Goal: Task Accomplishment & Management: Manage account settings

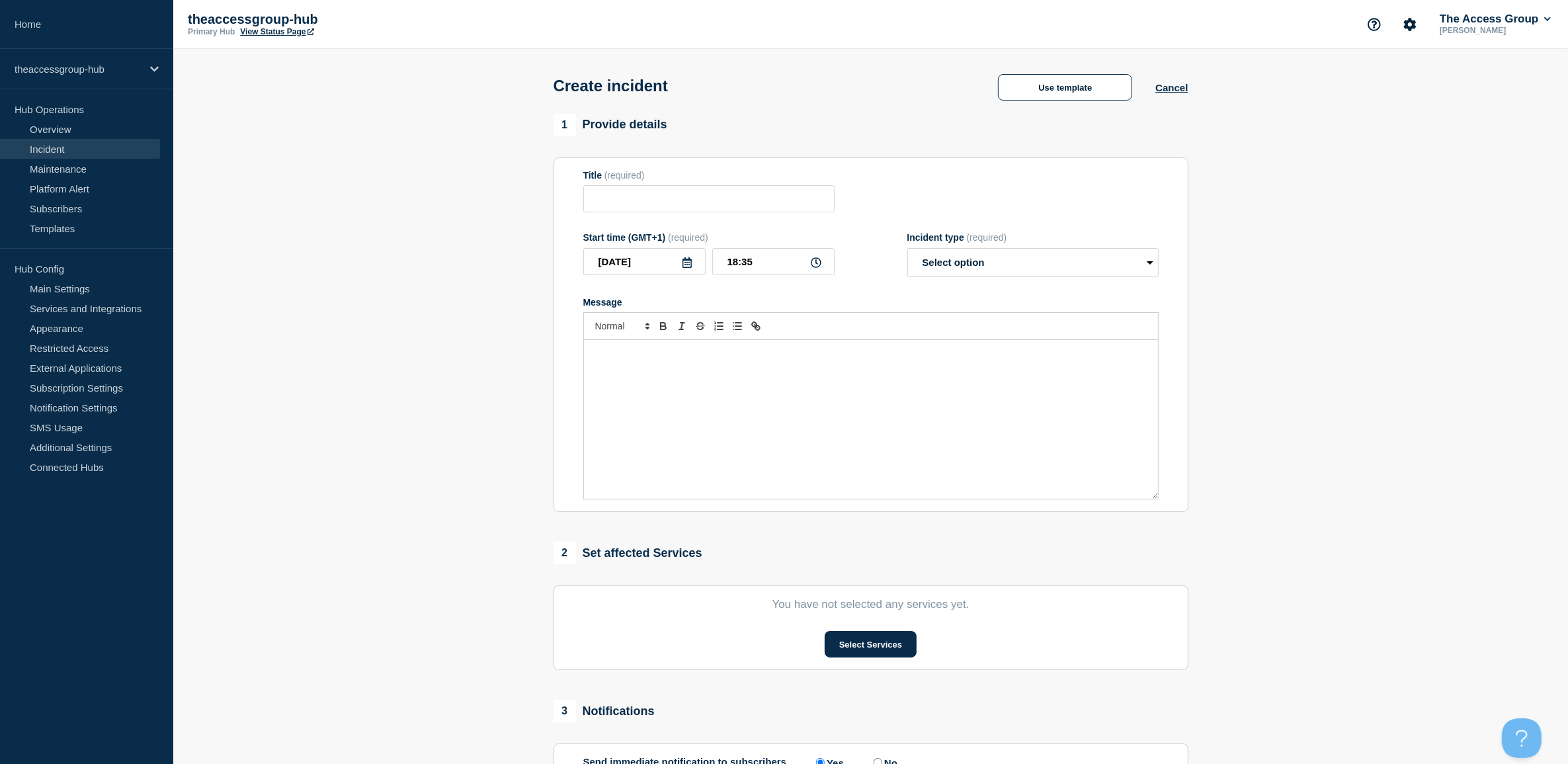
click at [57, 146] on link "Incident" at bounding box center [80, 148] width 160 height 20
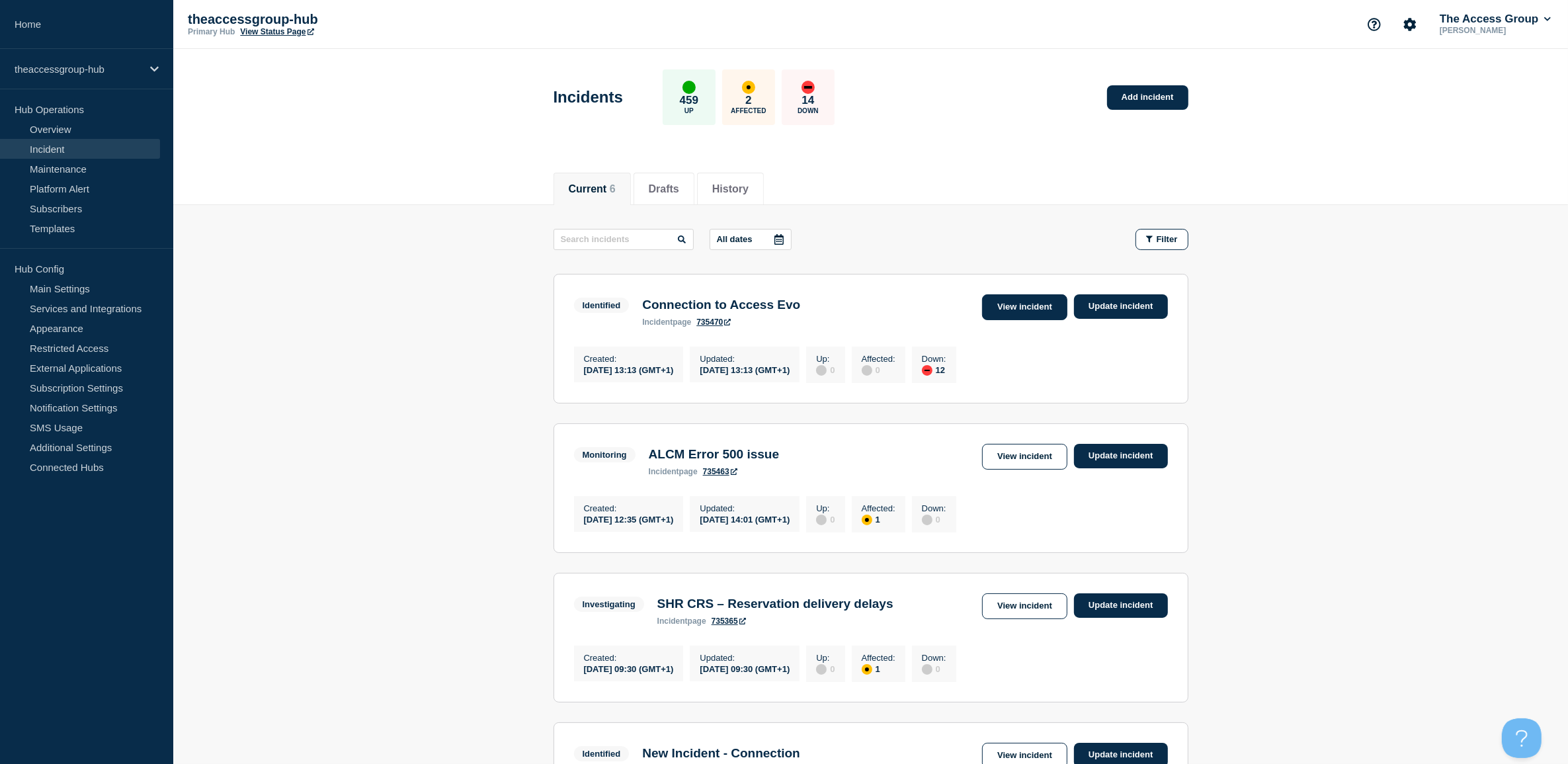
click at [1035, 311] on link "View incident" at bounding box center [1024, 307] width 85 height 26
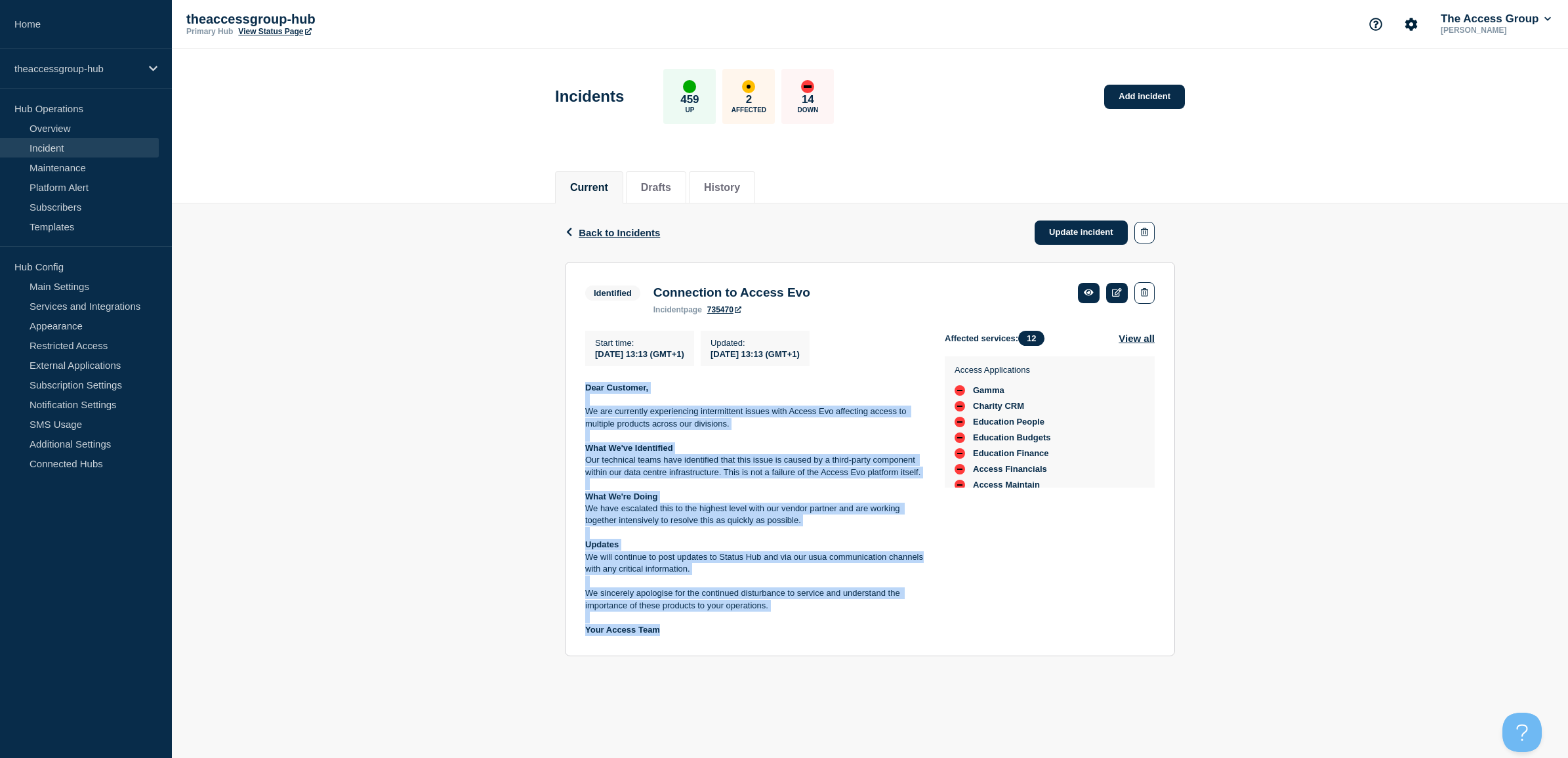
drag, startPoint x: 585, startPoint y: 394, endPoint x: 726, endPoint y: 630, distance: 274.9
click at [726, 630] on div "Dear Customer, We are currently experiencing intermittent issues with Access Ev…" at bounding box center [754, 509] width 339 height 254
copy div "Dear Customer, We are currently experiencing intermittent issues with Access Ev…"
drag, startPoint x: 342, startPoint y: 426, endPoint x: 211, endPoint y: 281, distance: 195.4
click at [342, 426] on div "Back Back to Incidents Update incident Identified Connection to Access Evo Star…" at bounding box center [869, 440] width 1396 height 473
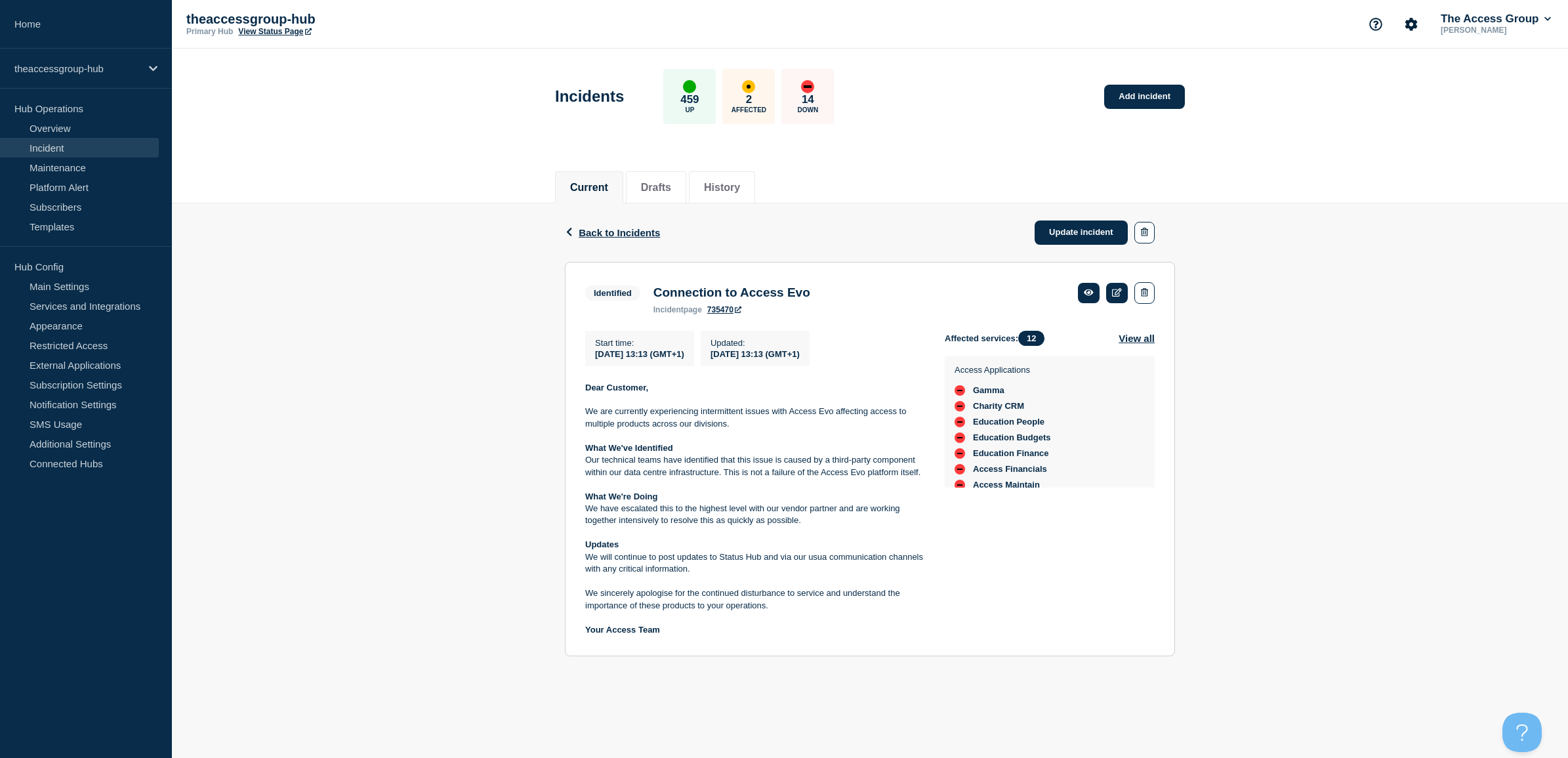
click at [50, 141] on link "Incident" at bounding box center [79, 147] width 159 height 20
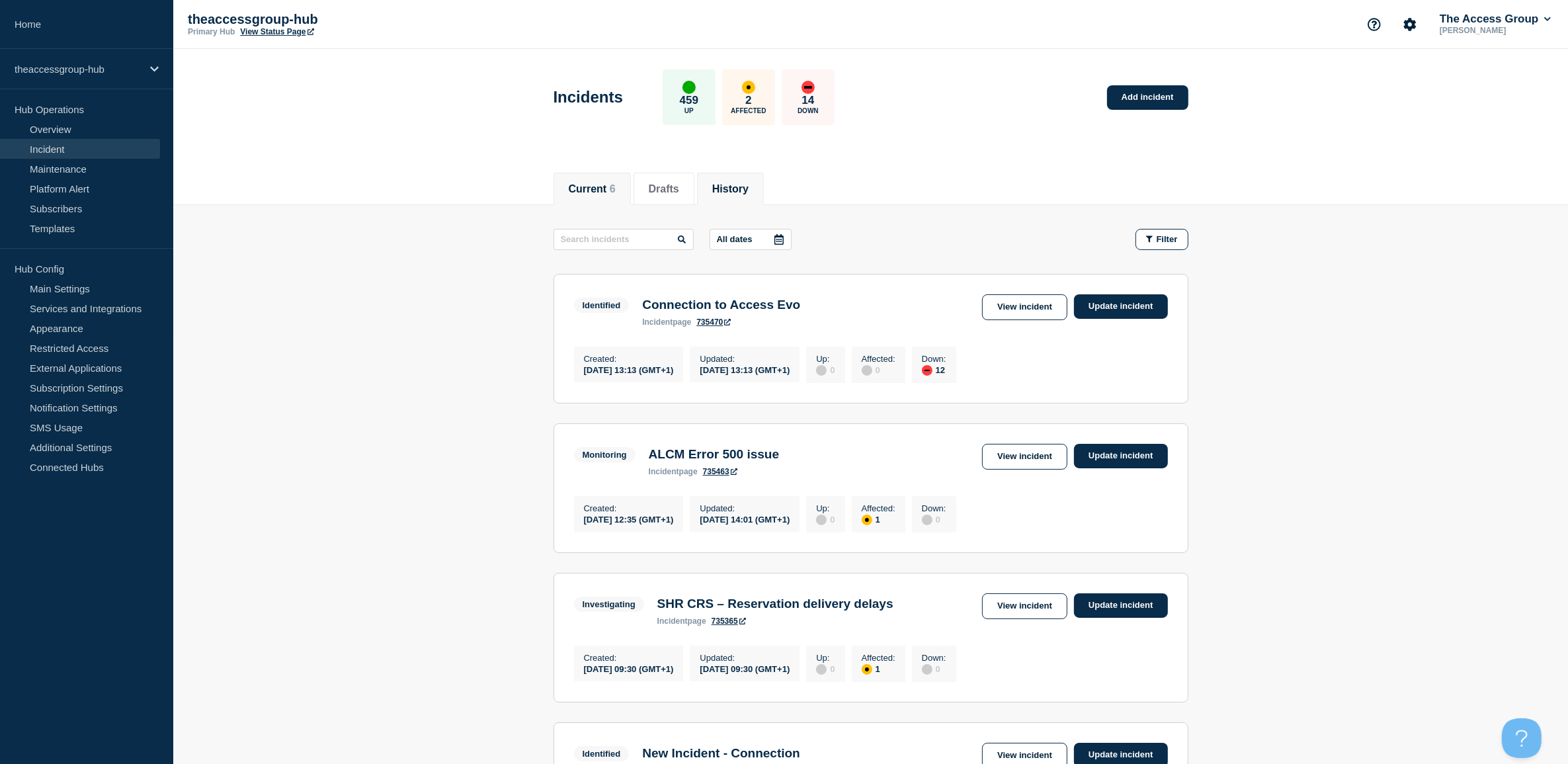
click at [735, 183] on button "History" at bounding box center [731, 189] width 36 height 12
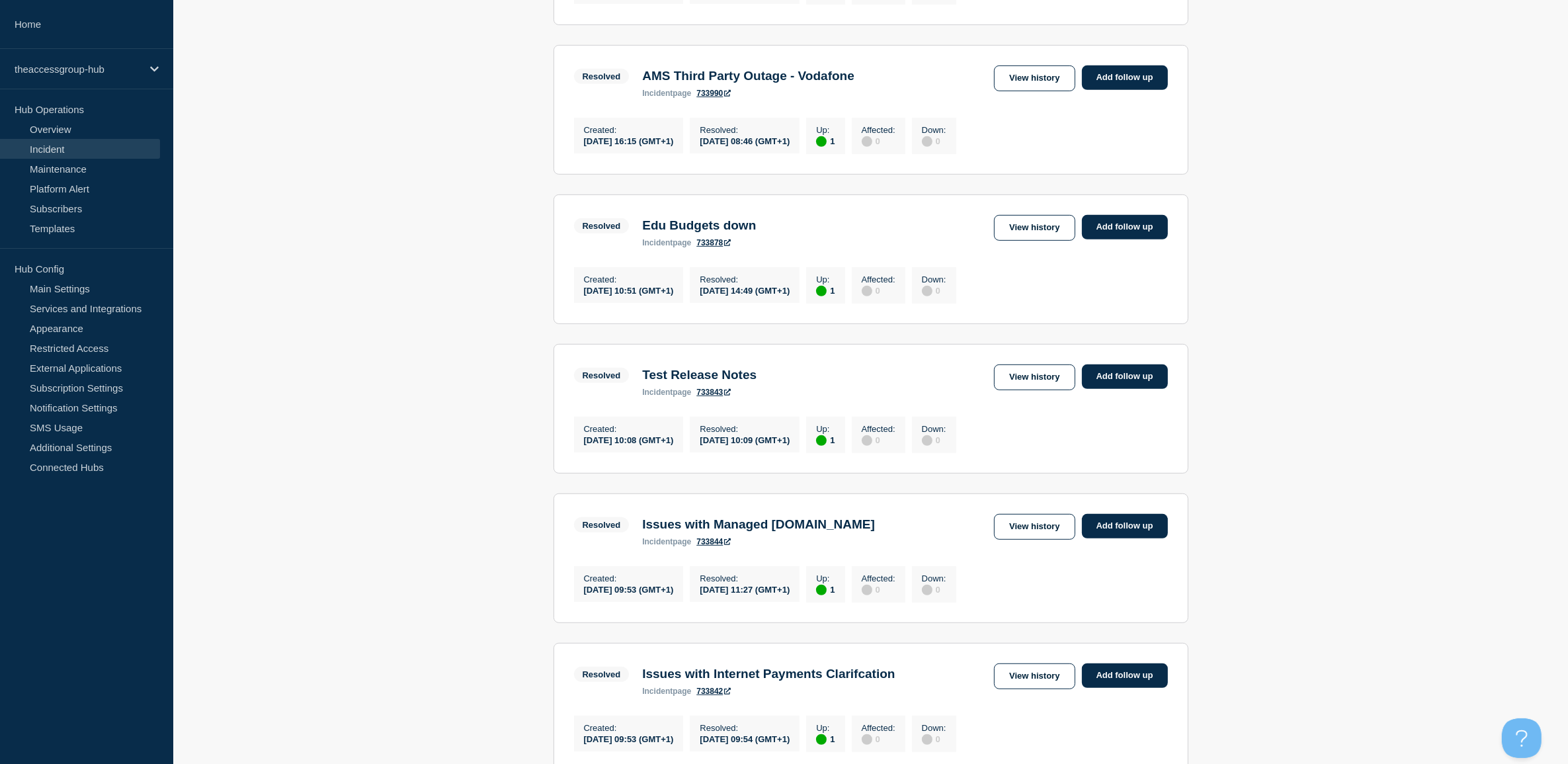
scroll to position [165, 0]
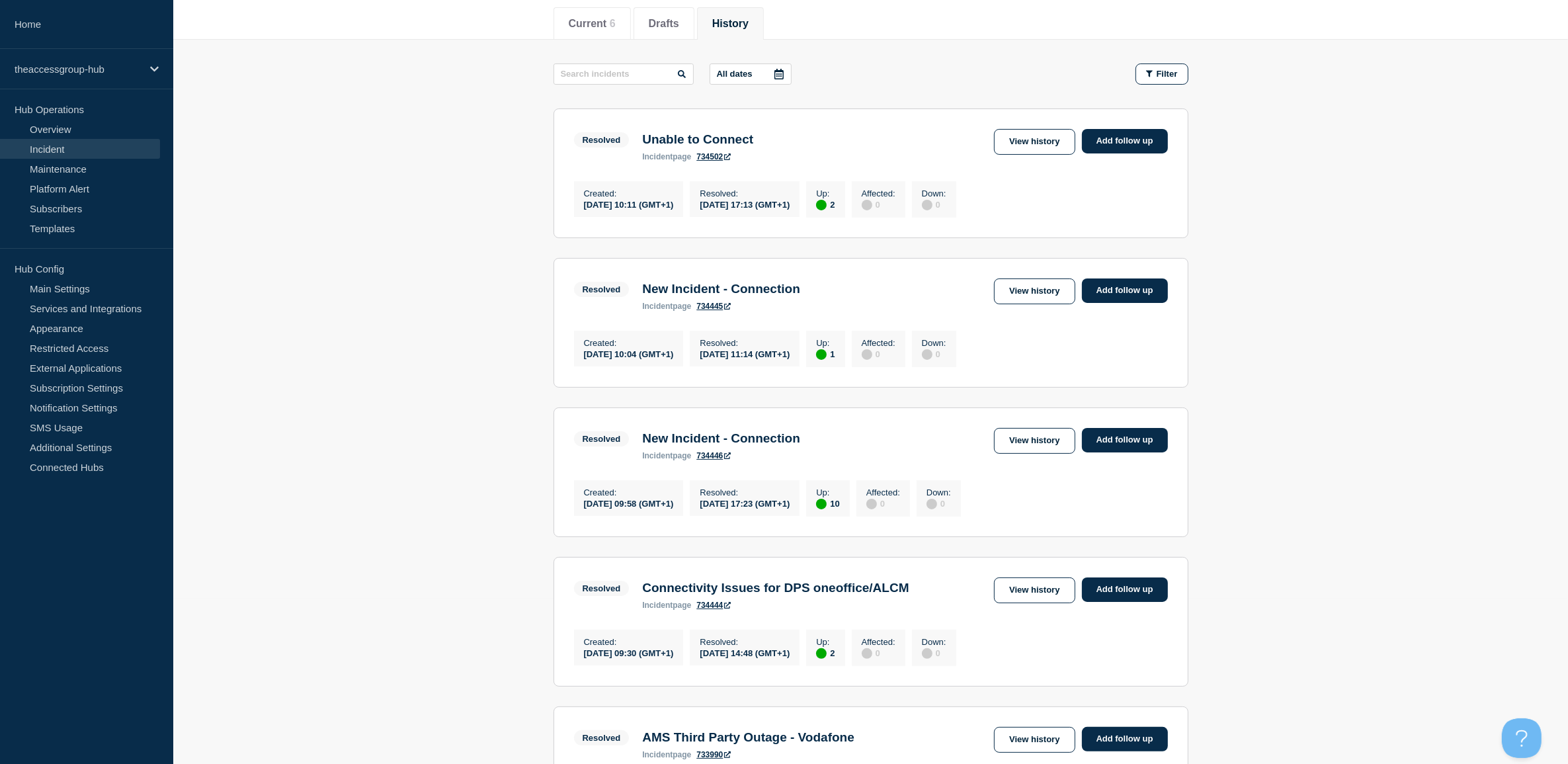
click at [1030, 453] on link "View history" at bounding box center [1034, 441] width 81 height 26
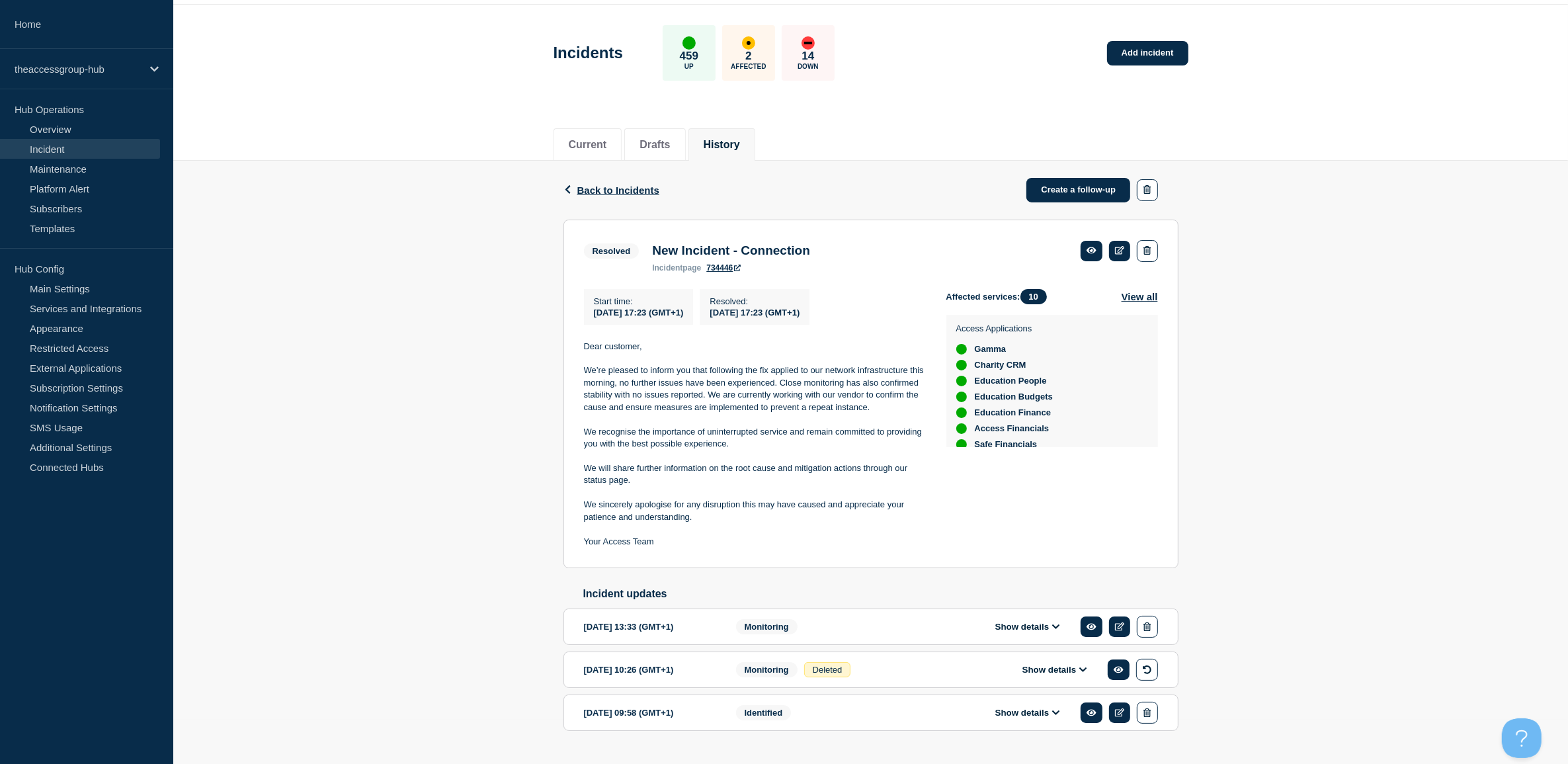
scroll to position [81, 0]
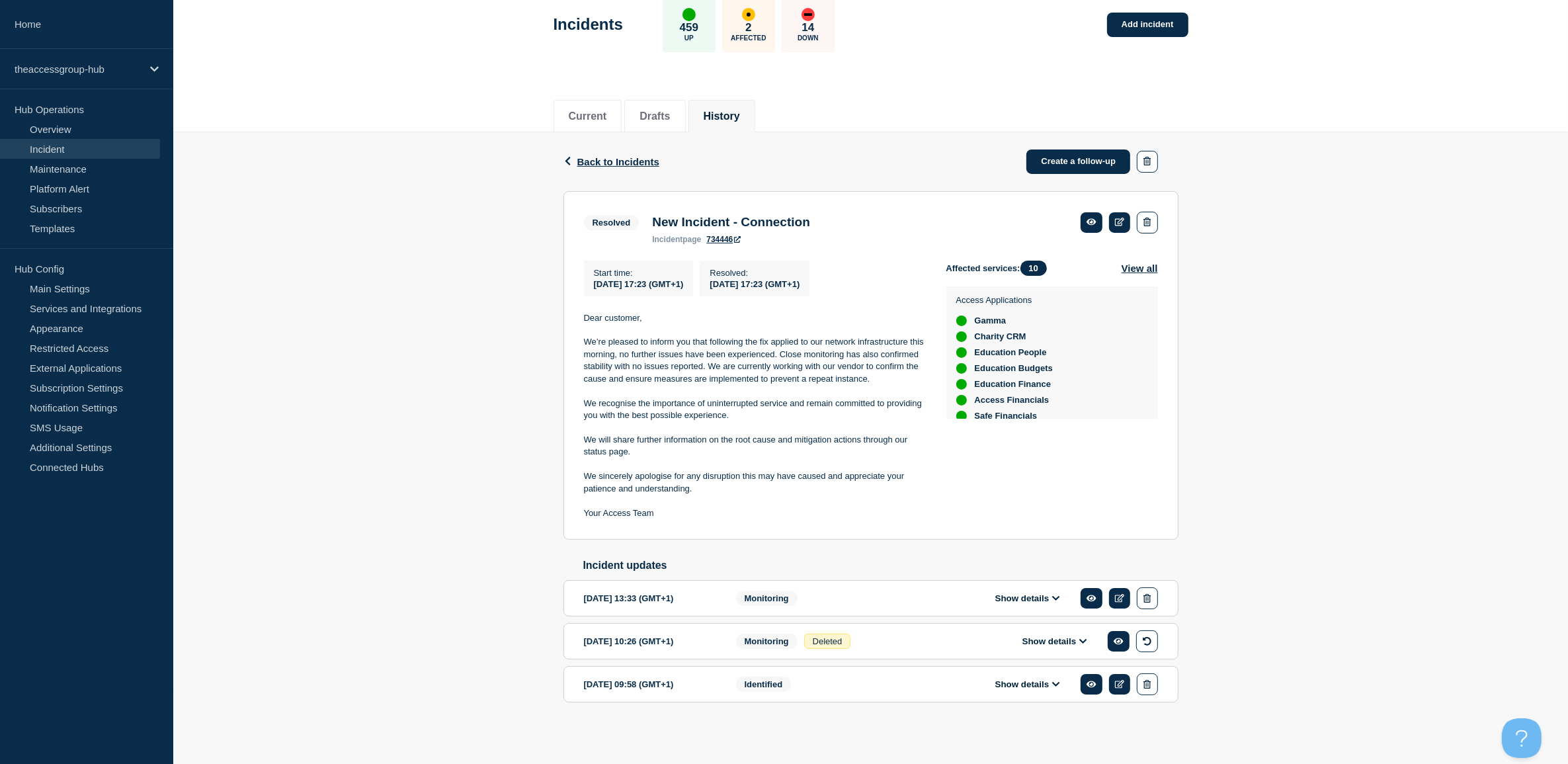
click at [1018, 588] on div "Show details" at bounding box center [1037, 597] width 241 height 22
click at [1015, 593] on button "Show details" at bounding box center [1028, 597] width 73 height 11
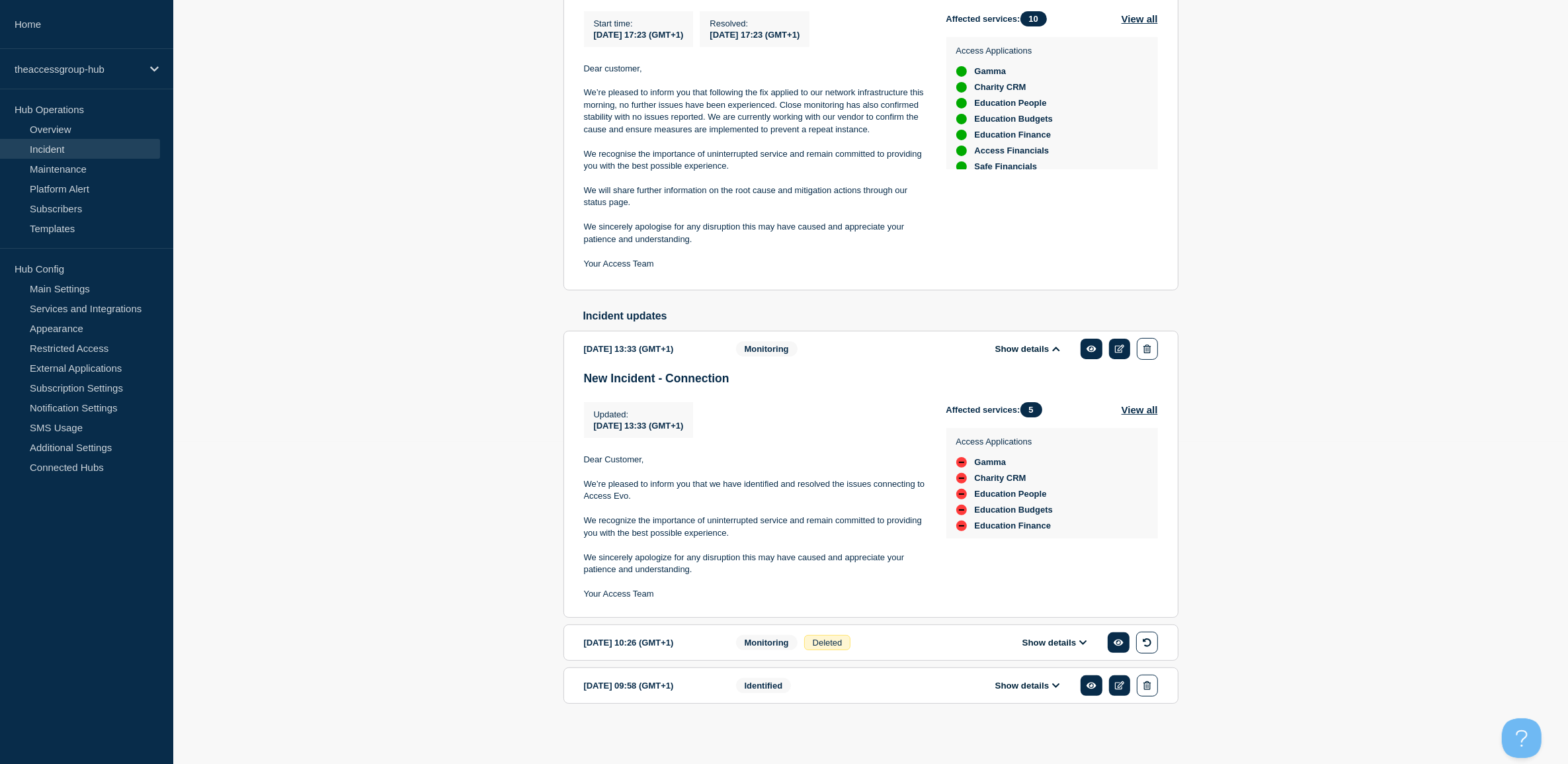
scroll to position [331, 0]
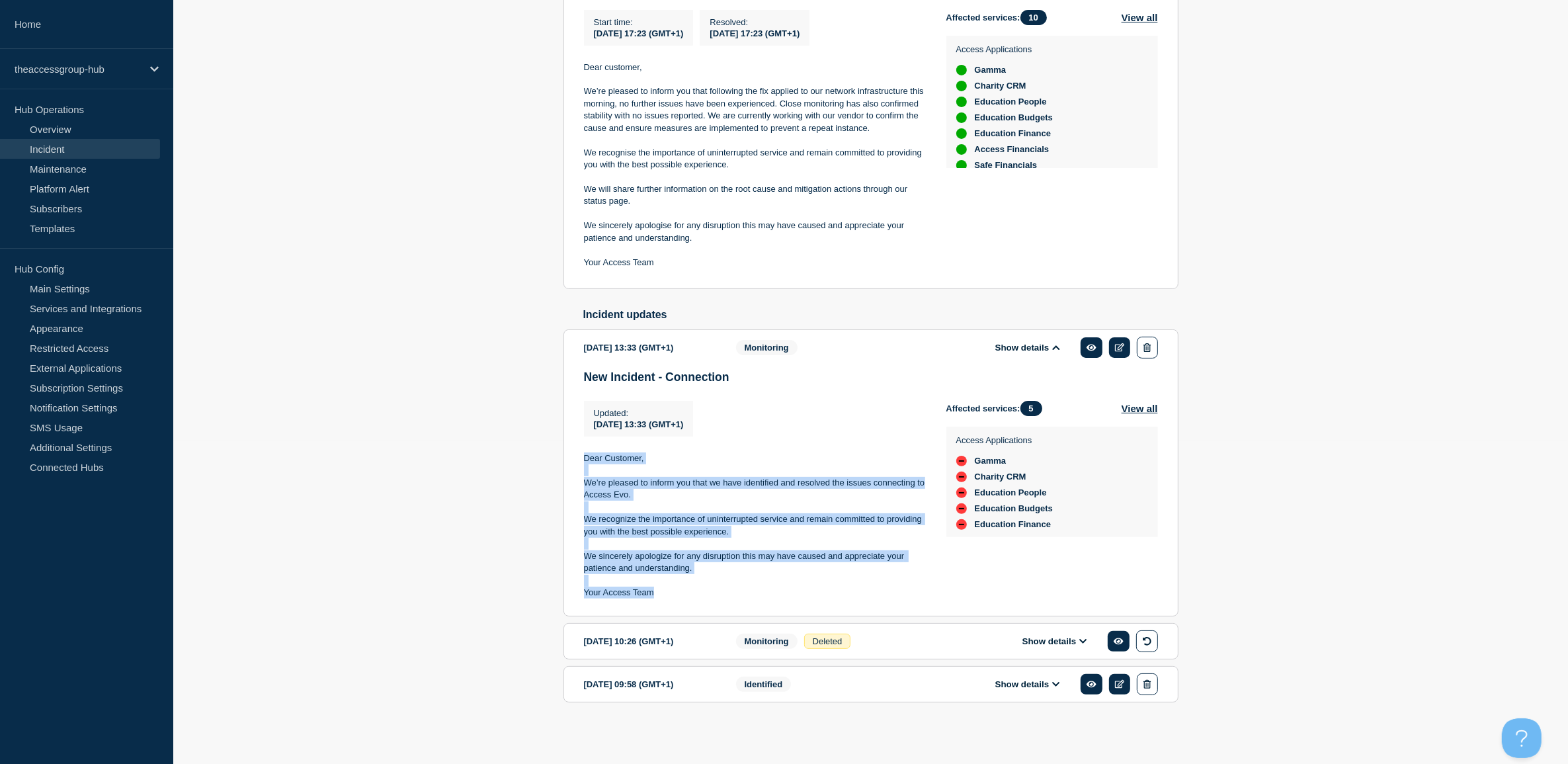
drag, startPoint x: 583, startPoint y: 455, endPoint x: 736, endPoint y: 603, distance: 212.9
click at [736, 603] on div "New Incident - Connection Updated : [DATE] 13:33 (GMT+1) Updated [DATE] 13:33 (…" at bounding box center [871, 489] width 574 height 238
copy div "Dear Customer, We’re pleased to inform you that we have identified and resolved…"
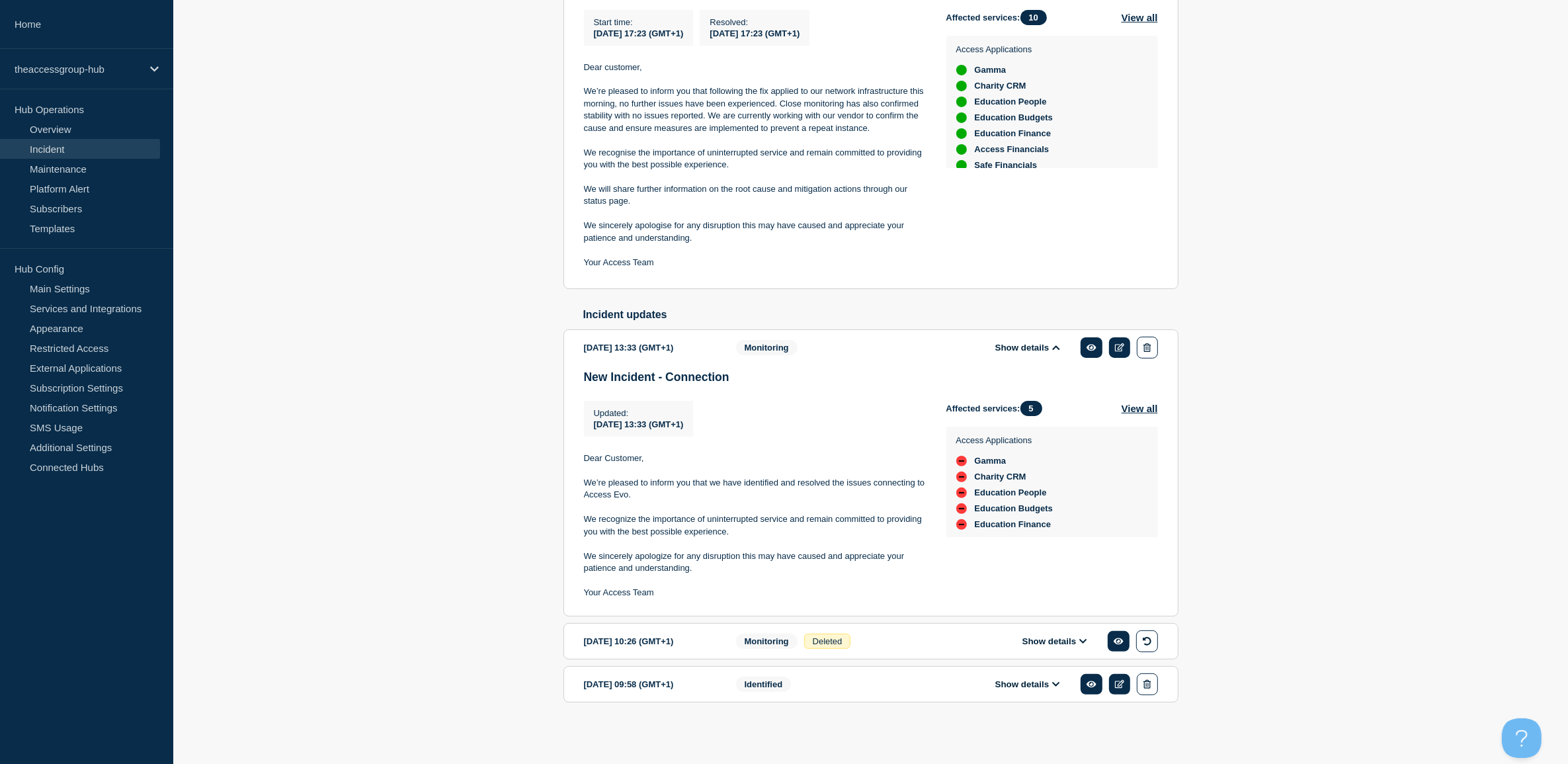
drag, startPoint x: 1341, startPoint y: 365, endPoint x: 1312, endPoint y: 355, distance: 30.7
click at [1341, 365] on div "Back Back to Incidents Create a follow-up Resolved New Incident - Connection St…" at bounding box center [870, 312] width 1395 height 863
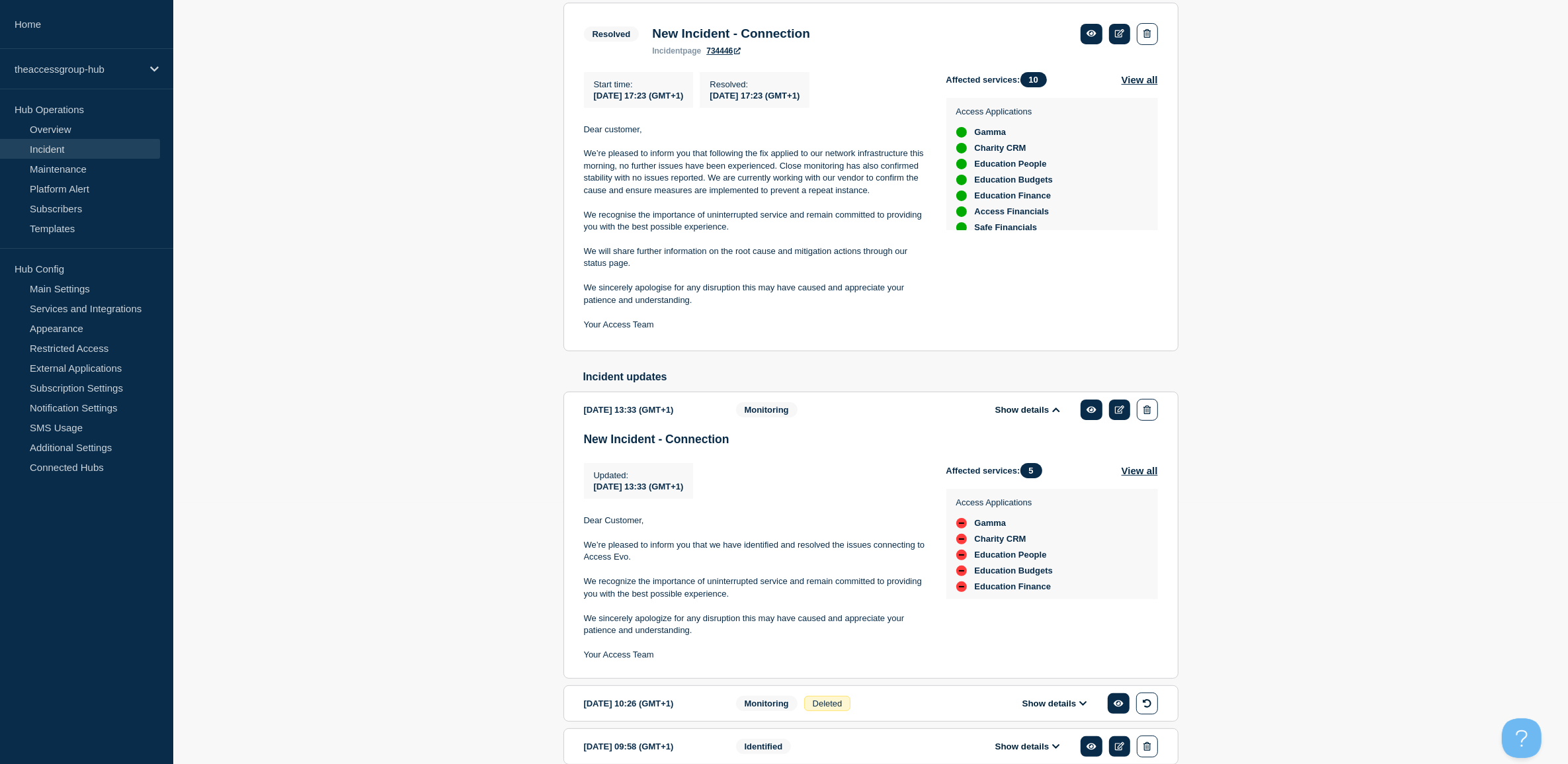
scroll to position [0, 0]
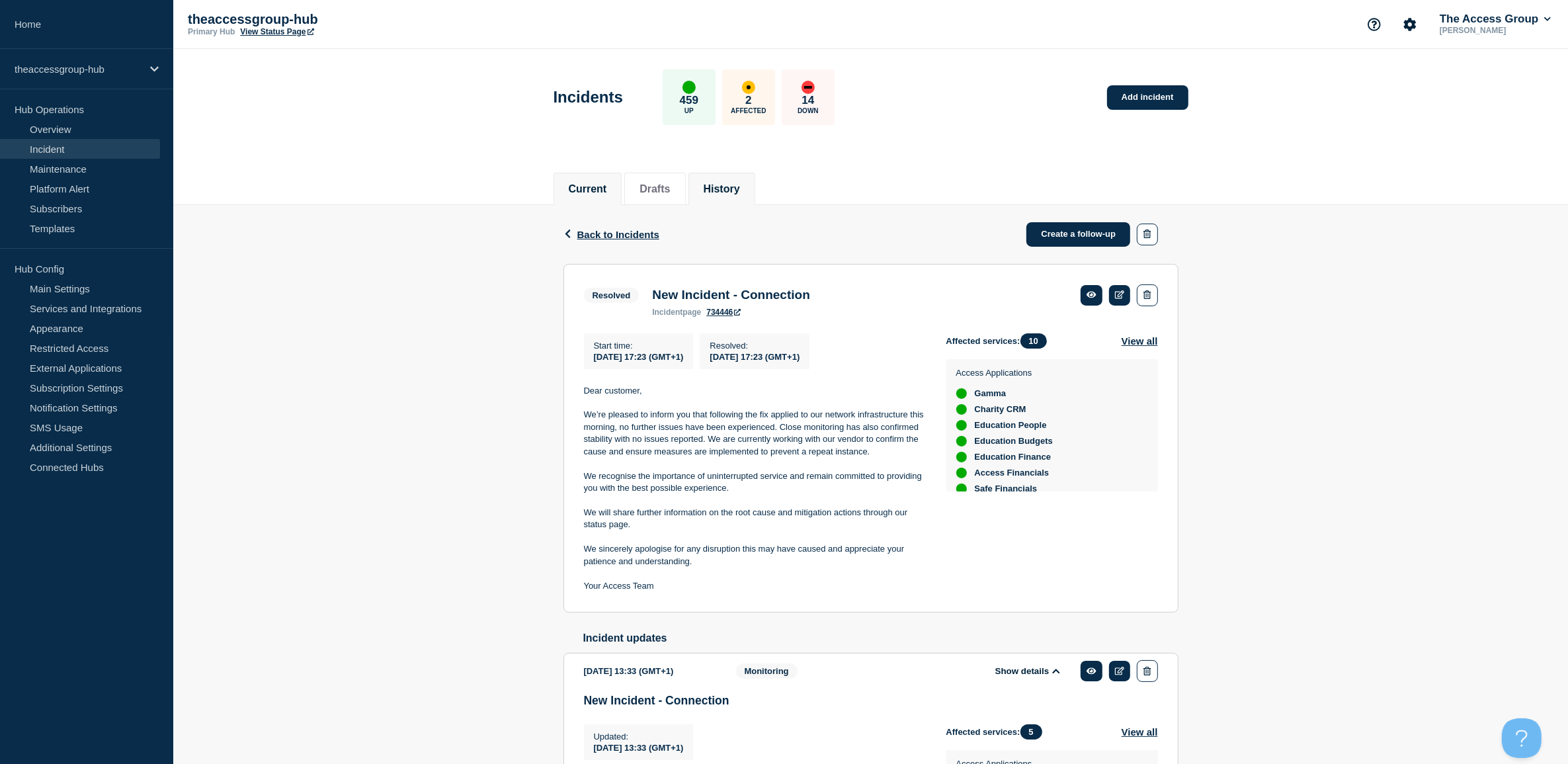
click at [593, 183] on button "Current" at bounding box center [588, 189] width 39 height 12
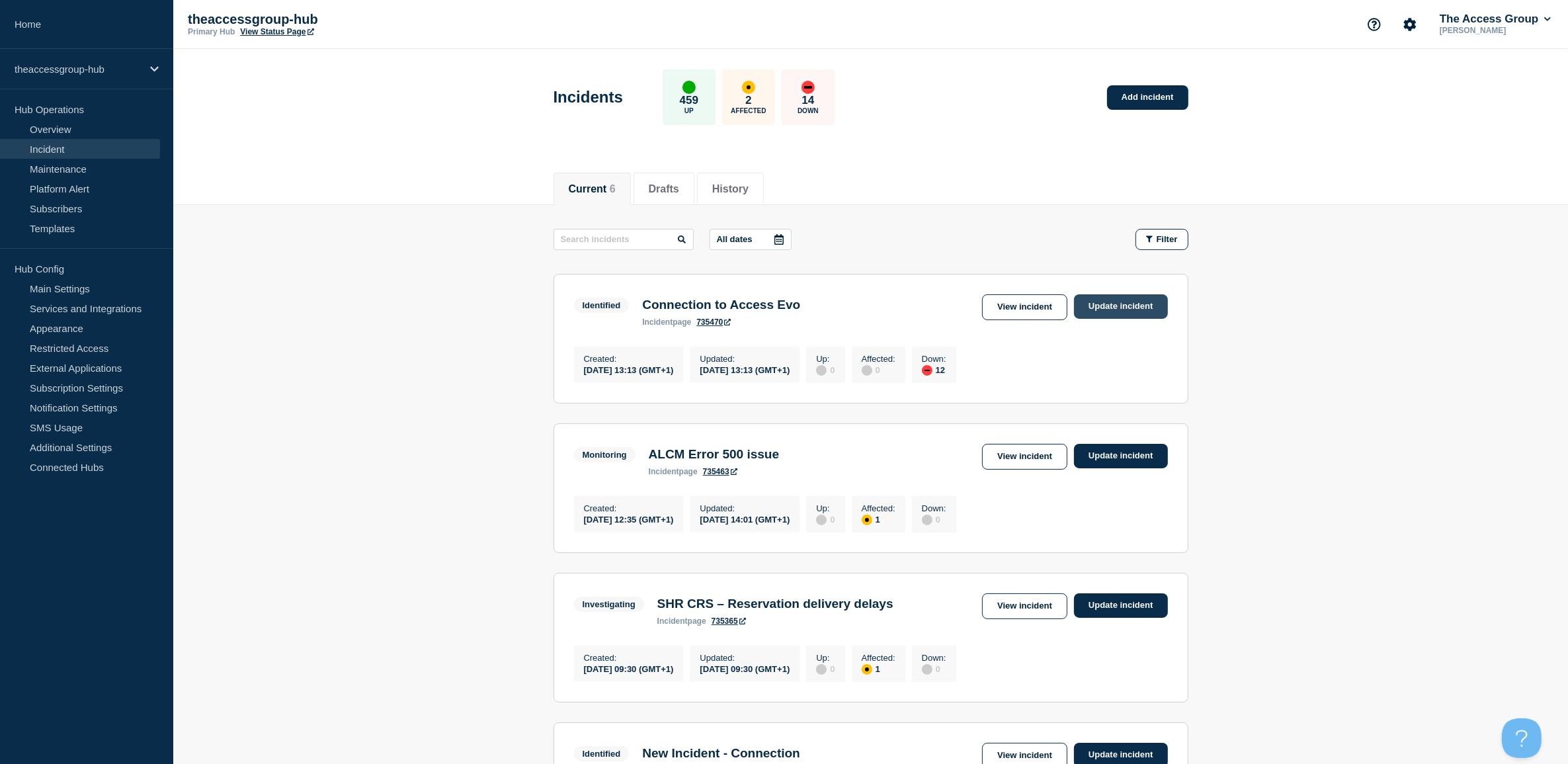
click at [1088, 311] on link "Update incident" at bounding box center [1120, 306] width 94 height 24
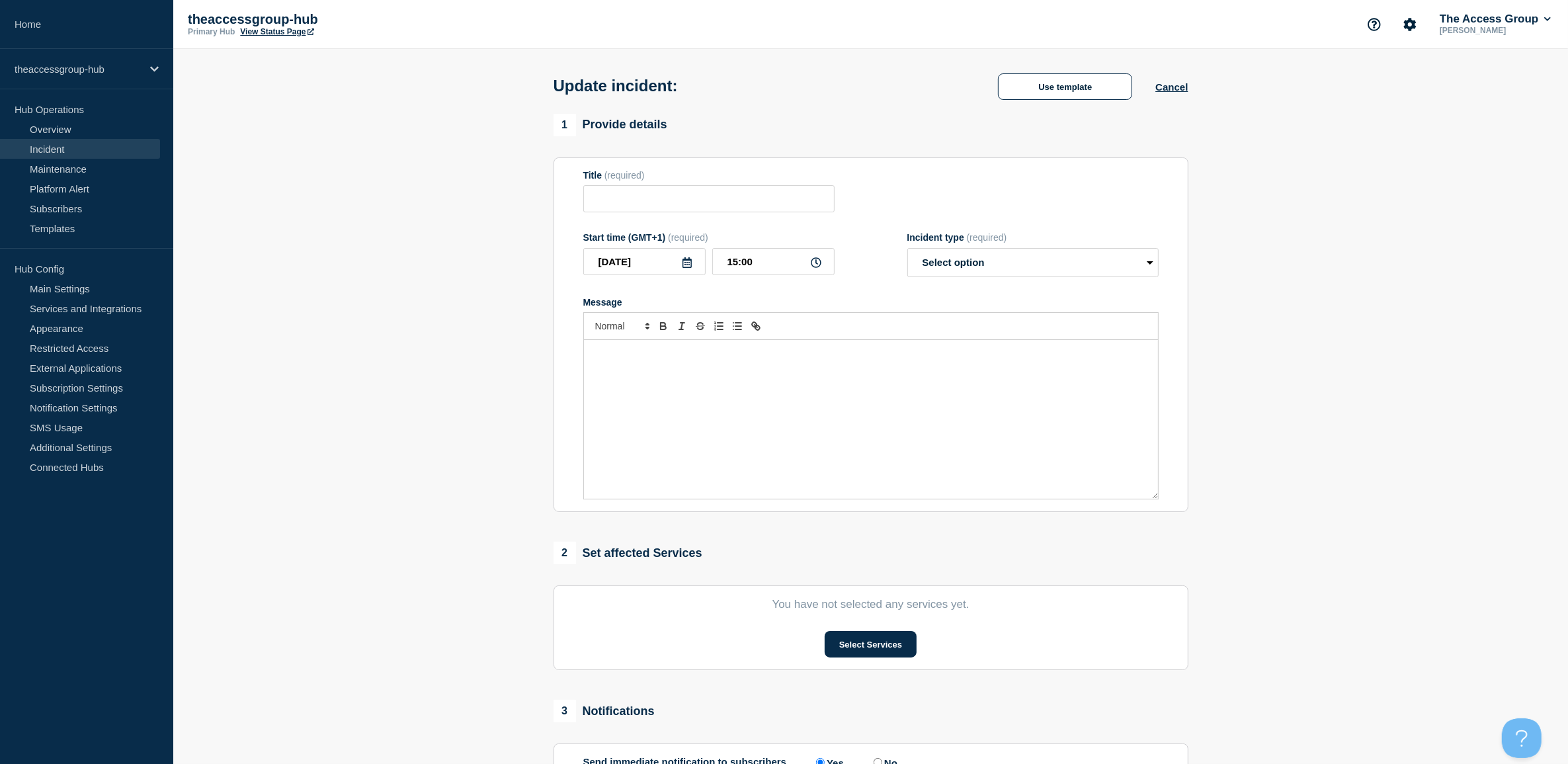
type input "Connection to Access Evo"
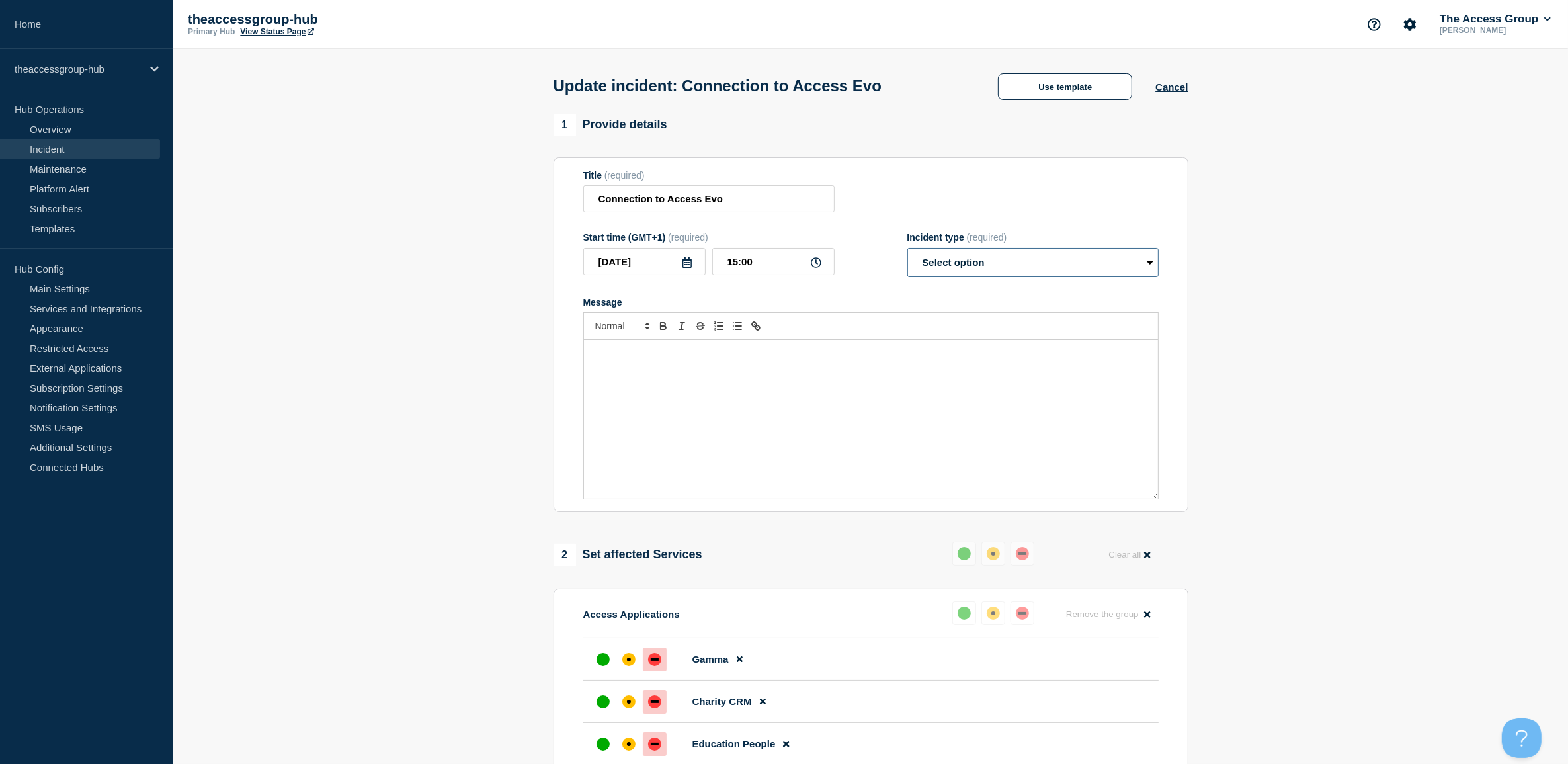
click at [1007, 260] on select "Select option Investigating Identified Monitoring Resolved" at bounding box center [1033, 262] width 251 height 29
select select "monitoring"
click at [907, 250] on select "Select option Investigating Identified Monitoring Resolved" at bounding box center [1033, 262] width 251 height 29
click at [871, 364] on div "Message" at bounding box center [871, 419] width 574 height 158
paste div "Message"
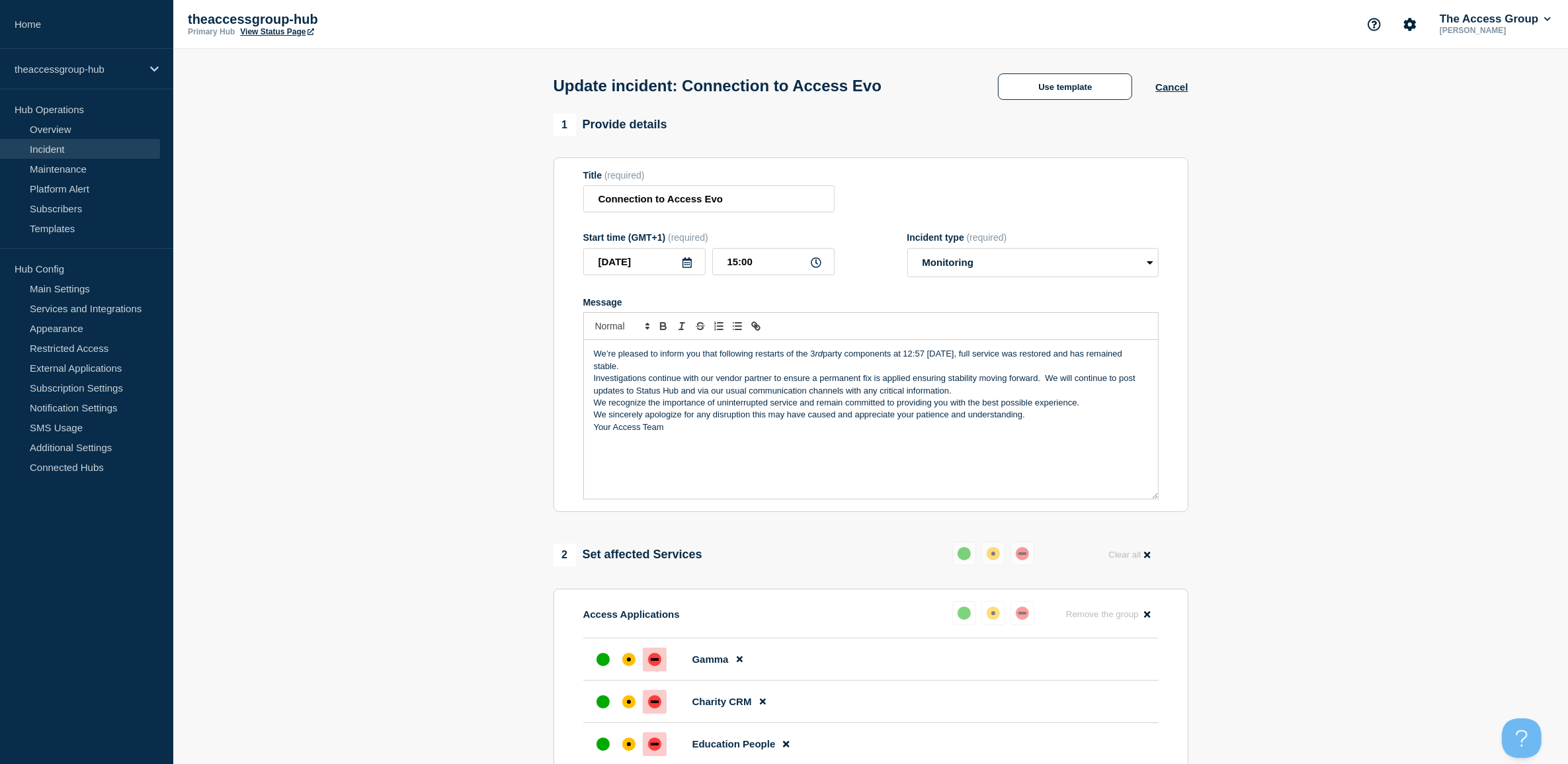
click at [596, 351] on p "We’re pleased to inform you that following restarts of the 3 rd party component…" at bounding box center [871, 360] width 554 height 24
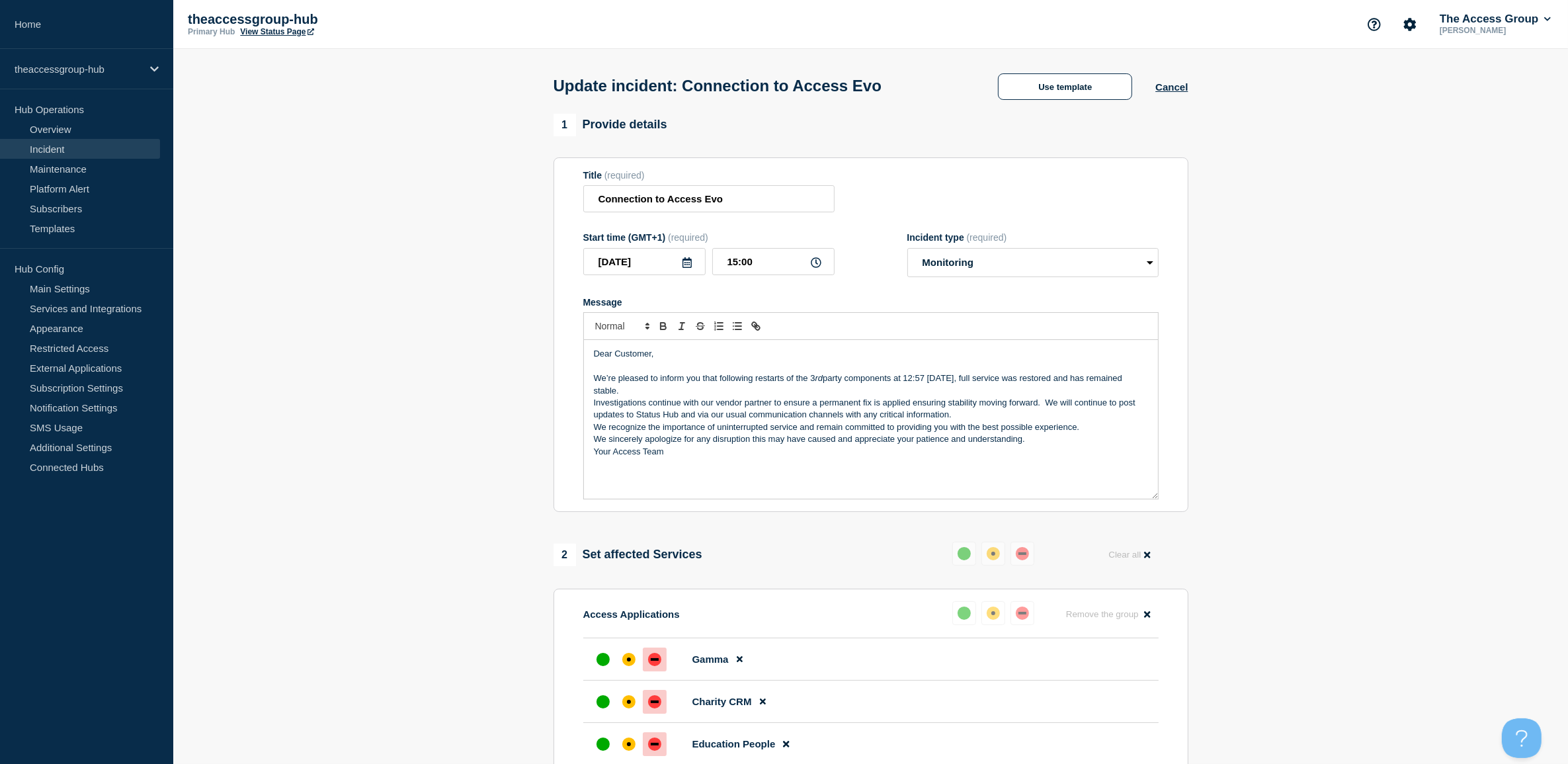
click at [996, 393] on p "We’re pleased to inform you that following restarts of the 3 rd party component…" at bounding box center [871, 385] width 554 height 24
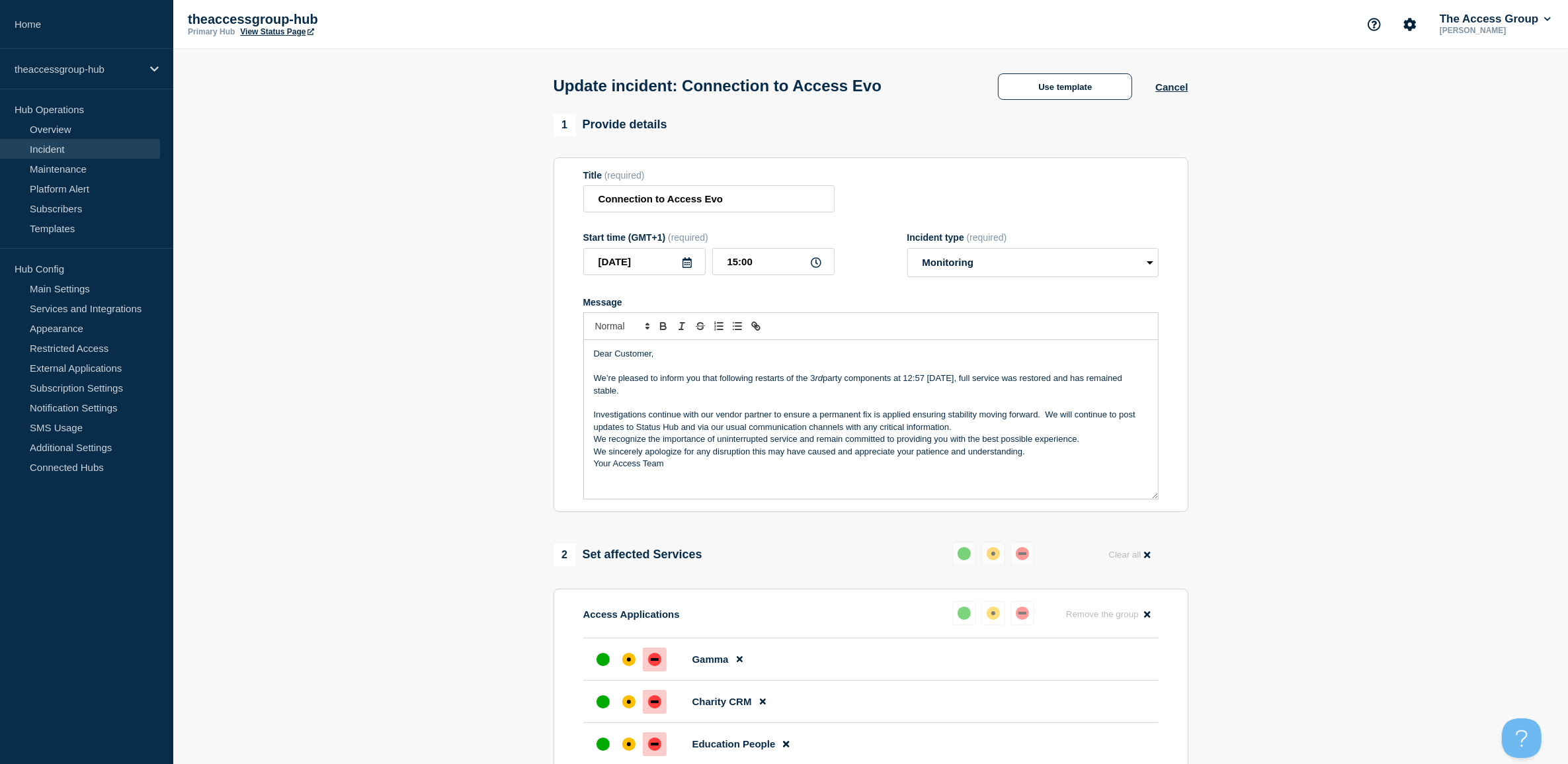
click at [986, 427] on p "Investigations continue with our vendor partner to ensure a permanent fix is ap…" at bounding box center [871, 421] width 554 height 24
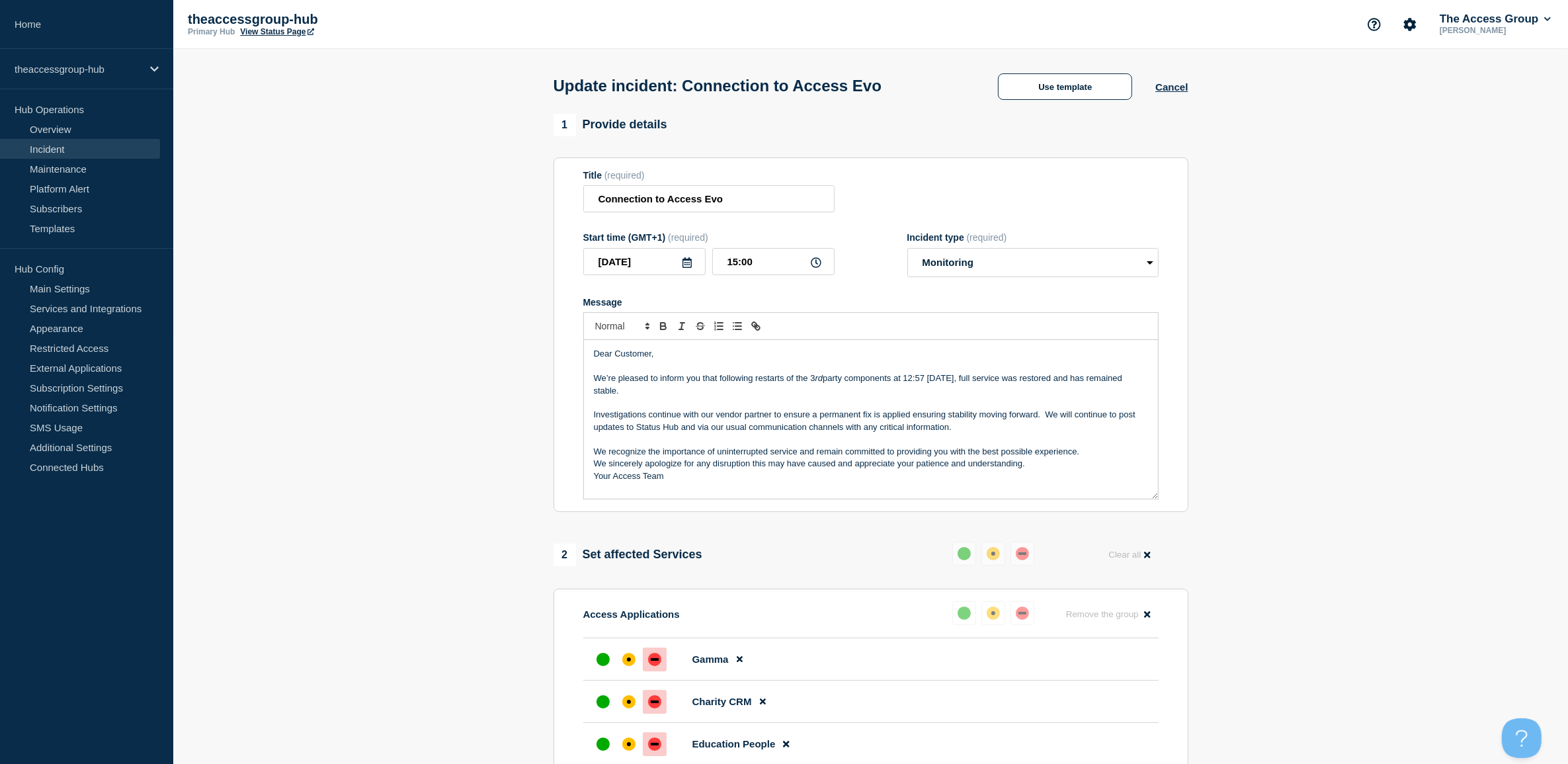
click at [1084, 452] on p "We recognize the importance of uninterrupted service and remain committed to pr…" at bounding box center [871, 452] width 554 height 12
click at [1037, 481] on p "We sincerely apologize for any disruption this may have caused and appreciate y…" at bounding box center [871, 476] width 554 height 12
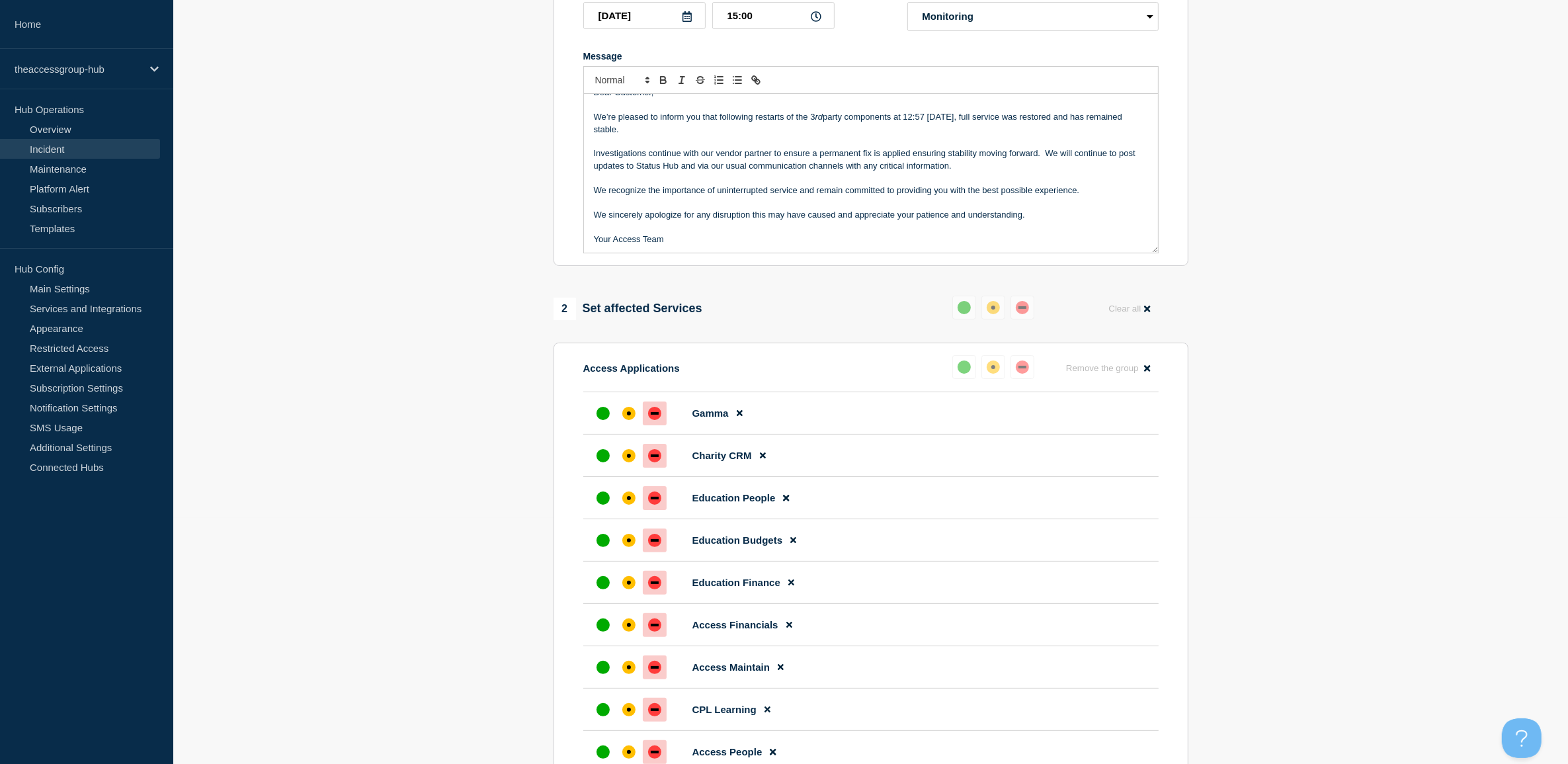
scroll to position [248, 0]
click at [991, 366] on div "affected" at bounding box center [992, 364] width 13 height 13
click at [967, 366] on div "up" at bounding box center [964, 364] width 13 height 13
click at [954, 366] on button at bounding box center [965, 365] width 24 height 24
click at [608, 410] on div at bounding box center [603, 411] width 24 height 24
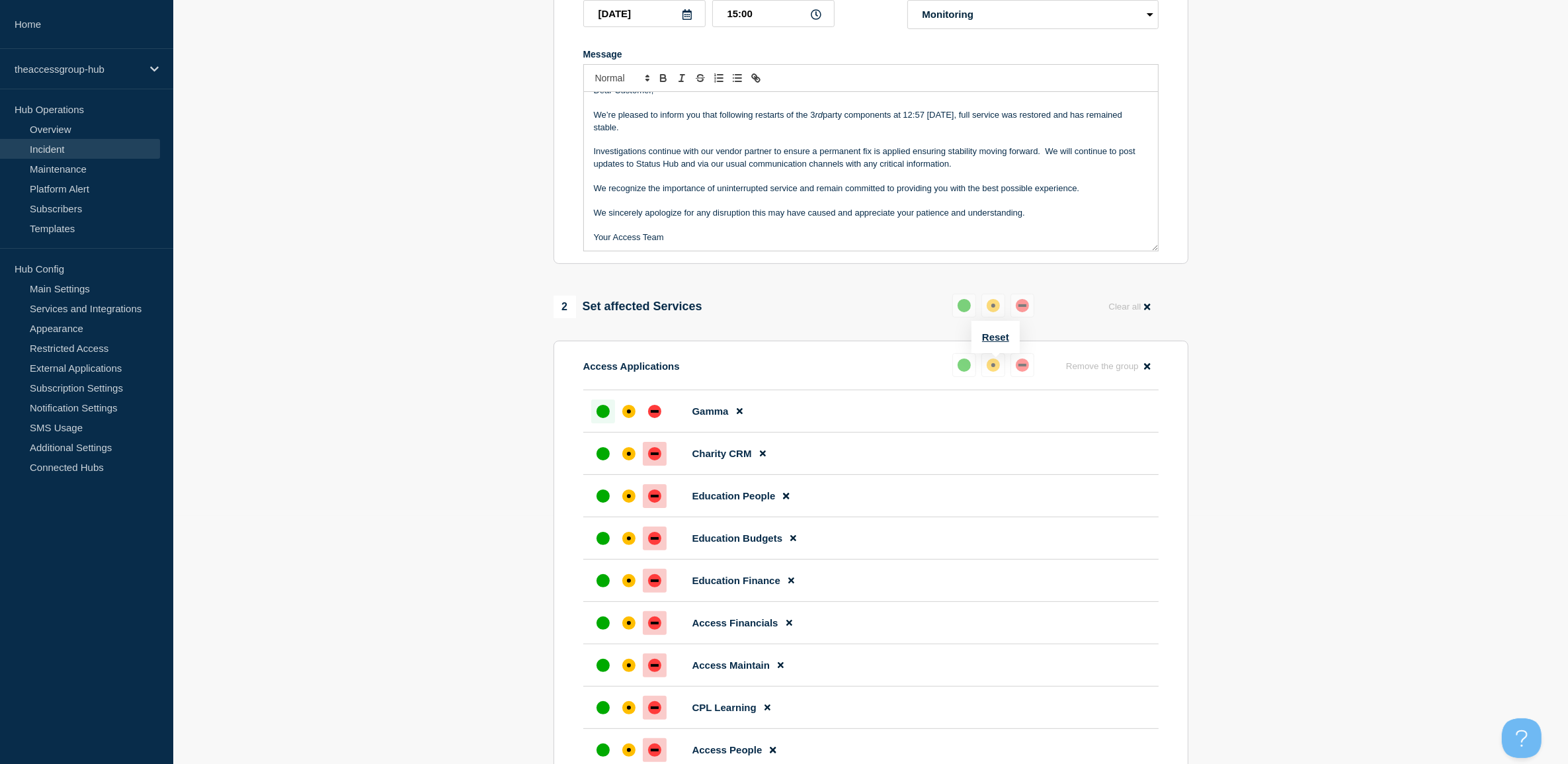
click at [972, 361] on button at bounding box center [965, 365] width 24 height 24
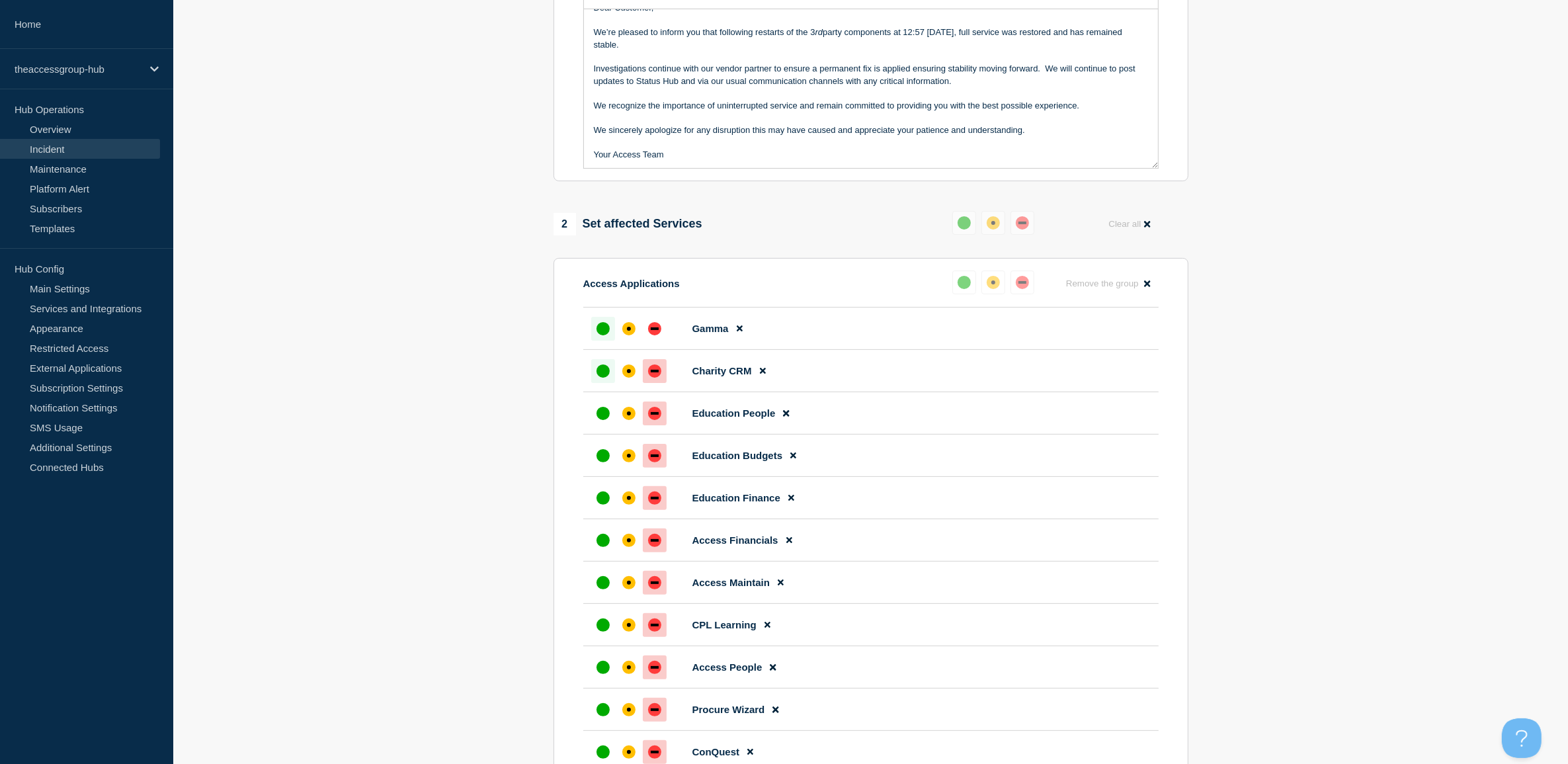
click at [602, 373] on div "up" at bounding box center [602, 370] width 13 height 13
click at [604, 415] on div "up" at bounding box center [602, 413] width 13 height 13
click at [602, 461] on div "up" at bounding box center [602, 455] width 13 height 13
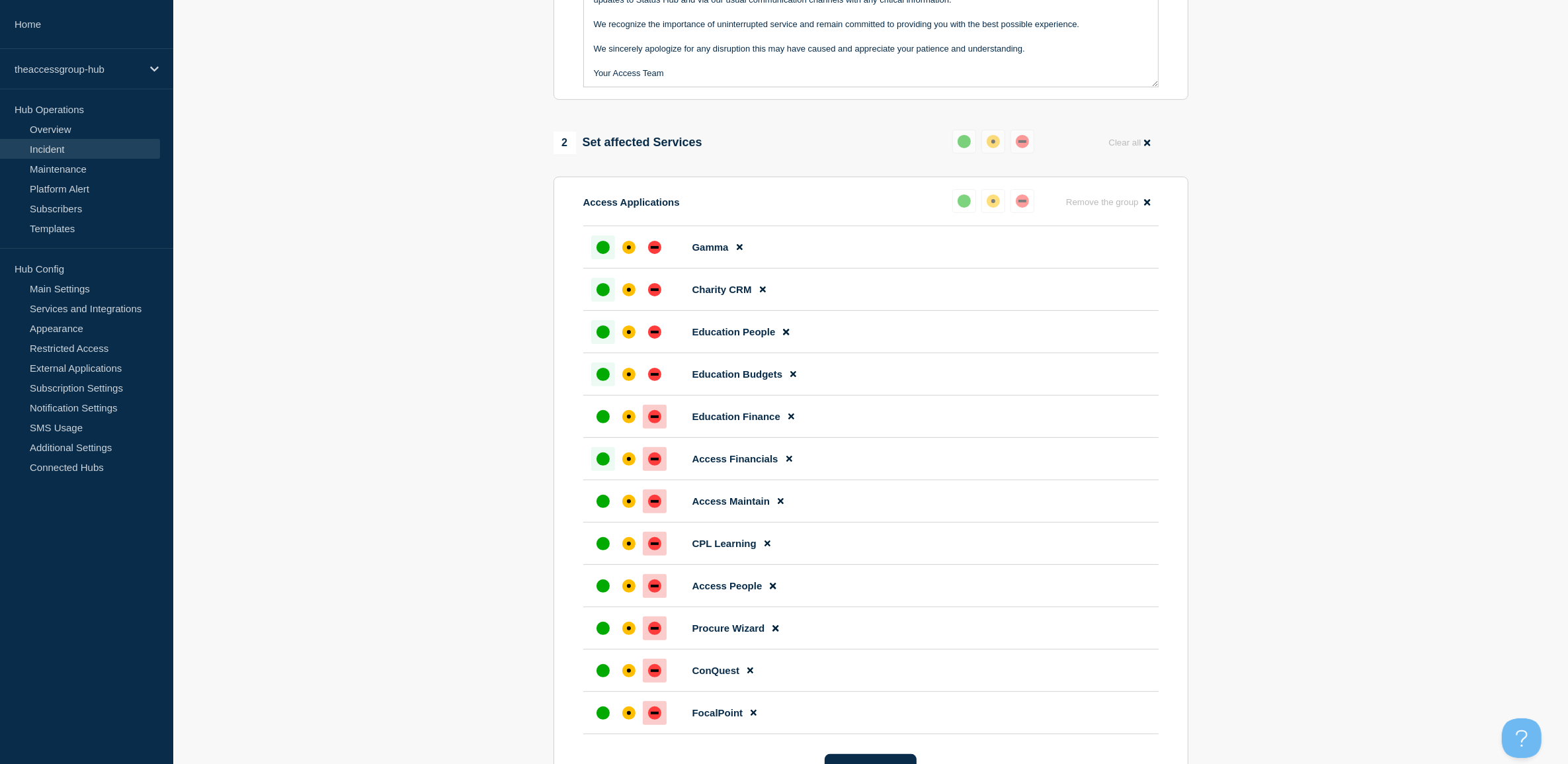
scroll to position [413, 0]
click at [605, 422] on div "up" at bounding box center [602, 415] width 13 height 13
click at [602, 464] on div "up" at bounding box center [602, 457] width 13 height 13
click at [602, 504] on div "up" at bounding box center [602, 499] width 13 height 13
click at [605, 549] on div "up" at bounding box center [602, 541] width 13 height 13
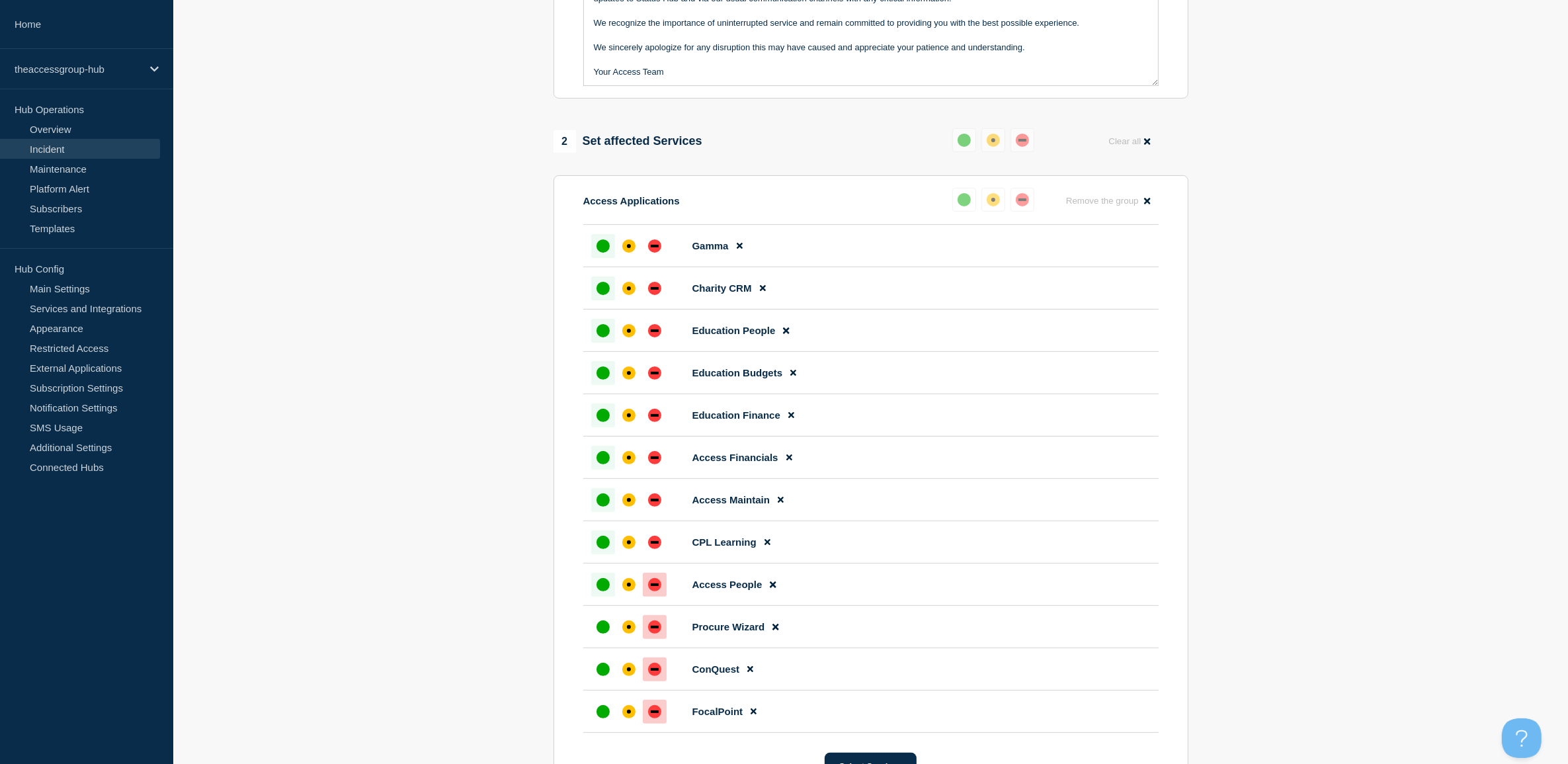
click at [601, 584] on div "up" at bounding box center [602, 584] width 13 height 13
click at [602, 630] on div "up" at bounding box center [602, 626] width 13 height 13
click at [597, 668] on div "up" at bounding box center [602, 668] width 13 height 13
click at [599, 701] on li "FocalPoint" at bounding box center [871, 711] width 576 height 42
click at [596, 718] on div at bounding box center [603, 712] width 24 height 24
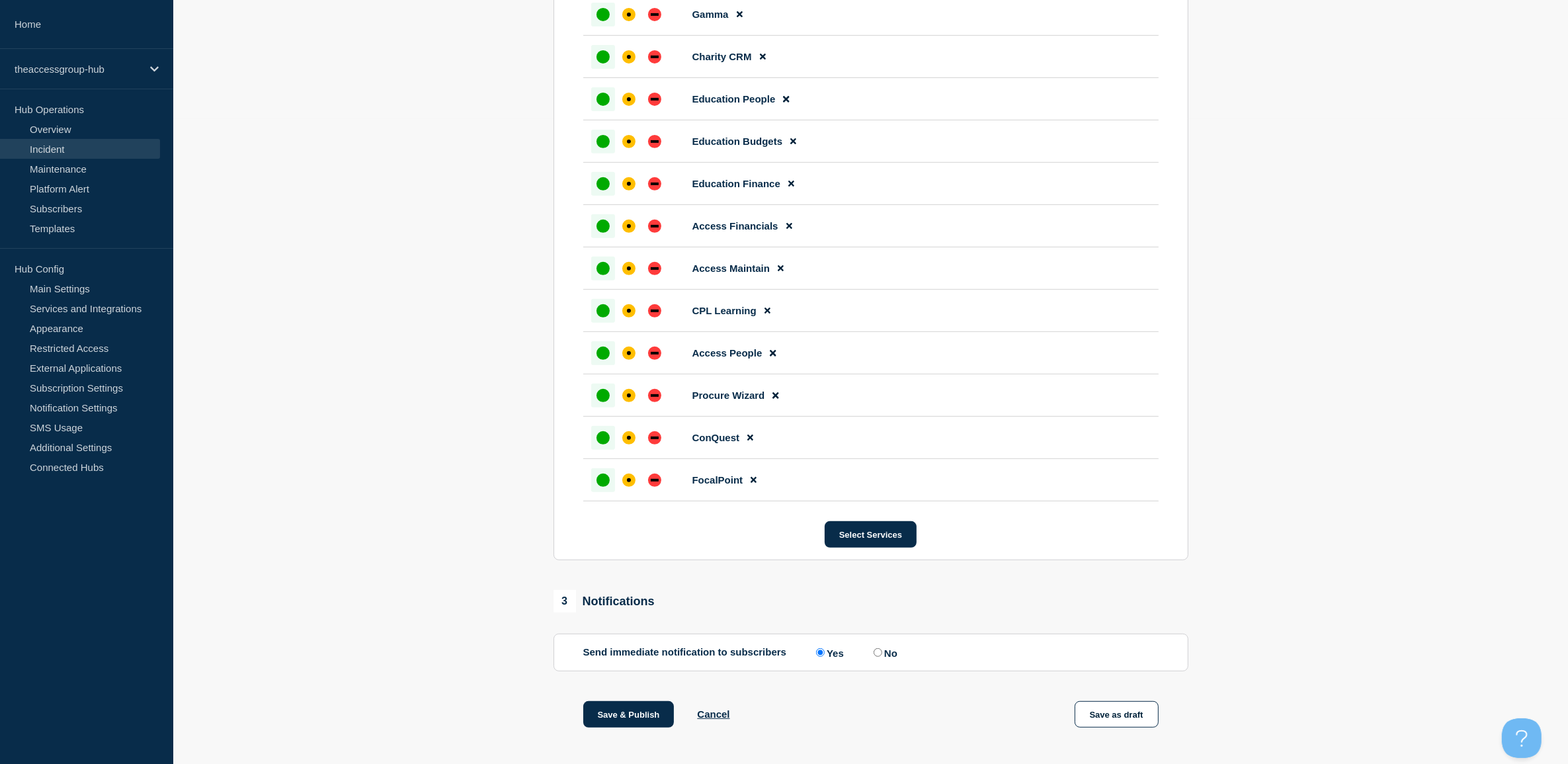
scroll to position [661, 0]
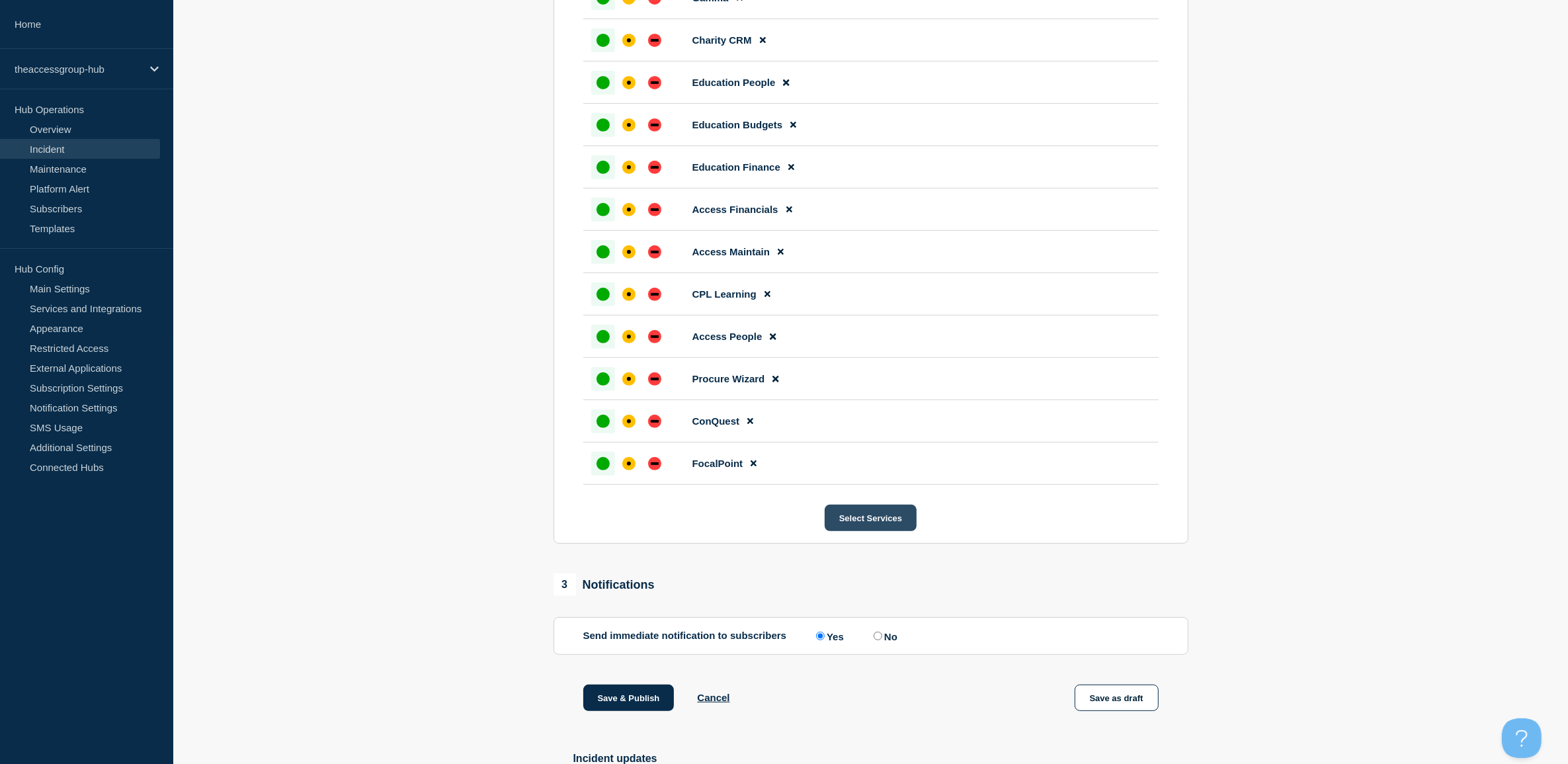
click at [844, 529] on button "Select Services" at bounding box center [870, 517] width 92 height 27
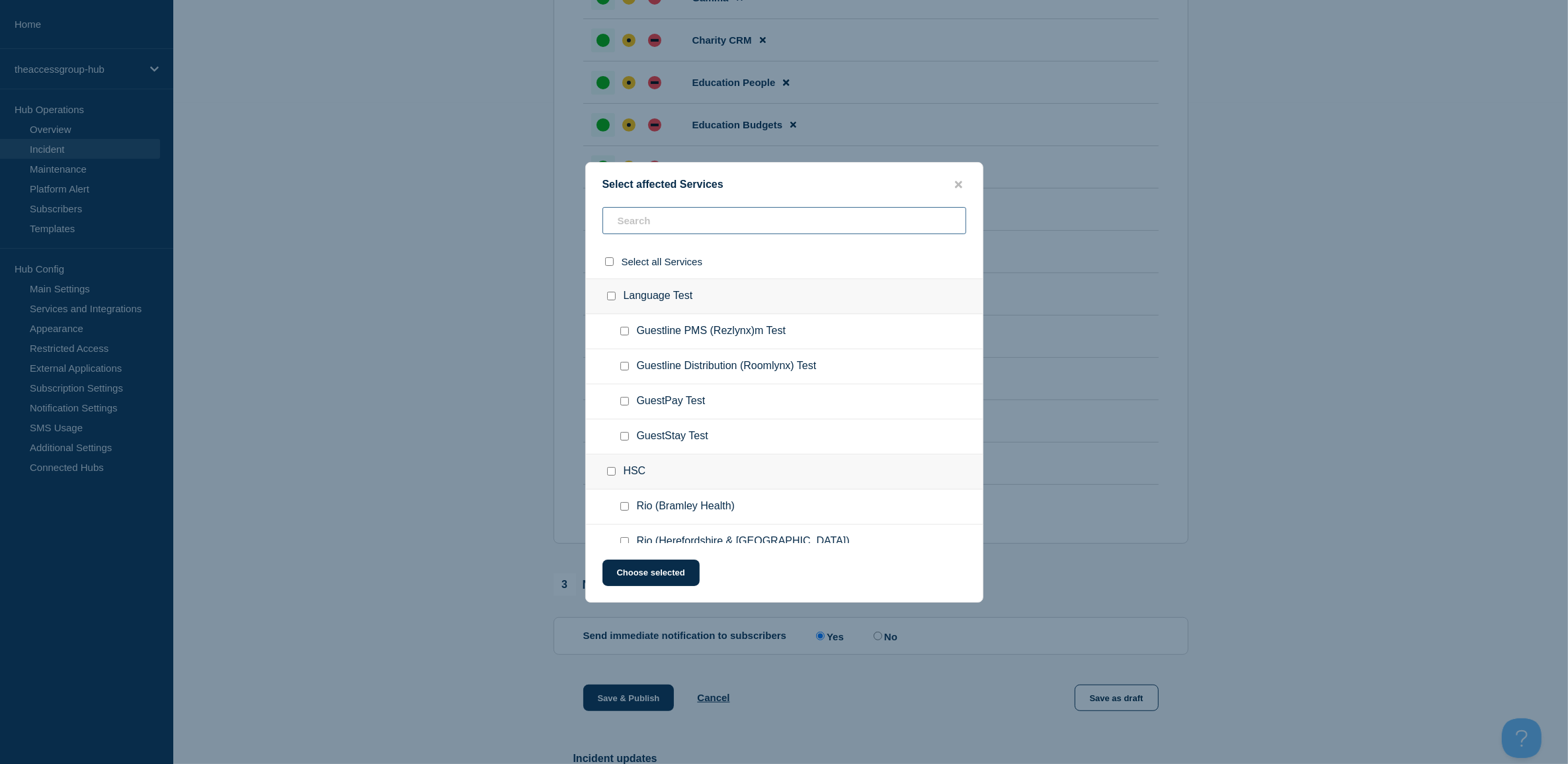
click at [759, 212] on input "text" at bounding box center [784, 221] width 364 height 28
type input "e["
checkbox input "true"
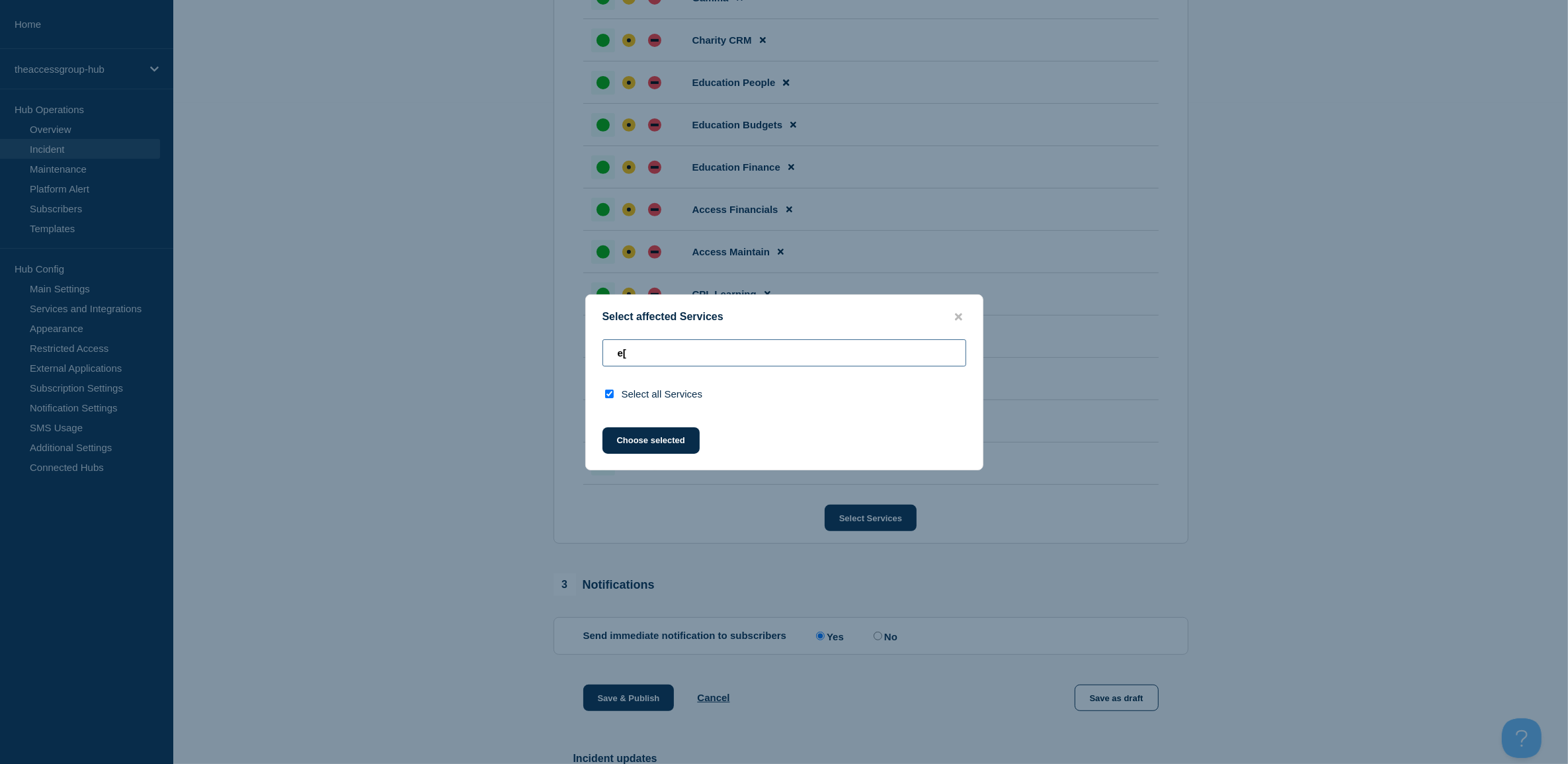
type input "e"
checkbox input "false"
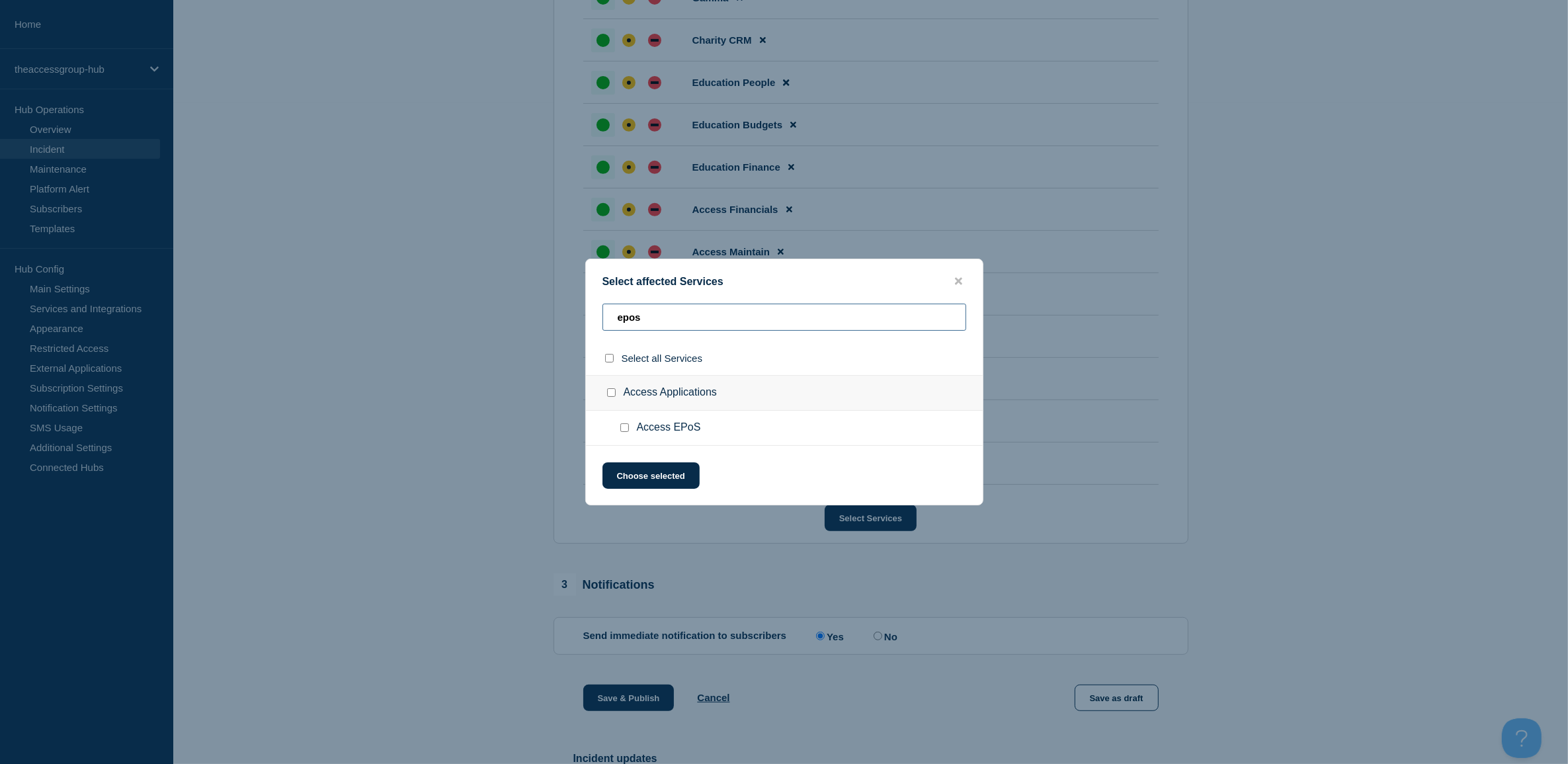
type input "epos"
click at [627, 427] on input "Access EPoS checkbox" at bounding box center [625, 428] width 9 height 9
checkbox input "true"
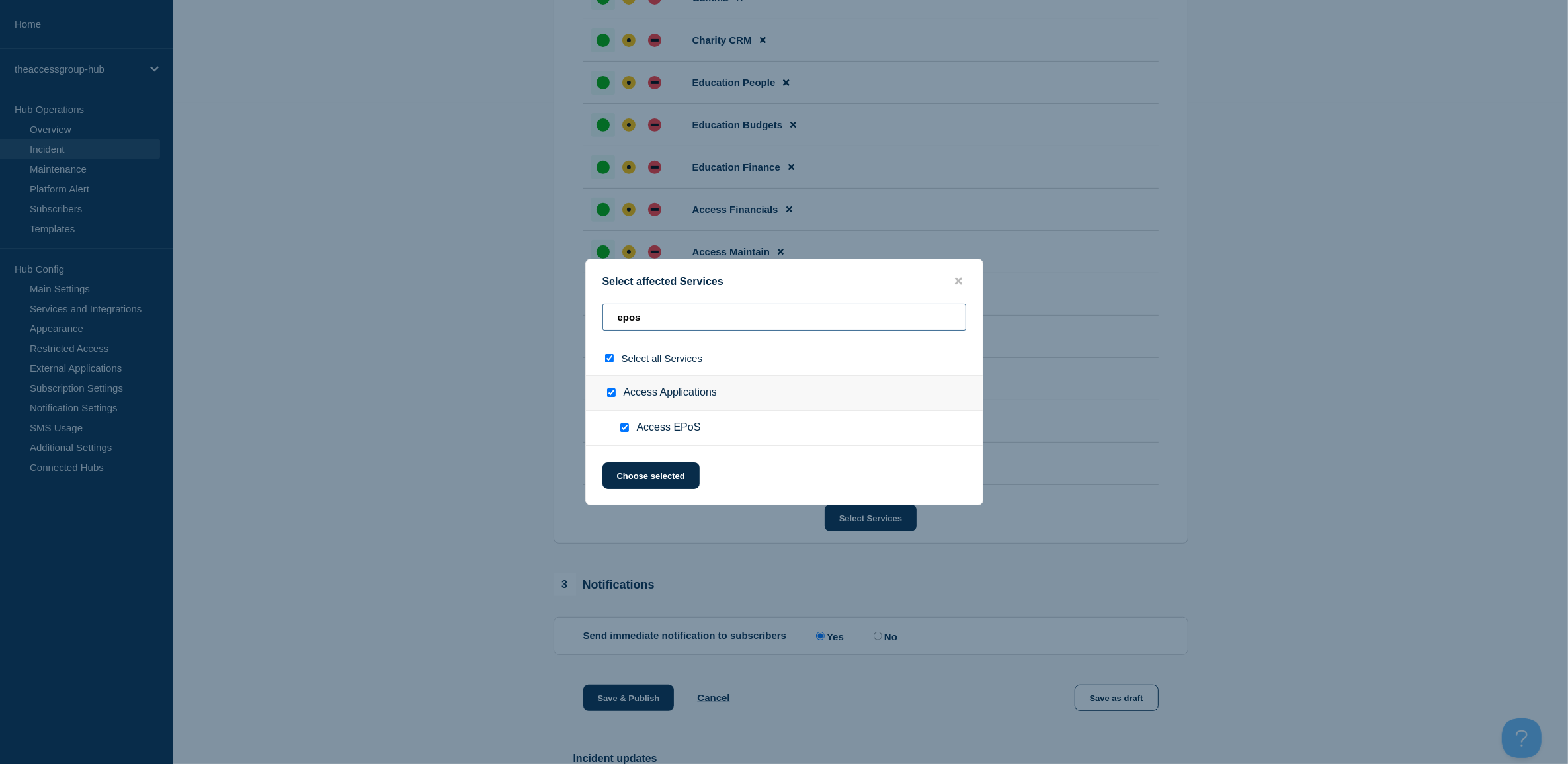
drag, startPoint x: 669, startPoint y: 321, endPoint x: 577, endPoint y: 305, distance: 93.4
click at [581, 306] on div "Select affected Services epos Select all Services Access Applications Access EP…" at bounding box center [784, 382] width 1568 height 764
type input "c"
checkbox input "false"
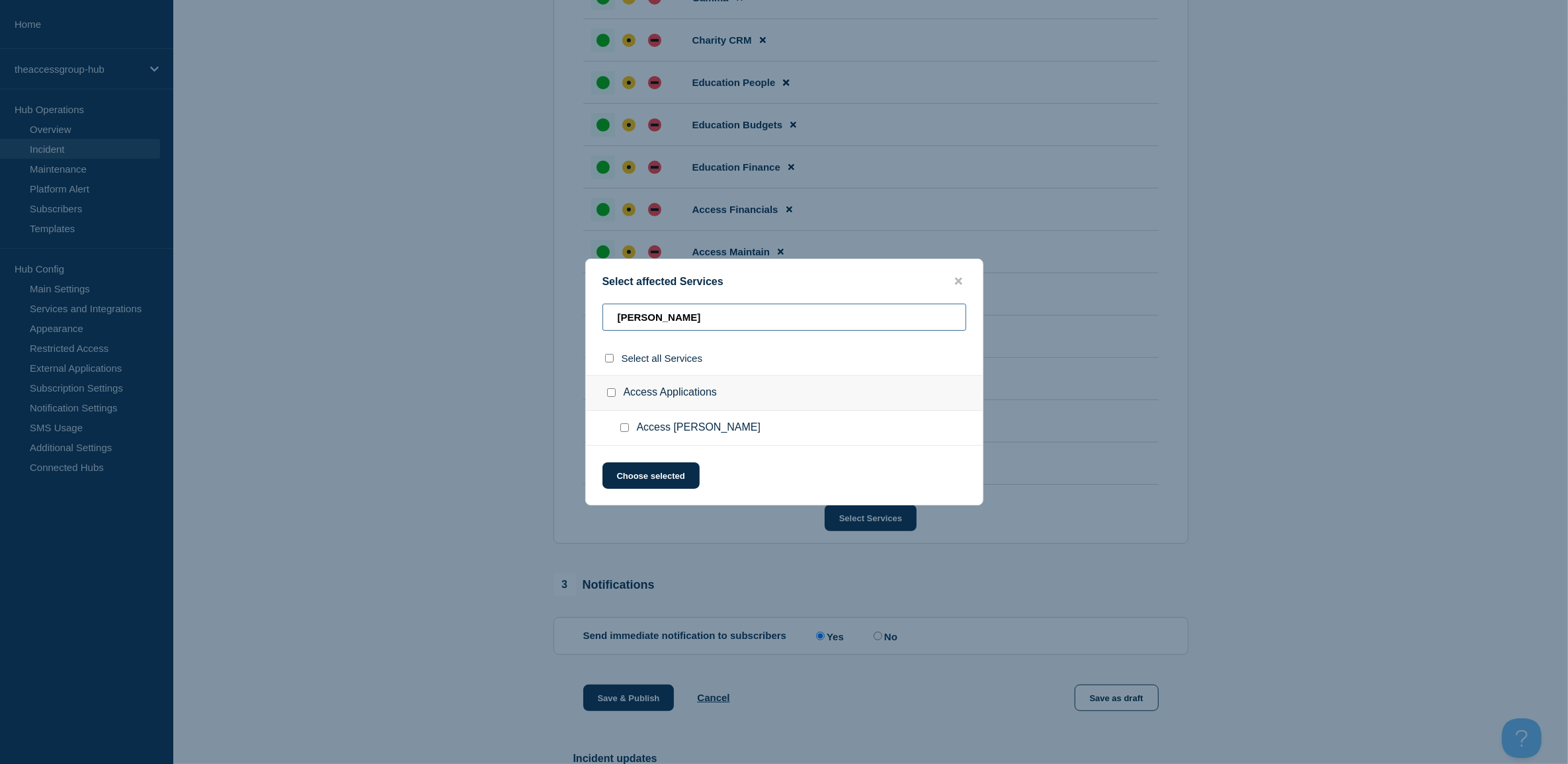
type input "[PERSON_NAME]"
click at [626, 431] on input "Access Collins checkbox" at bounding box center [625, 428] width 9 height 9
checkbox input "true"
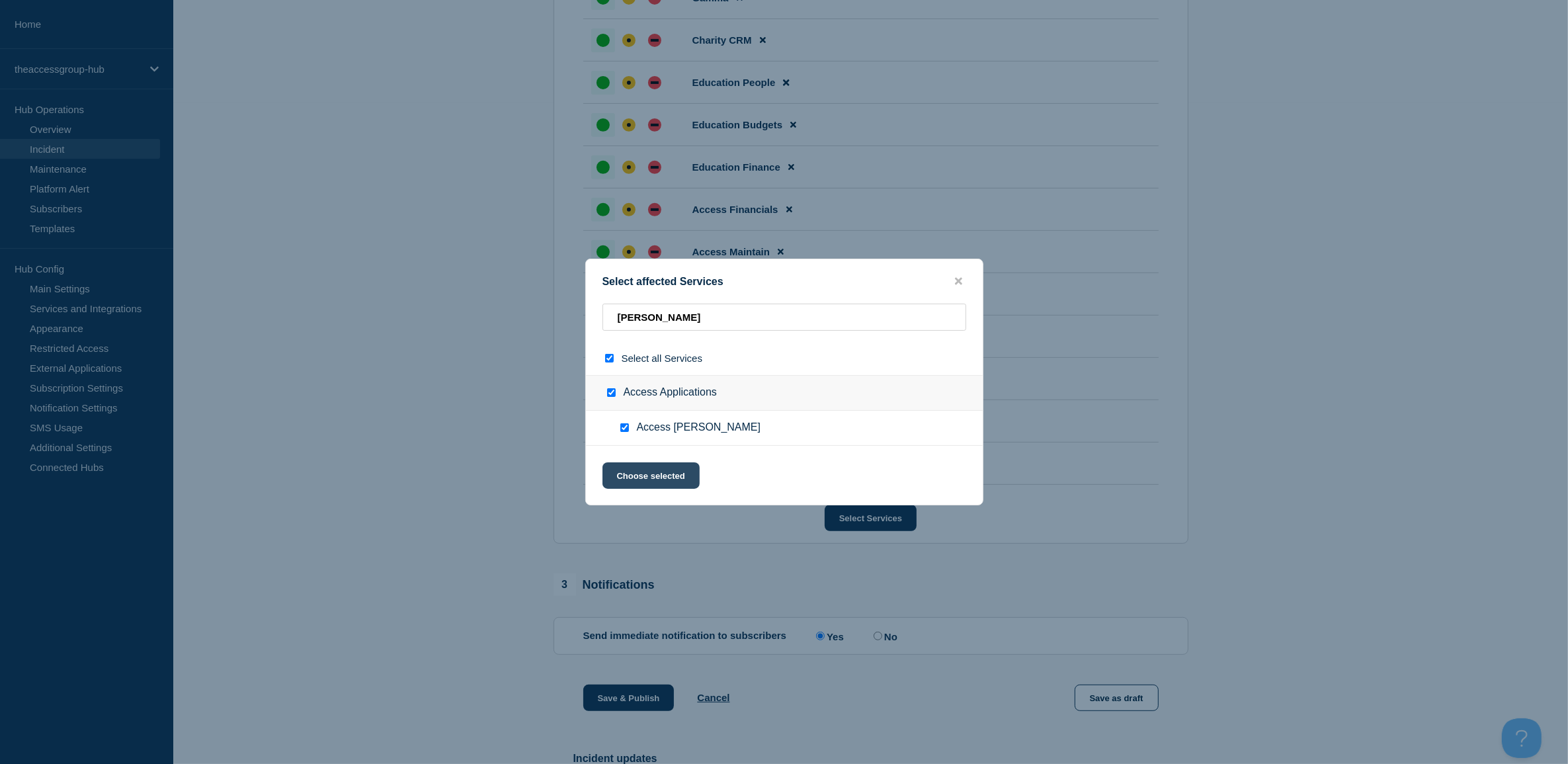
click at [642, 479] on button "Choose selected" at bounding box center [651, 475] width 97 height 27
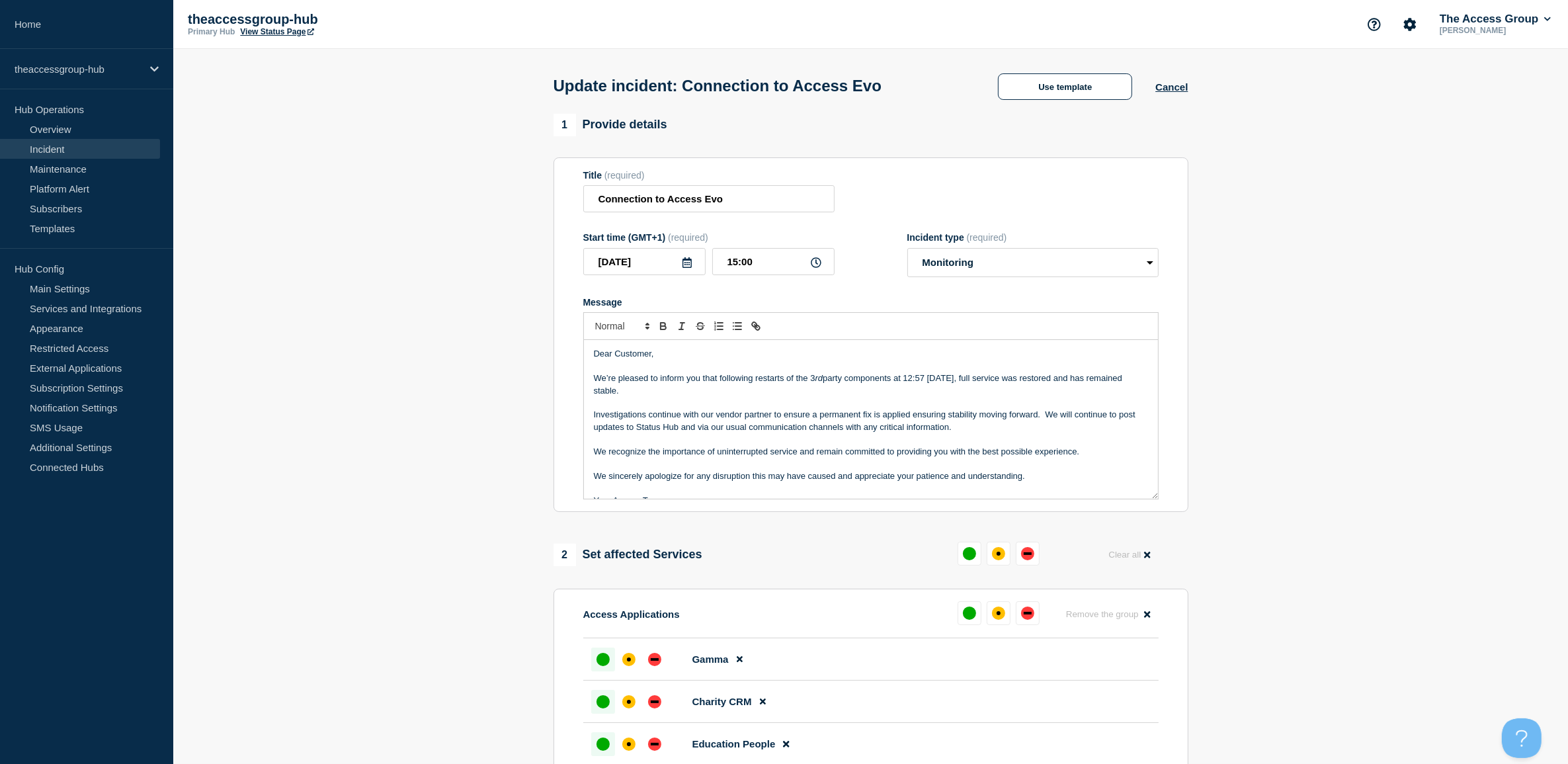
scroll to position [15, 0]
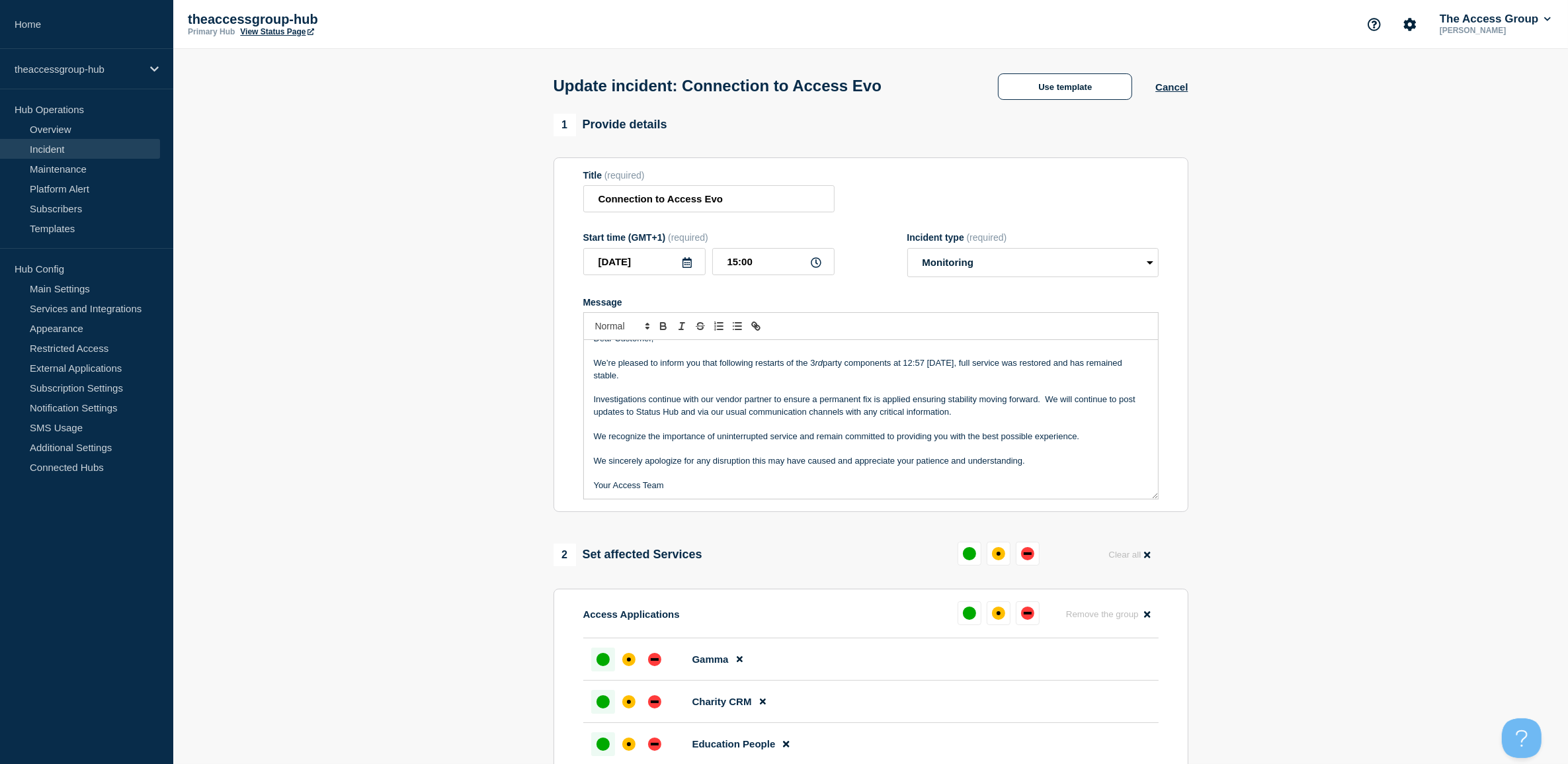
click at [804, 450] on p "Message" at bounding box center [871, 448] width 554 height 12
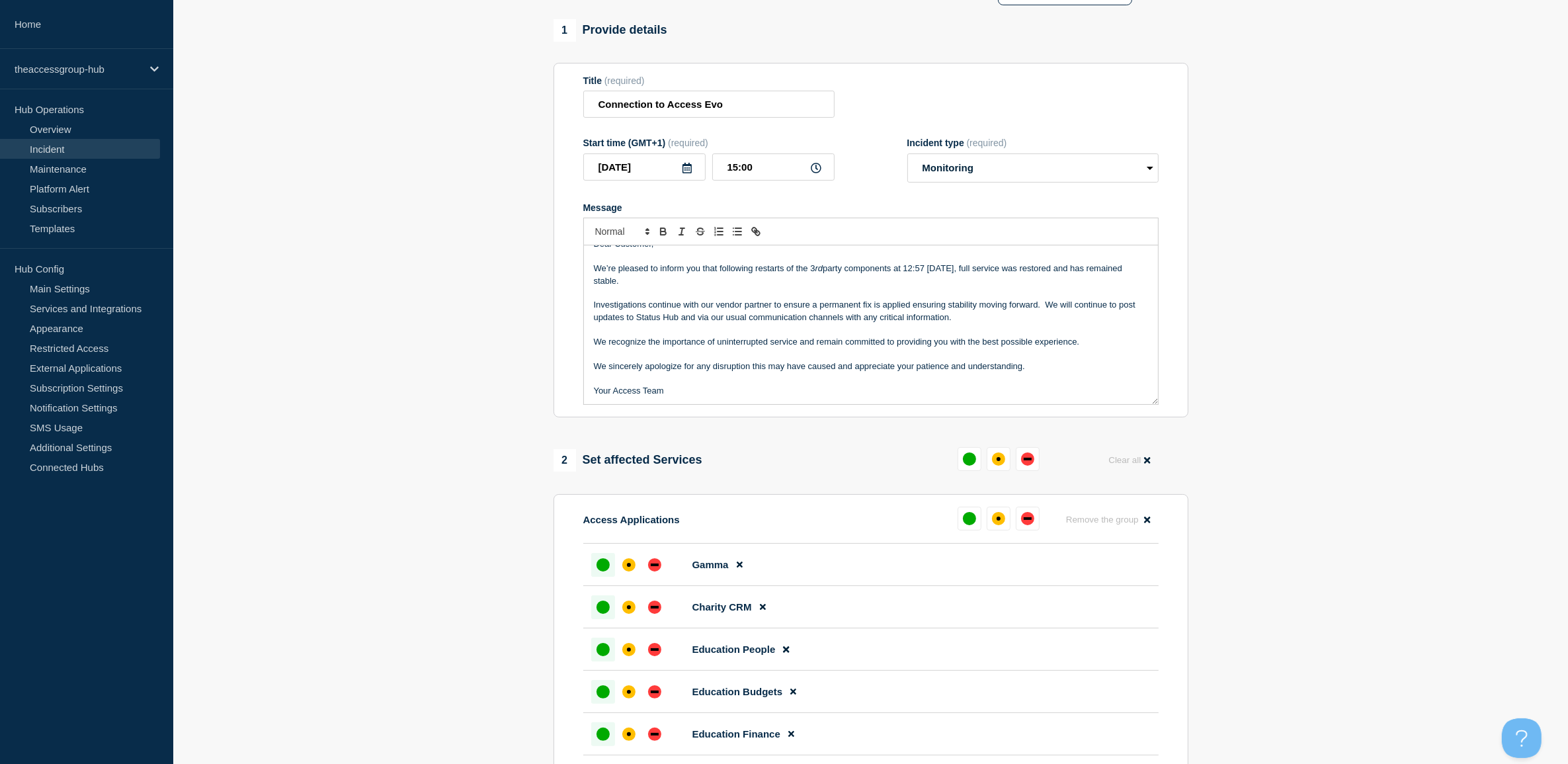
scroll to position [83, 0]
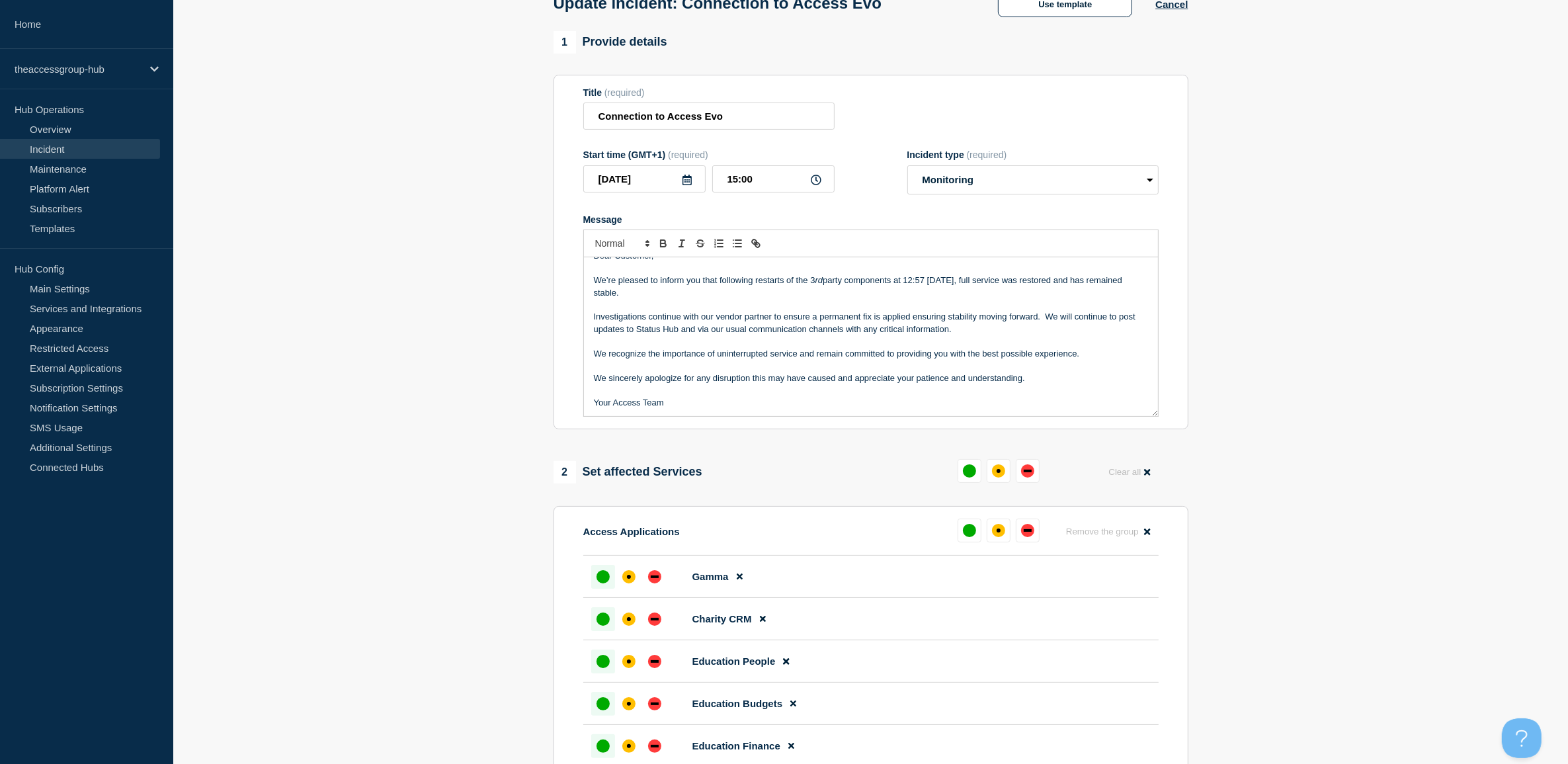
drag, startPoint x: 798, startPoint y: 292, endPoint x: 861, endPoint y: 289, distance: 63.1
click at [800, 290] on p "We’re pleased to inform you that following restarts of the 3 rd party component…" at bounding box center [871, 286] width 554 height 24
click at [861, 289] on p "We’re pleased to inform you that following restarts of the 3 rd party component…" at bounding box center [871, 286] width 554 height 24
click at [641, 359] on p "We recognize the importance of uninterrupted service and remain committed to pr…" at bounding box center [871, 354] width 554 height 12
click at [676, 378] on p "We sincerely apologize for any disruption this may have caused and appreciate y…" at bounding box center [871, 379] width 554 height 12
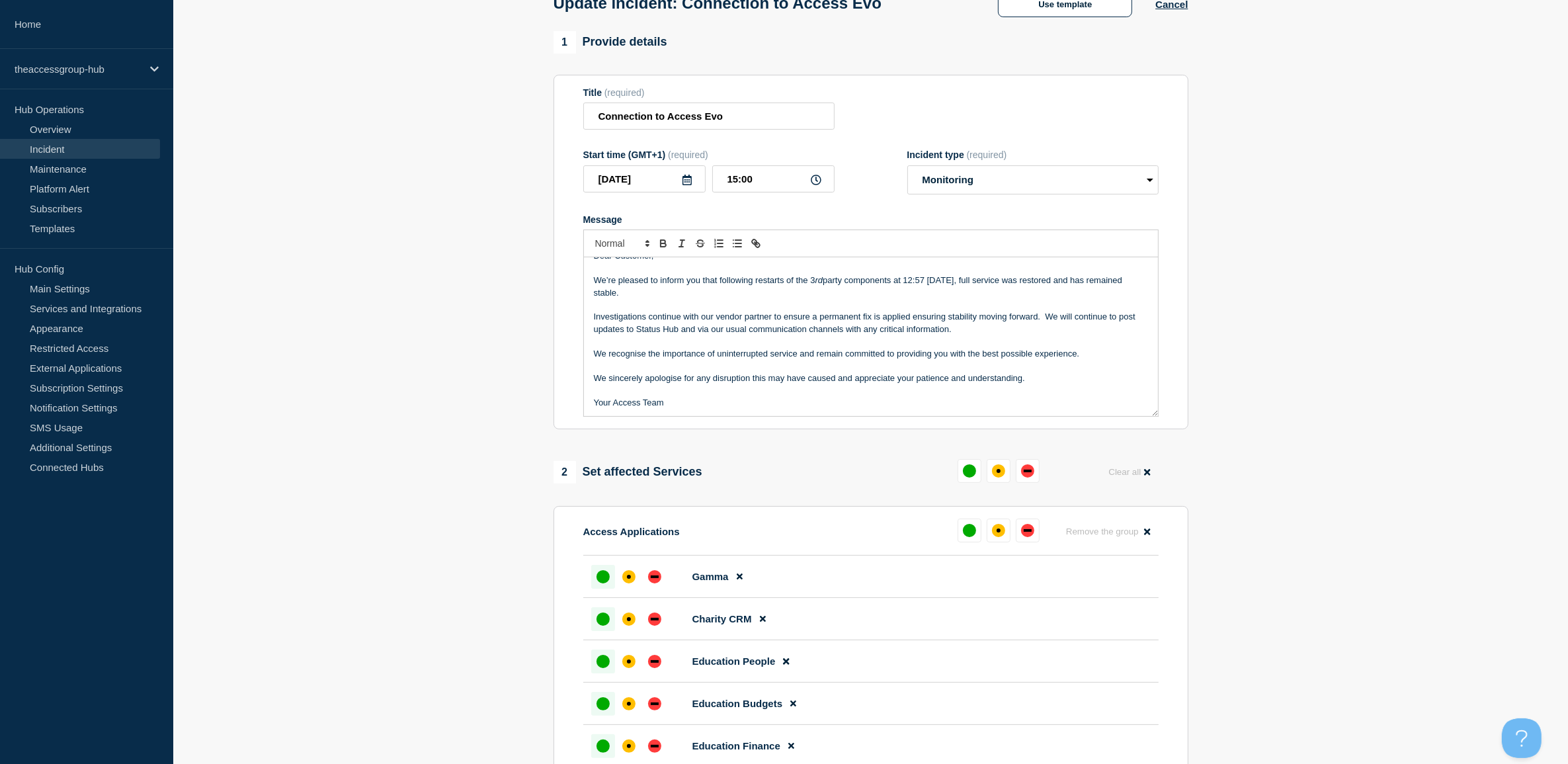
click at [745, 398] on p "Your Access Team" at bounding box center [871, 403] width 554 height 12
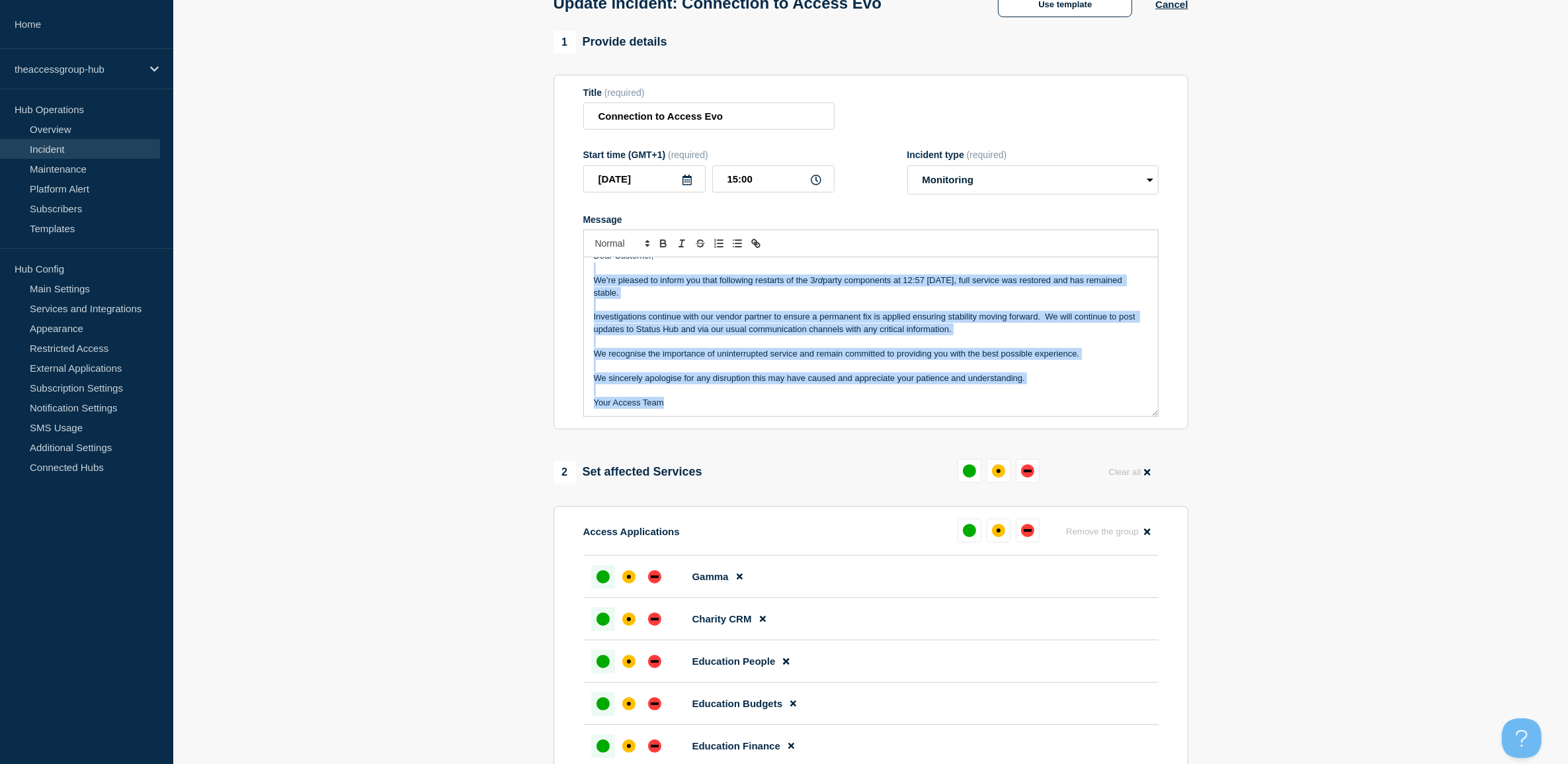
scroll to position [0, 0]
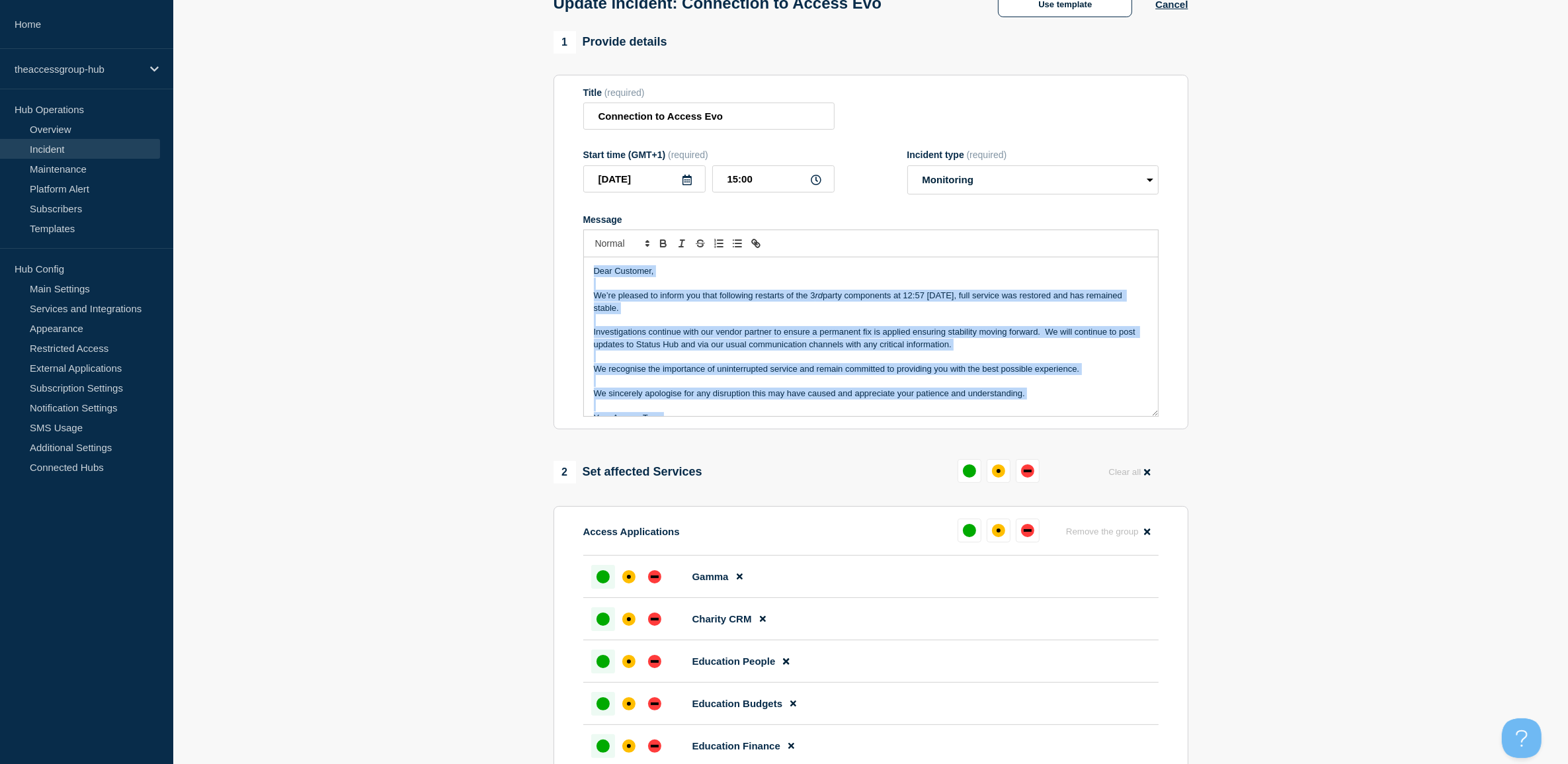
drag, startPoint x: 735, startPoint y: 400, endPoint x: 583, endPoint y: 275, distance: 196.8
click at [583, 275] on div "Dear Customer, We’re pleased to inform you that following restarts of the 3 rd …" at bounding box center [871, 336] width 576 height 159
copy div "Dear Customer, We’re pleased to inform you that following restarts of the 3 rd …"
click at [1324, 461] on section "1 Provide details Title (required) Connection to Access Evo Start time (GMT+1) …" at bounding box center [870, 773] width 1395 height 1483
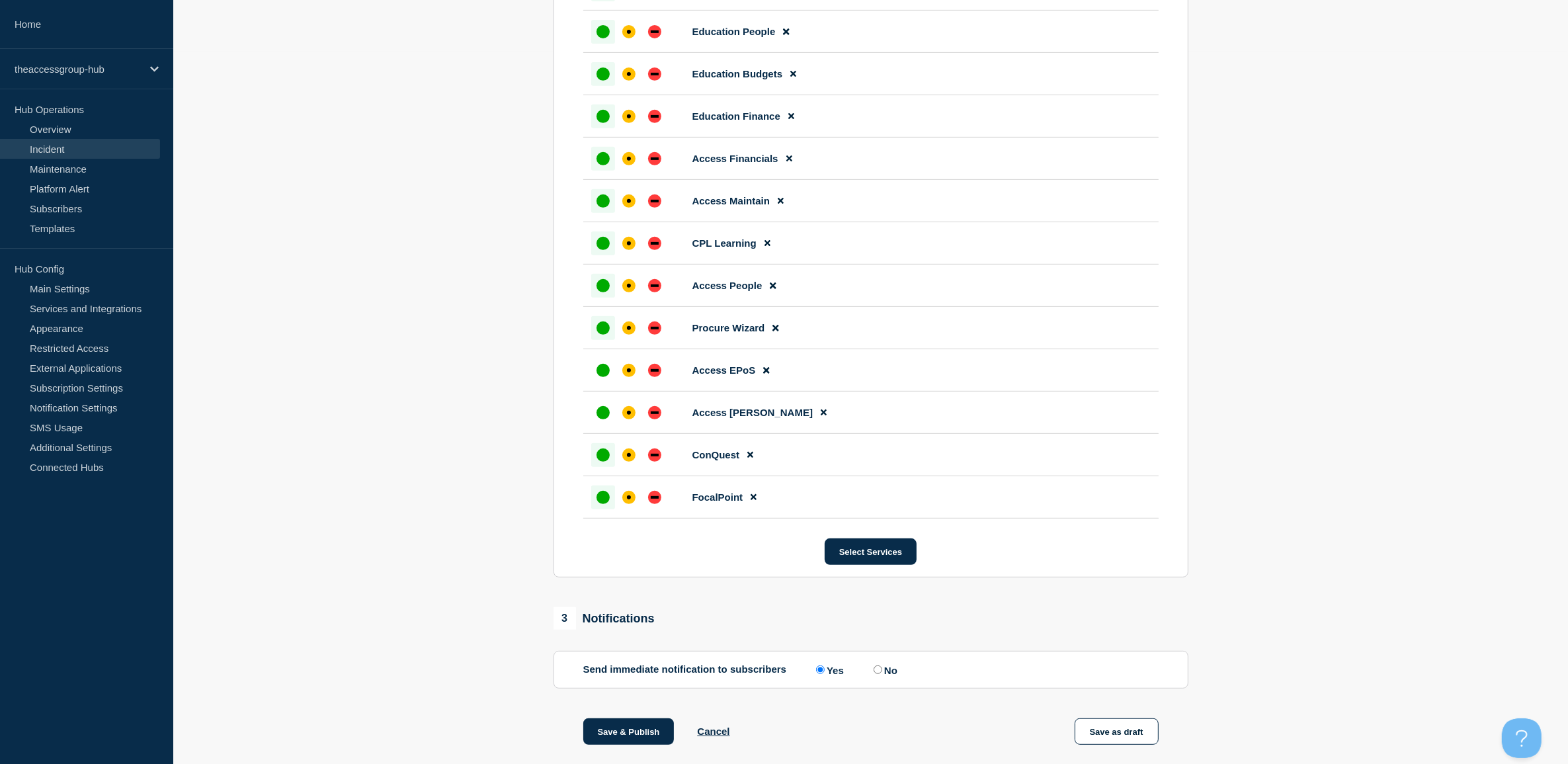
scroll to position [863, 0]
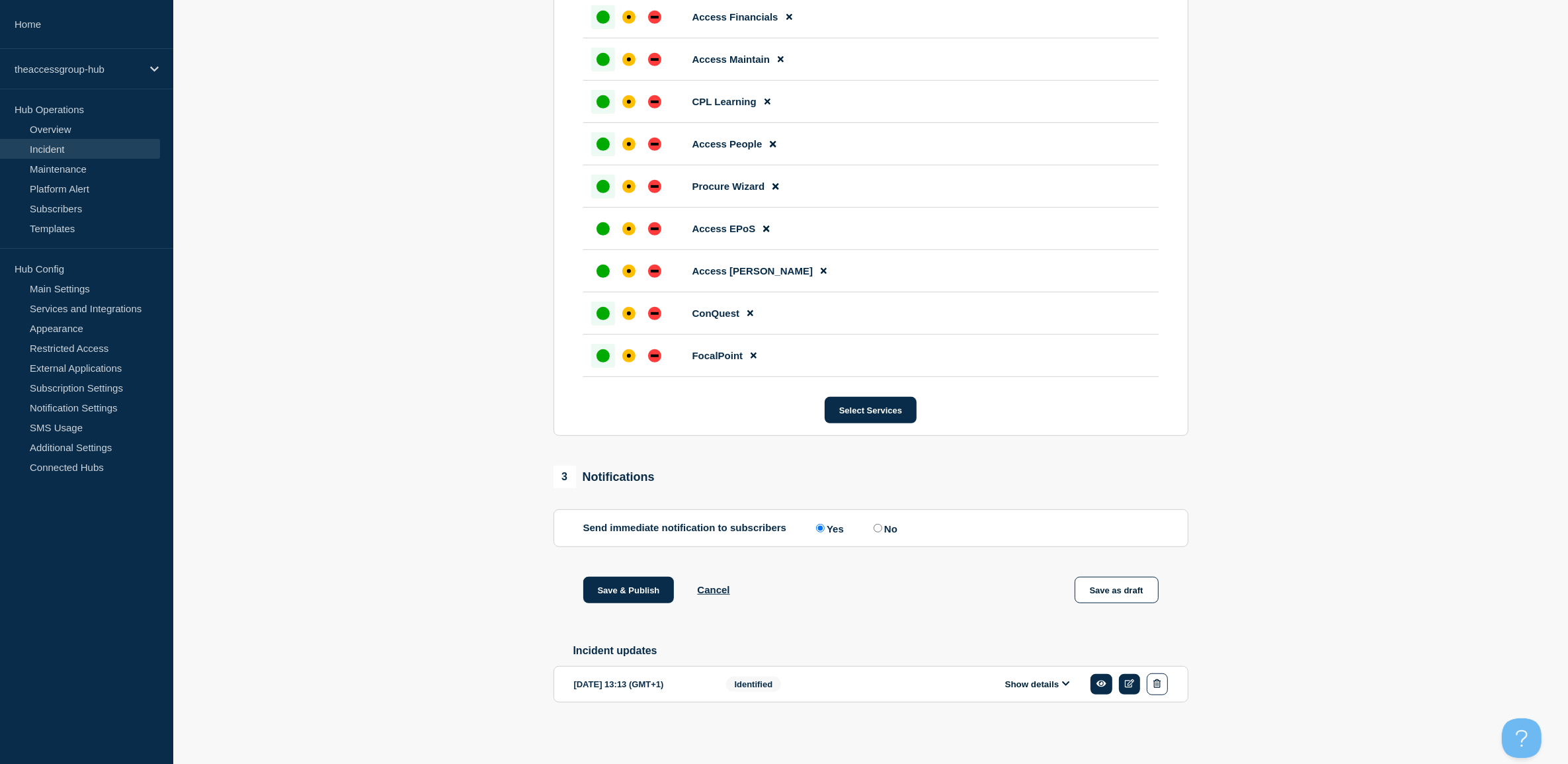
drag, startPoint x: 645, startPoint y: 592, endPoint x: 1182, endPoint y: 501, distance: 544.7
click at [1161, 521] on div "1 Provide details Title (required) Connection to Access Evo Start time (GMT+1) …" at bounding box center [870, 2] width 650 height 1483
click at [1127, 590] on button "Save as draft" at bounding box center [1117, 589] width 84 height 27
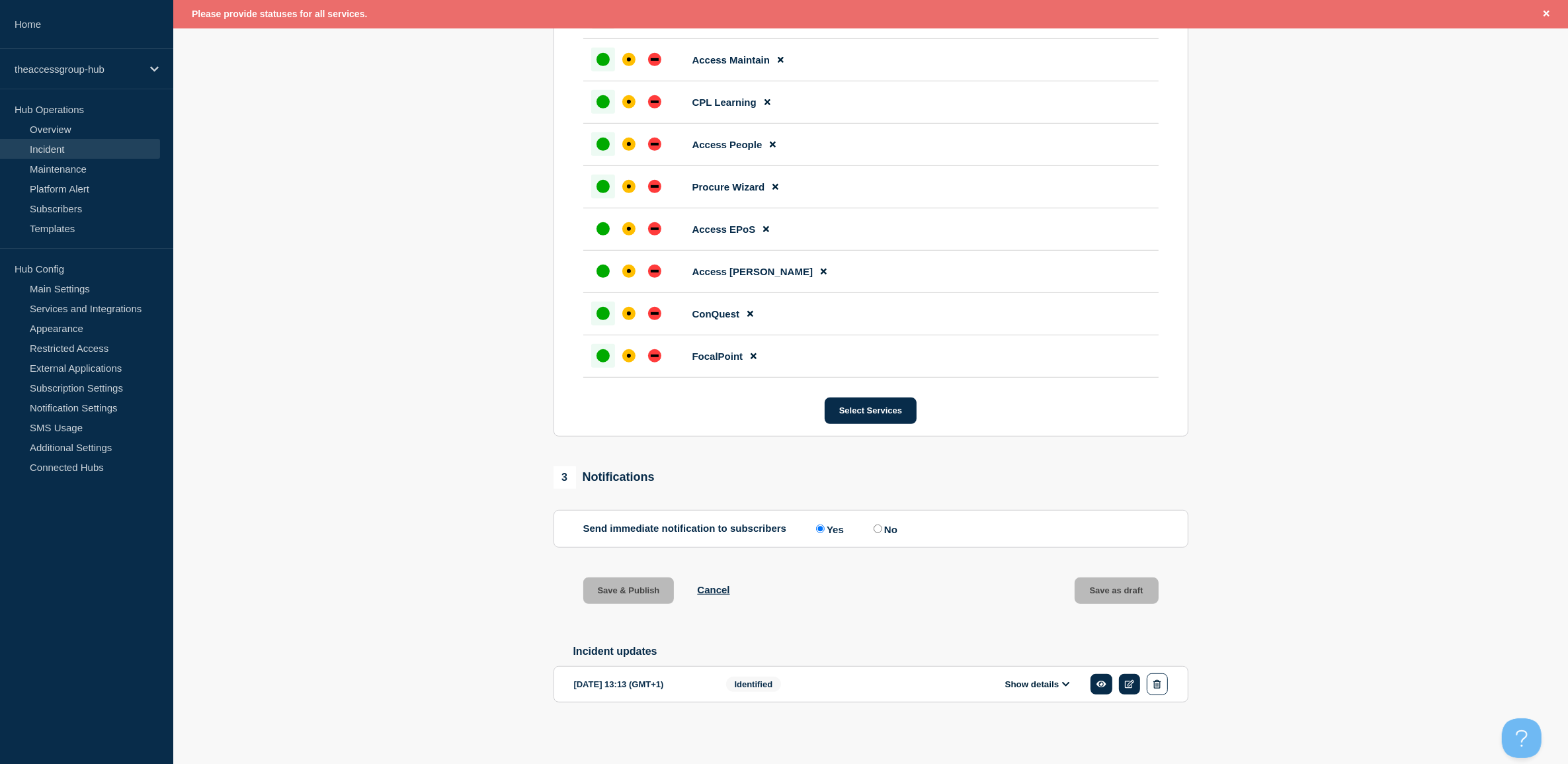
scroll to position [404, 0]
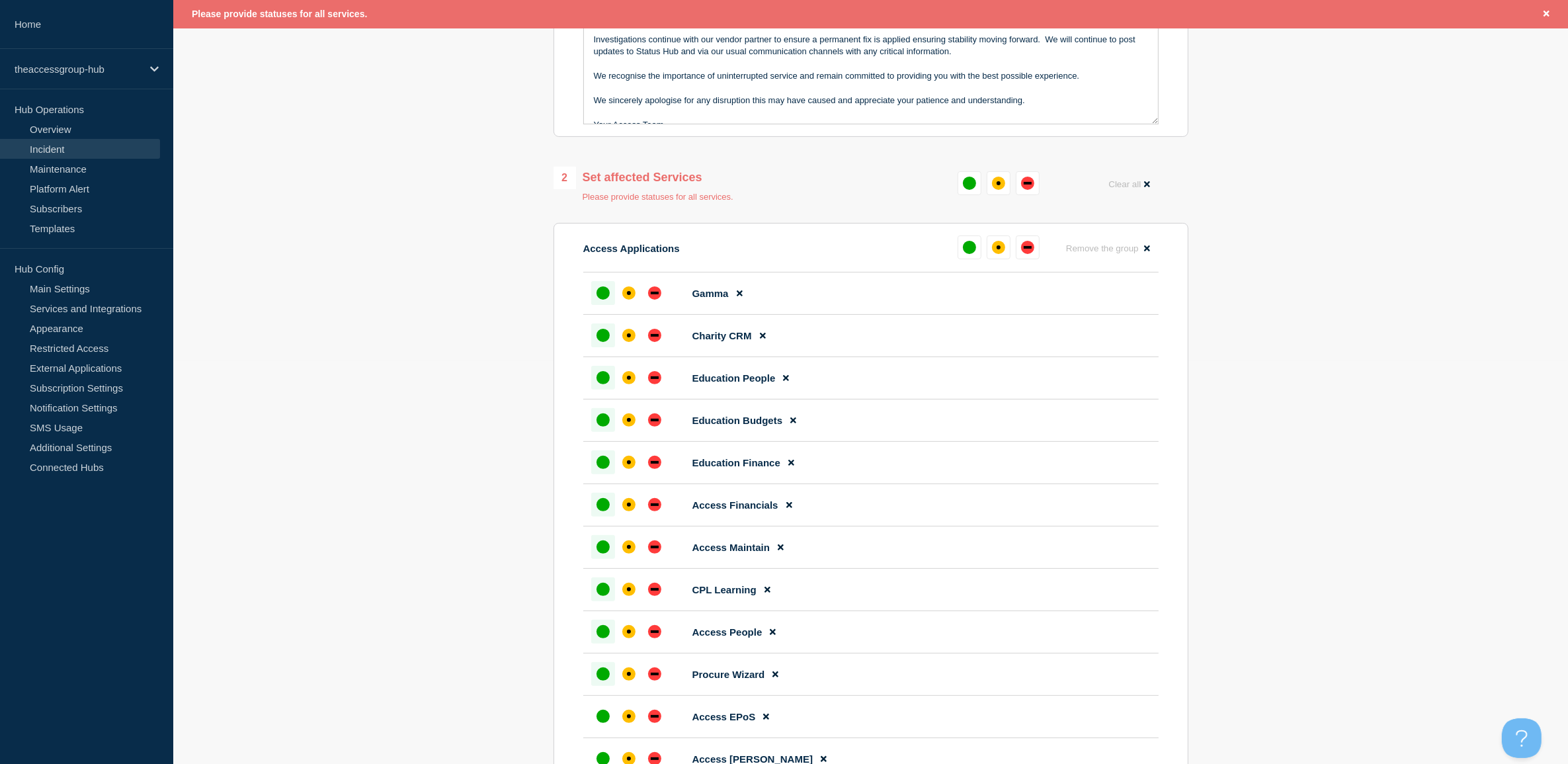
click at [600, 299] on div "up" at bounding box center [602, 293] width 13 height 13
click at [972, 249] on div "up" at bounding box center [969, 247] width 13 height 13
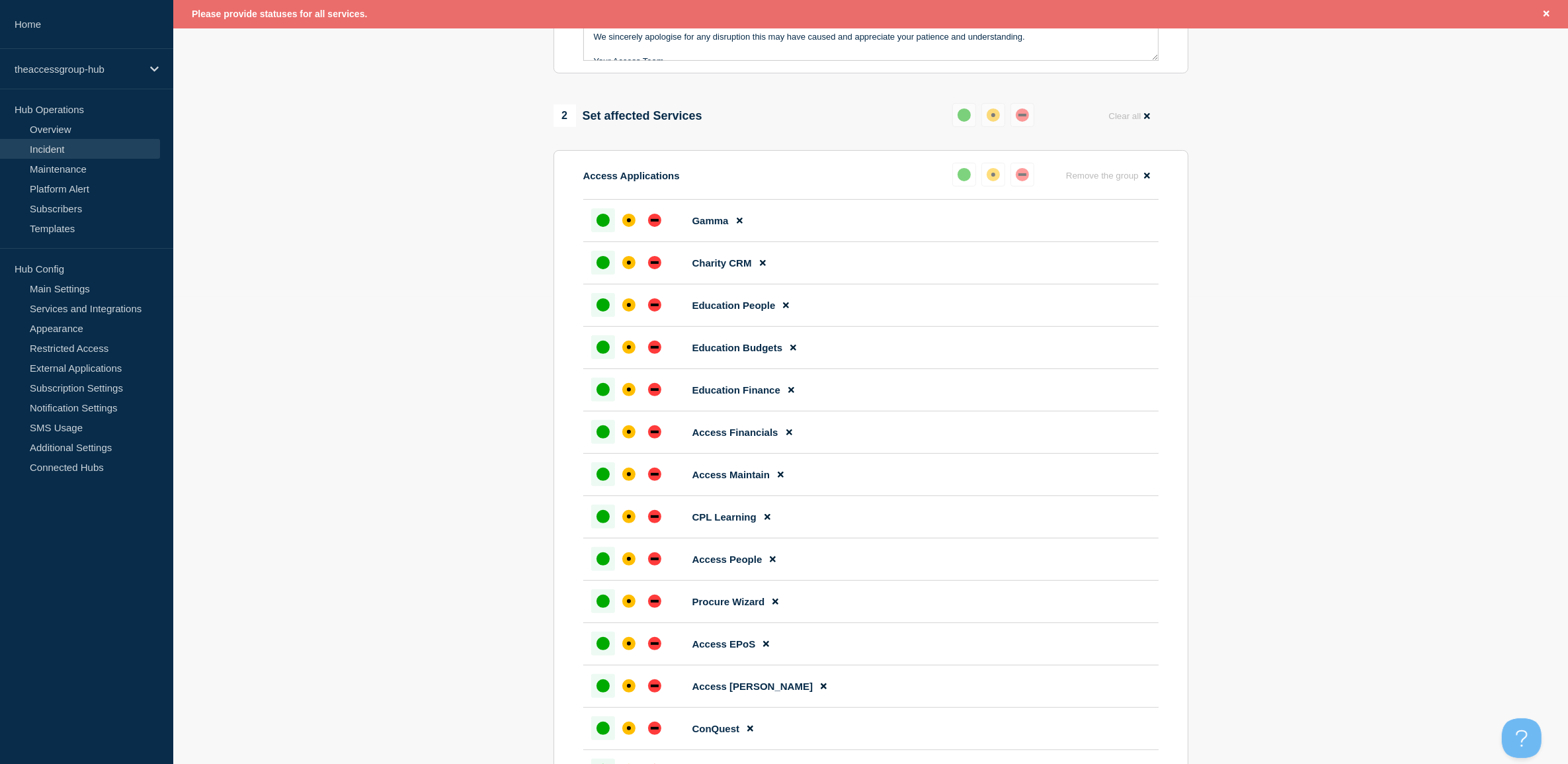
scroll to position [569, 0]
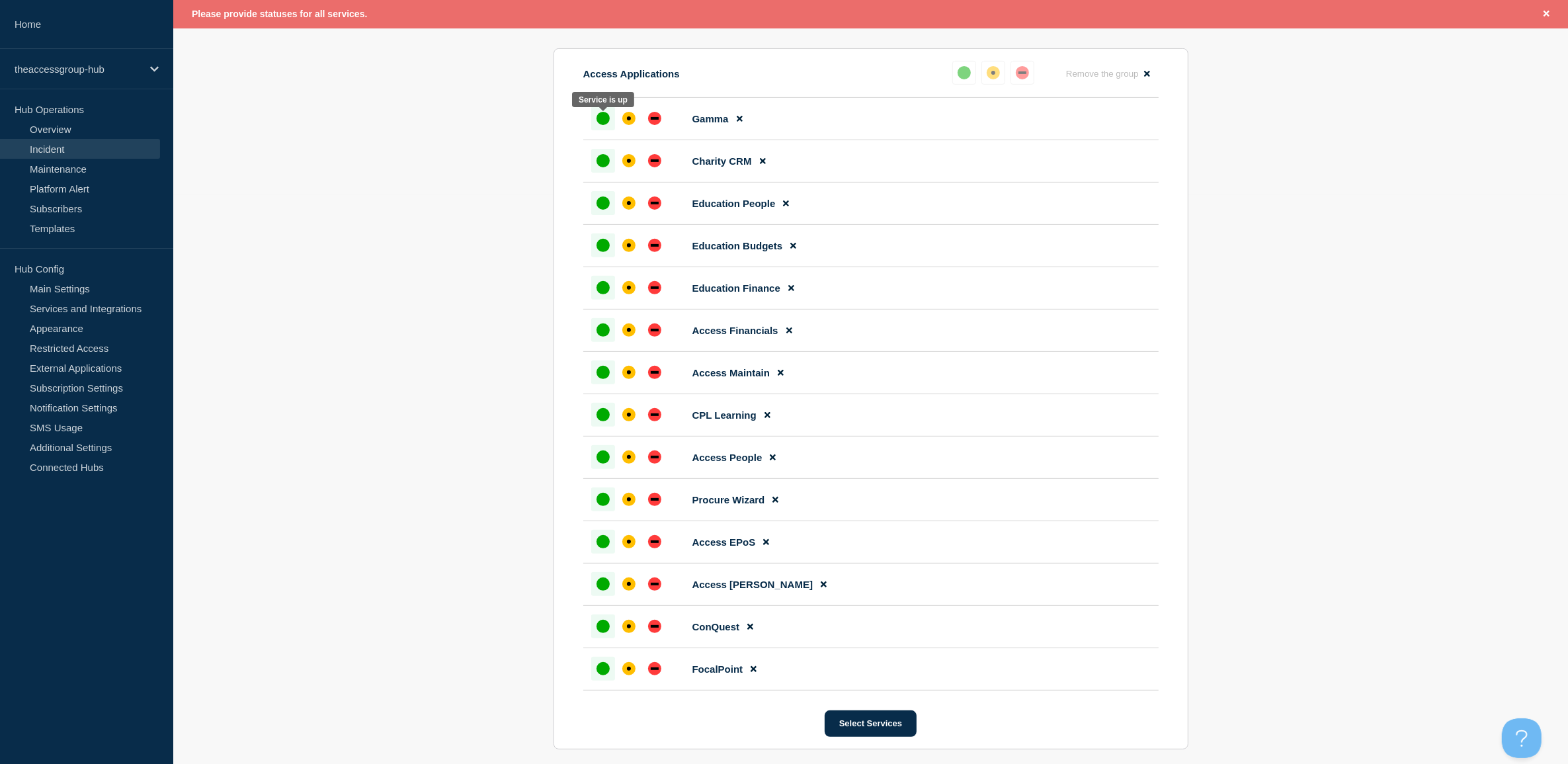
click at [601, 123] on div "up" at bounding box center [602, 118] width 13 height 13
click at [602, 157] on div "up" at bounding box center [602, 160] width 13 height 13
click at [596, 213] on div at bounding box center [603, 203] width 24 height 24
click at [605, 252] on div "up" at bounding box center [602, 244] width 13 height 13
click at [604, 243] on div "up" at bounding box center [602, 244] width 13 height 13
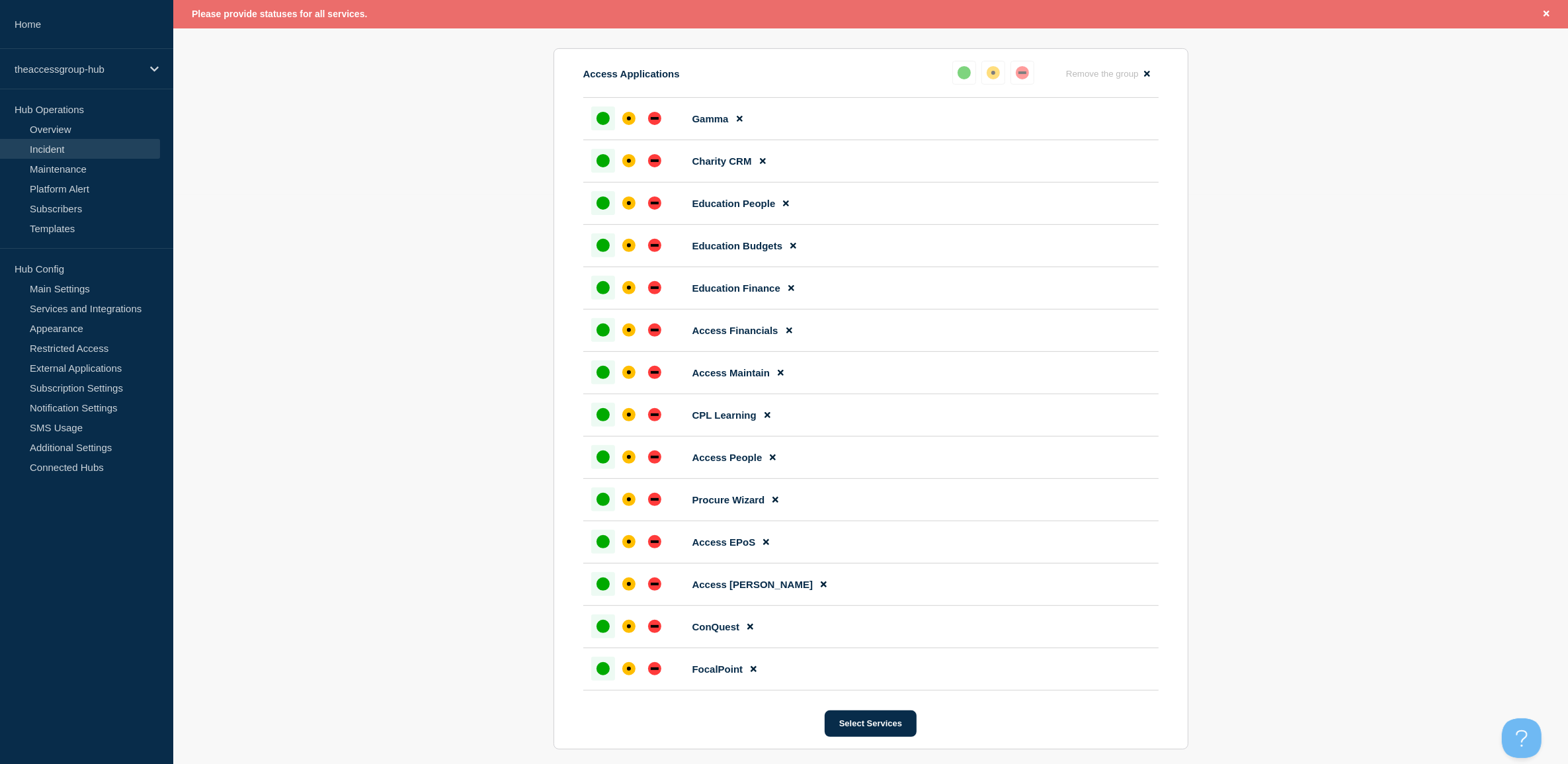
click at [599, 284] on div at bounding box center [603, 287] width 24 height 24
drag, startPoint x: 602, startPoint y: 324, endPoint x: 602, endPoint y: 333, distance: 9.0
click at [602, 324] on div at bounding box center [603, 330] width 24 height 24
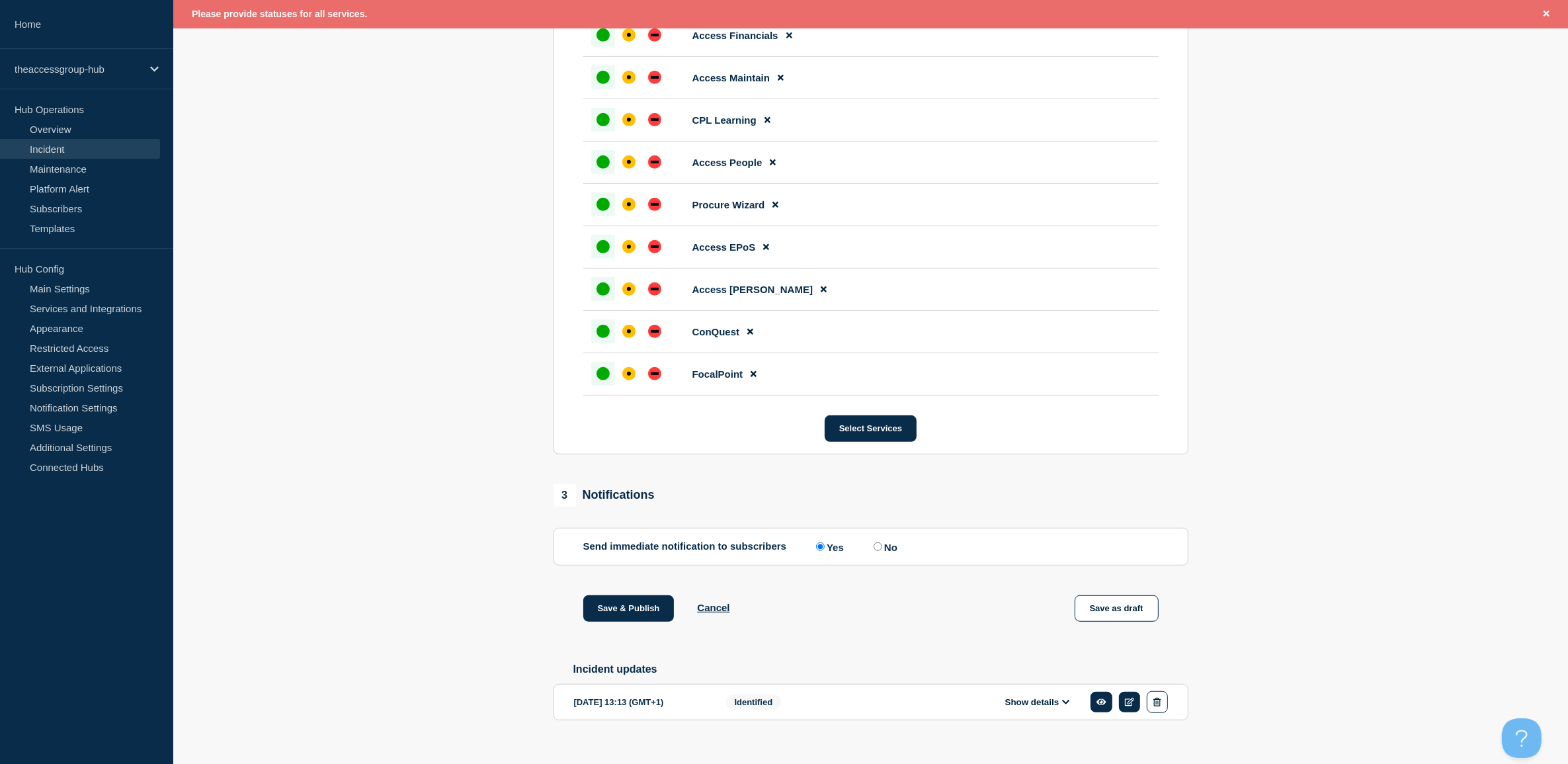
scroll to position [890, 0]
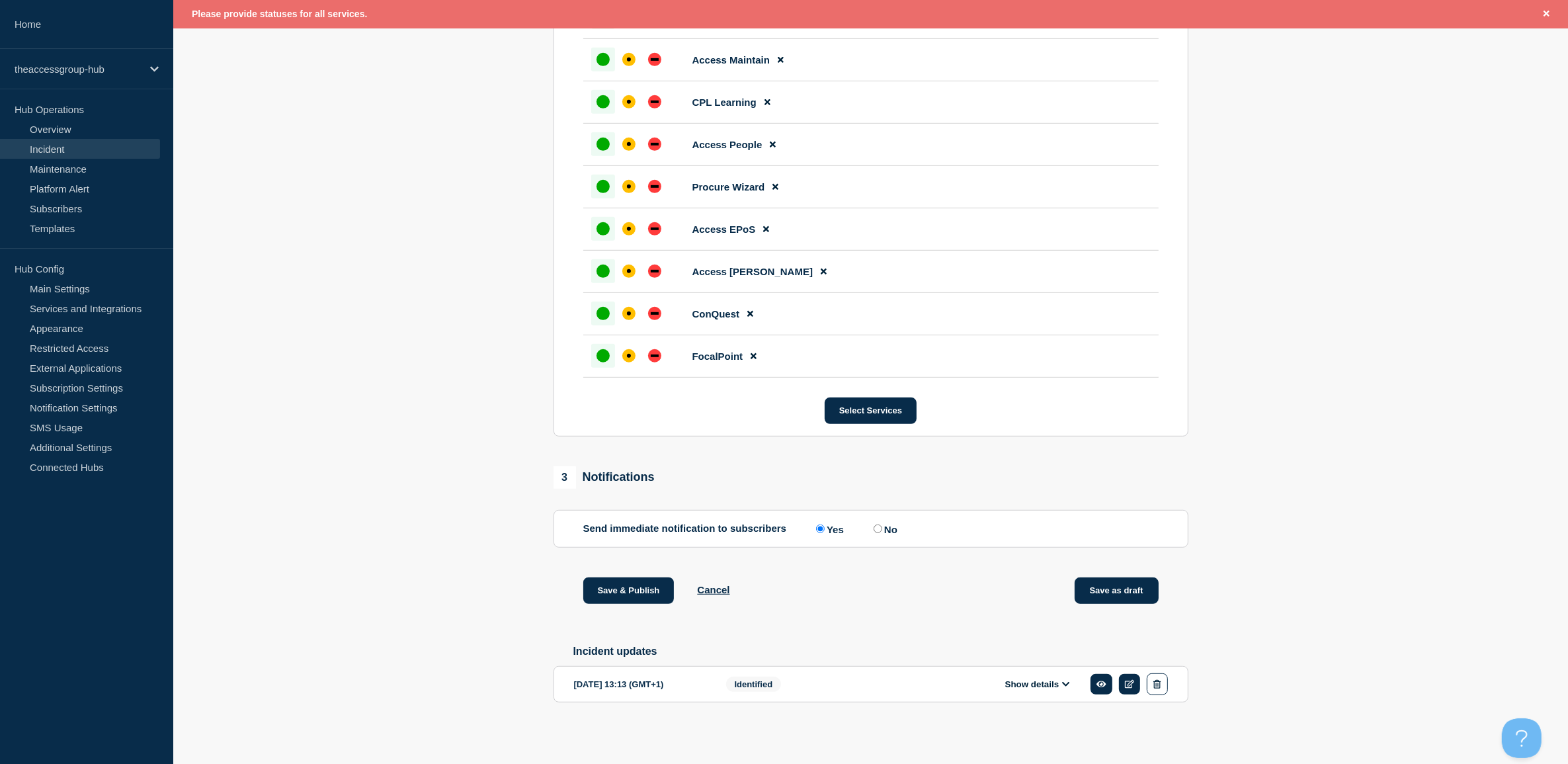
click at [1129, 587] on button "Save as draft" at bounding box center [1117, 590] width 84 height 27
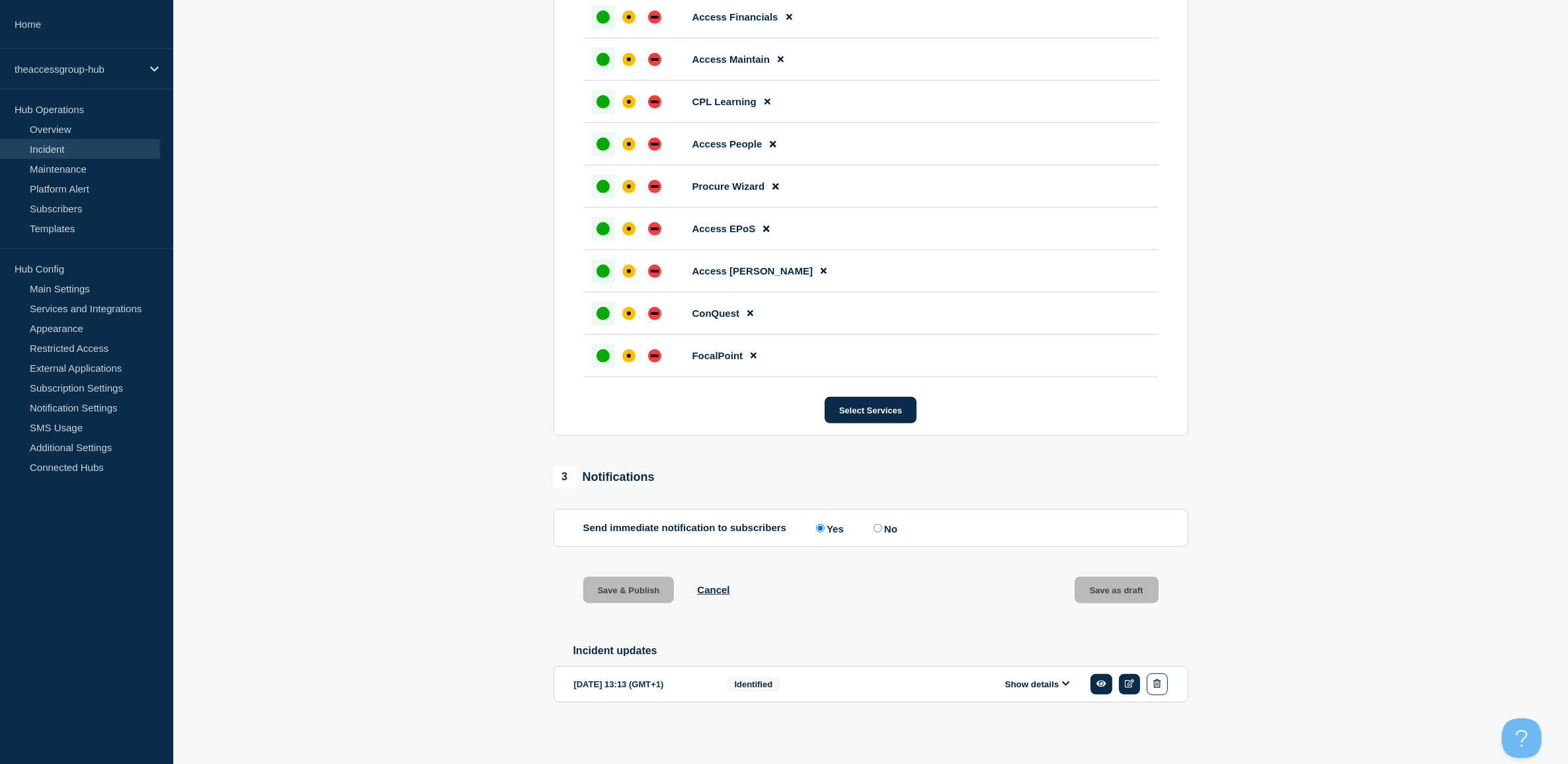
scroll to position [863, 0]
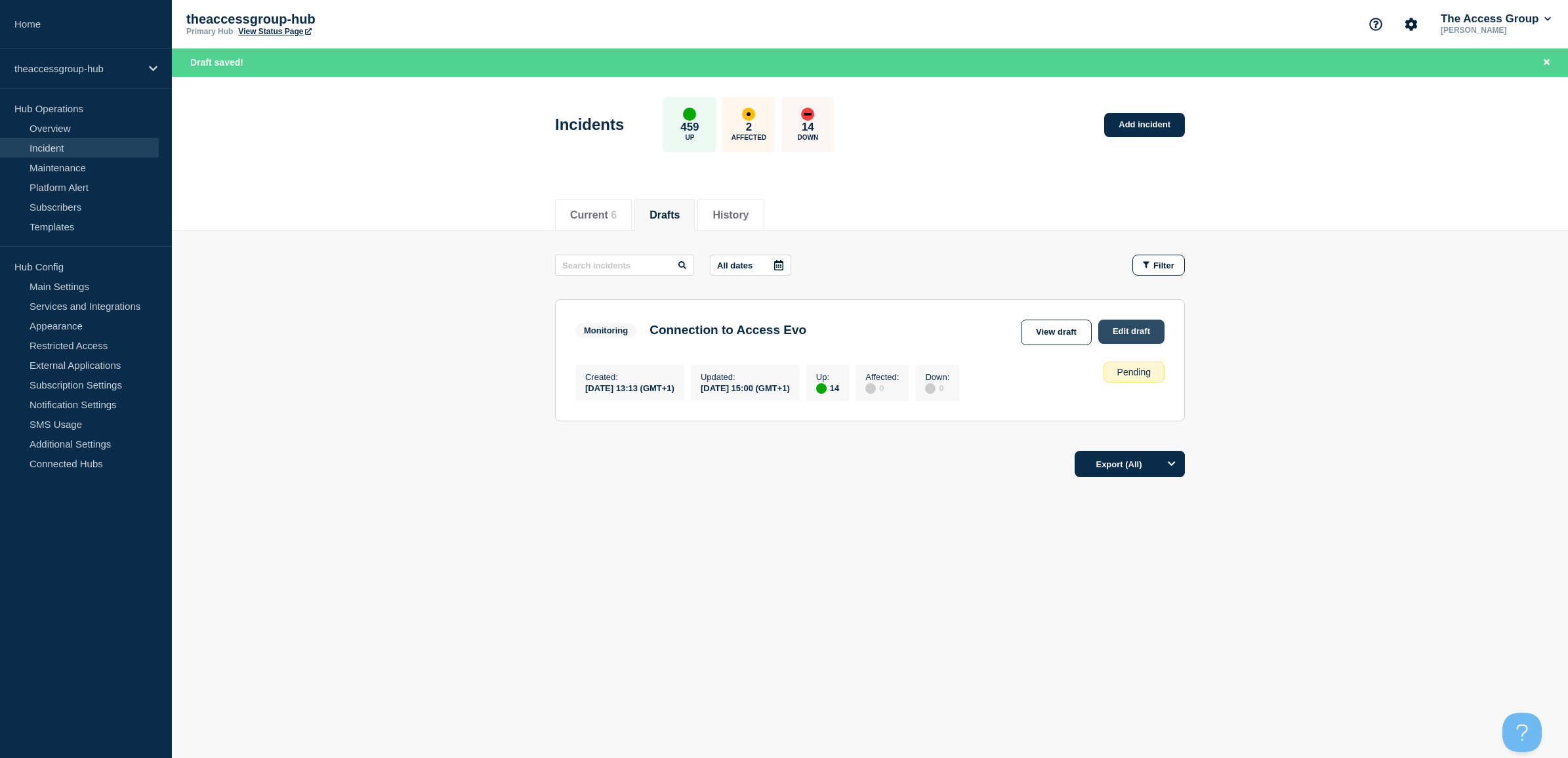
click at [1112, 326] on link "Edit draft" at bounding box center [1131, 331] width 67 height 24
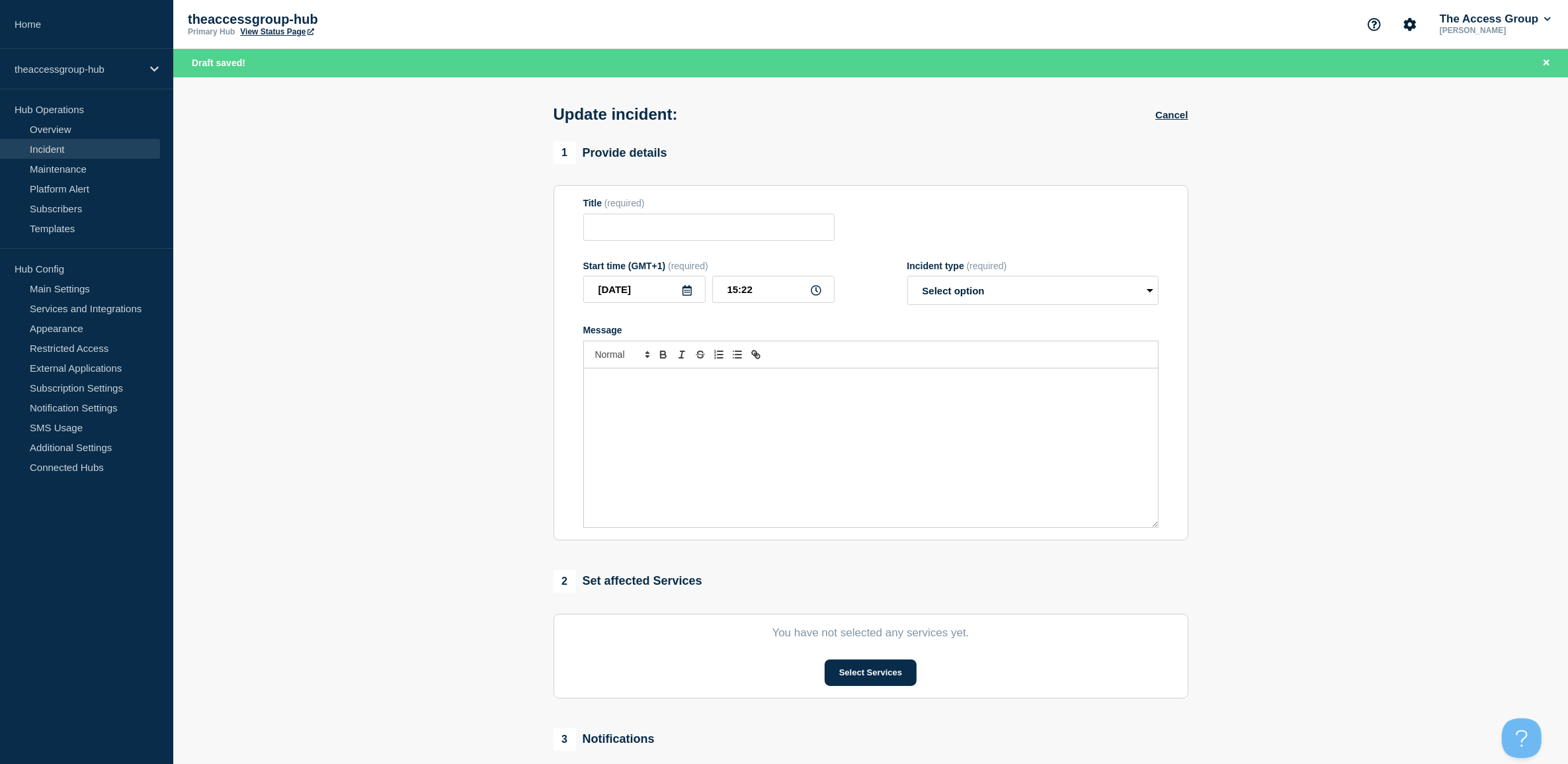
type input "Connection to Access Evo"
type input "15:00"
select select "monitoring"
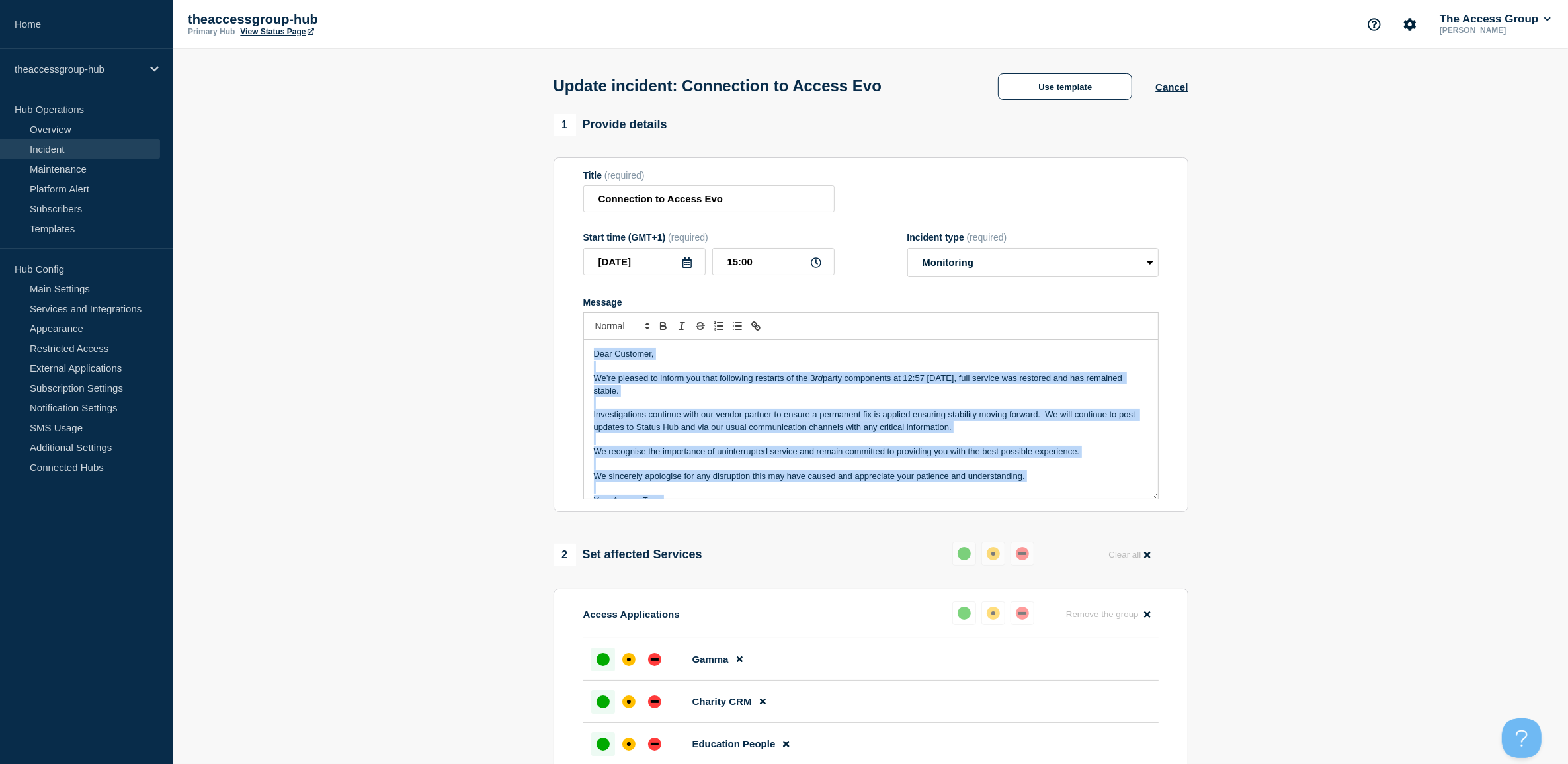
scroll to position [15, 0]
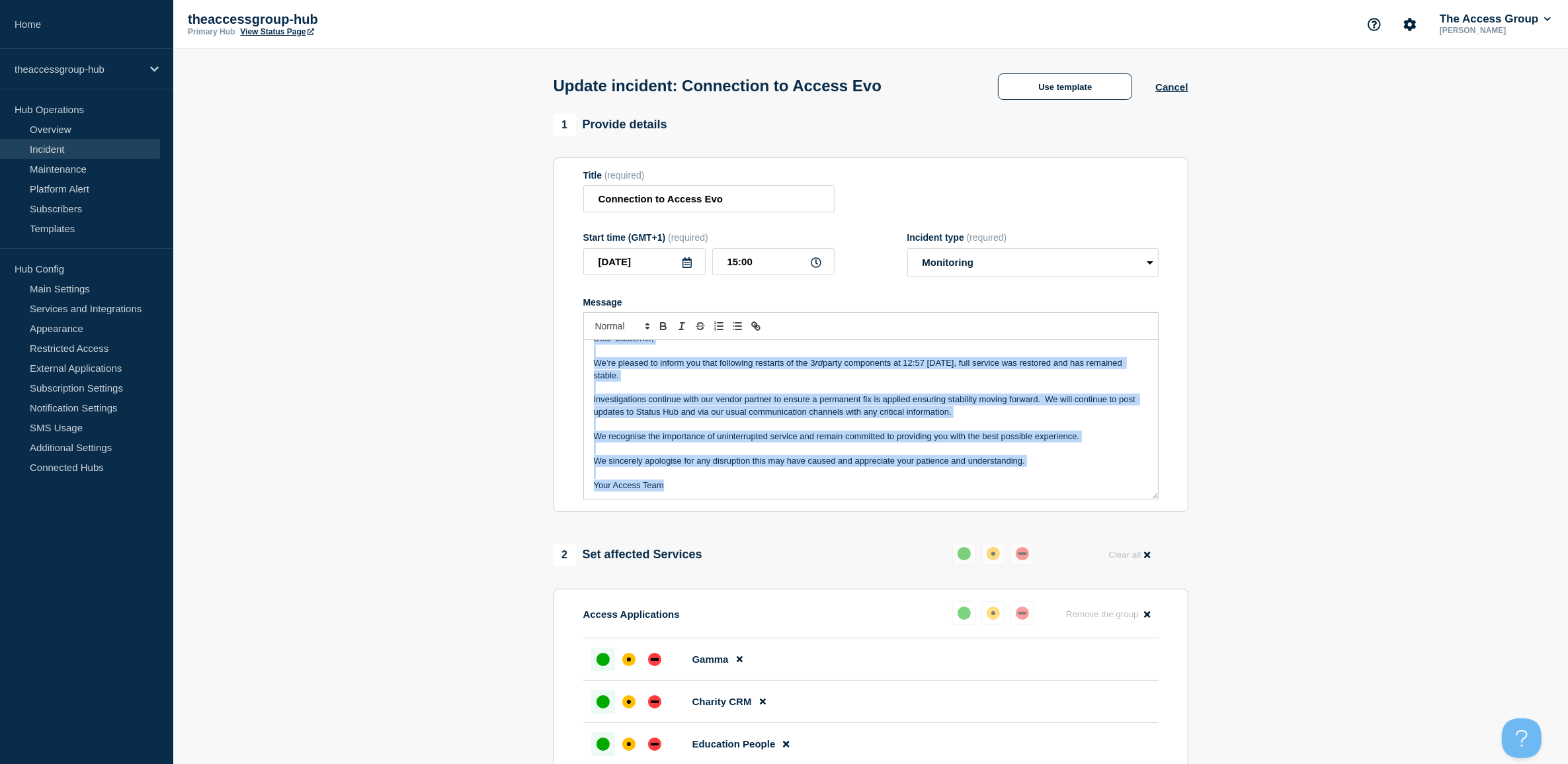
drag, startPoint x: 593, startPoint y: 355, endPoint x: 799, endPoint y: 515, distance: 260.8
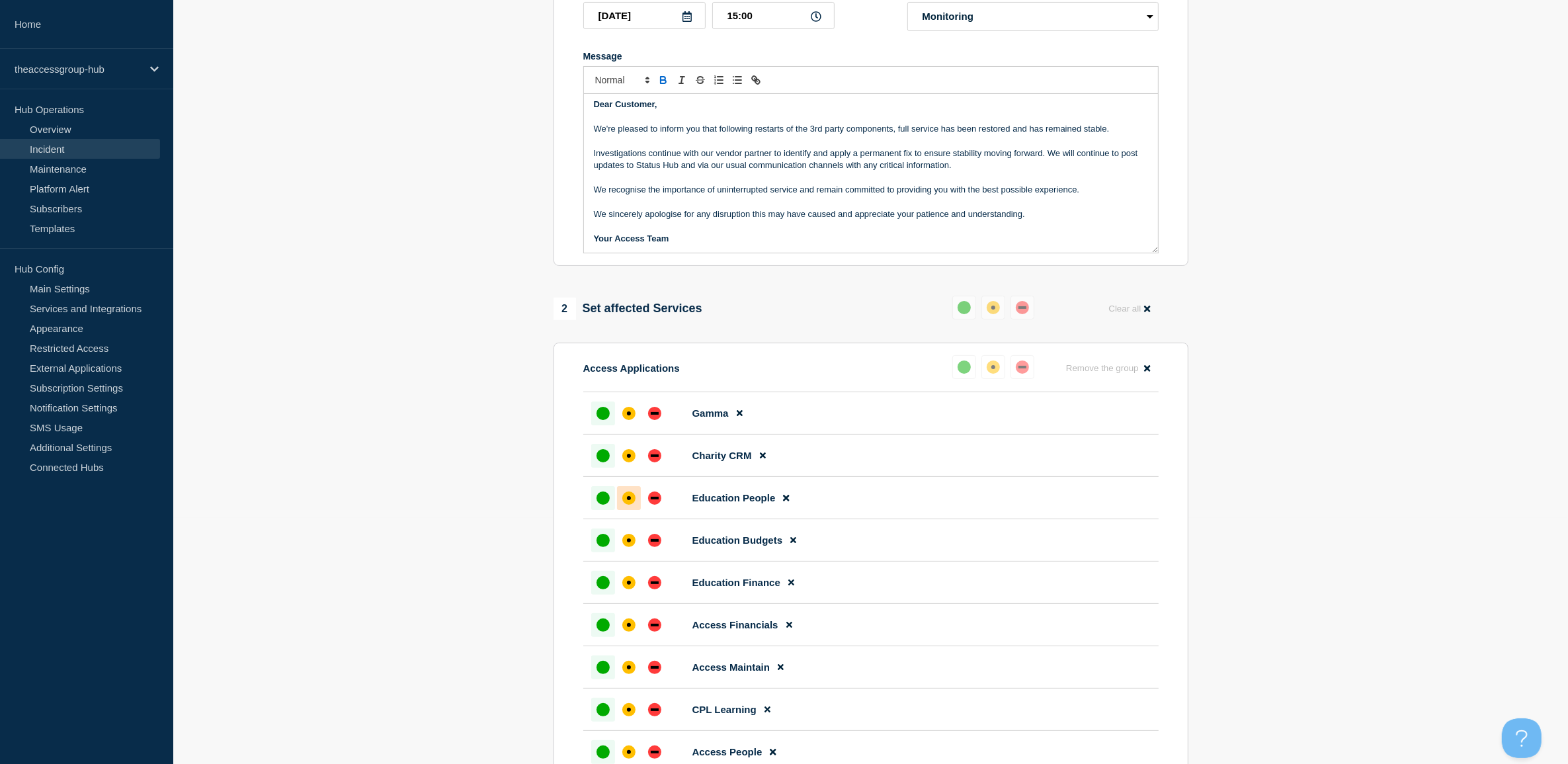
scroll to position [248, 0]
click at [602, 418] on div "up" at bounding box center [602, 410] width 13 height 13
click at [602, 451] on div "up" at bounding box center [602, 453] width 13 height 13
click at [604, 502] on div "up" at bounding box center [602, 496] width 13 height 13
click at [604, 544] on div "up" at bounding box center [602, 538] width 13 height 13
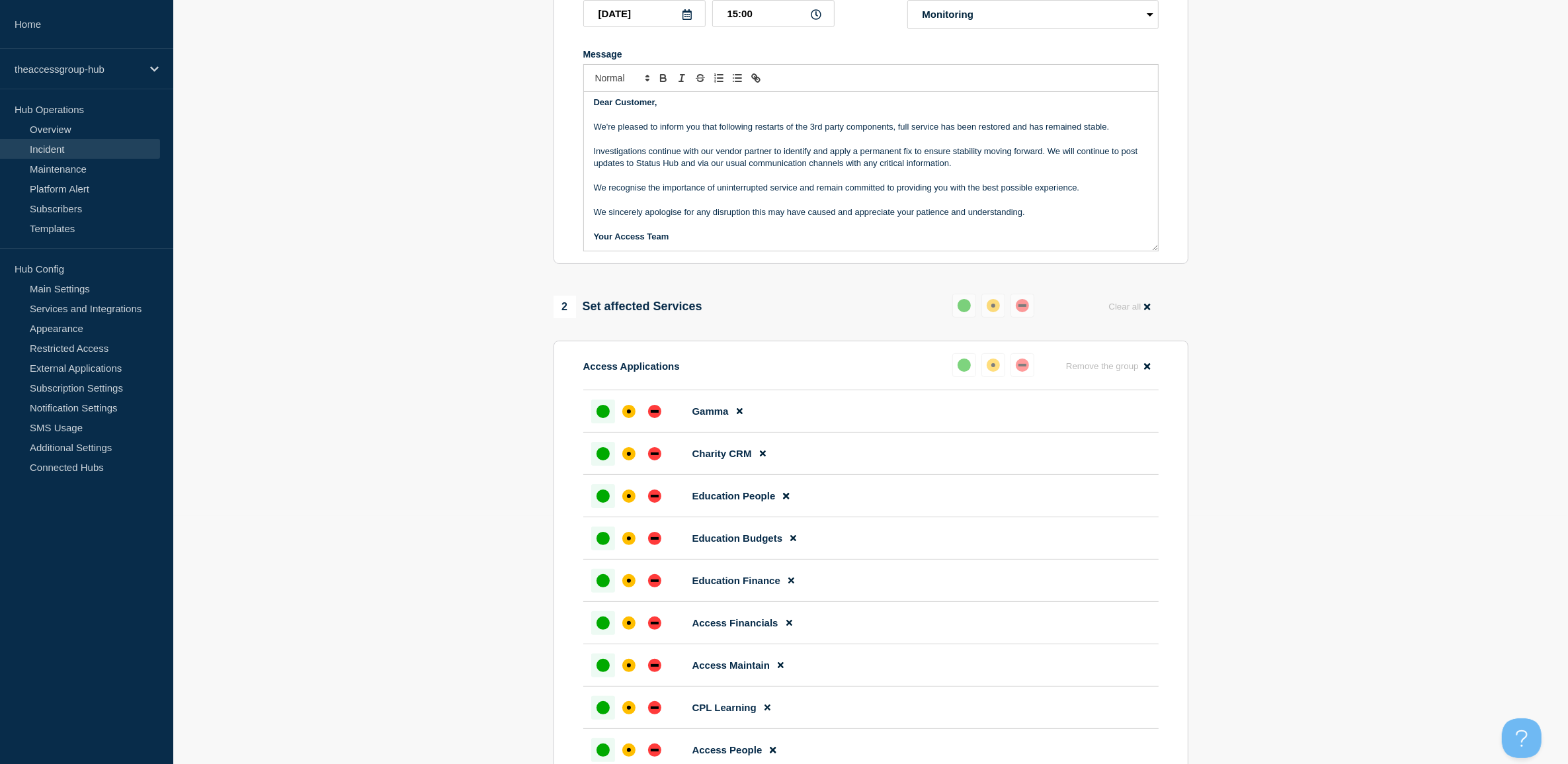
click at [603, 496] on div "up" at bounding box center [602, 496] width 13 height 13
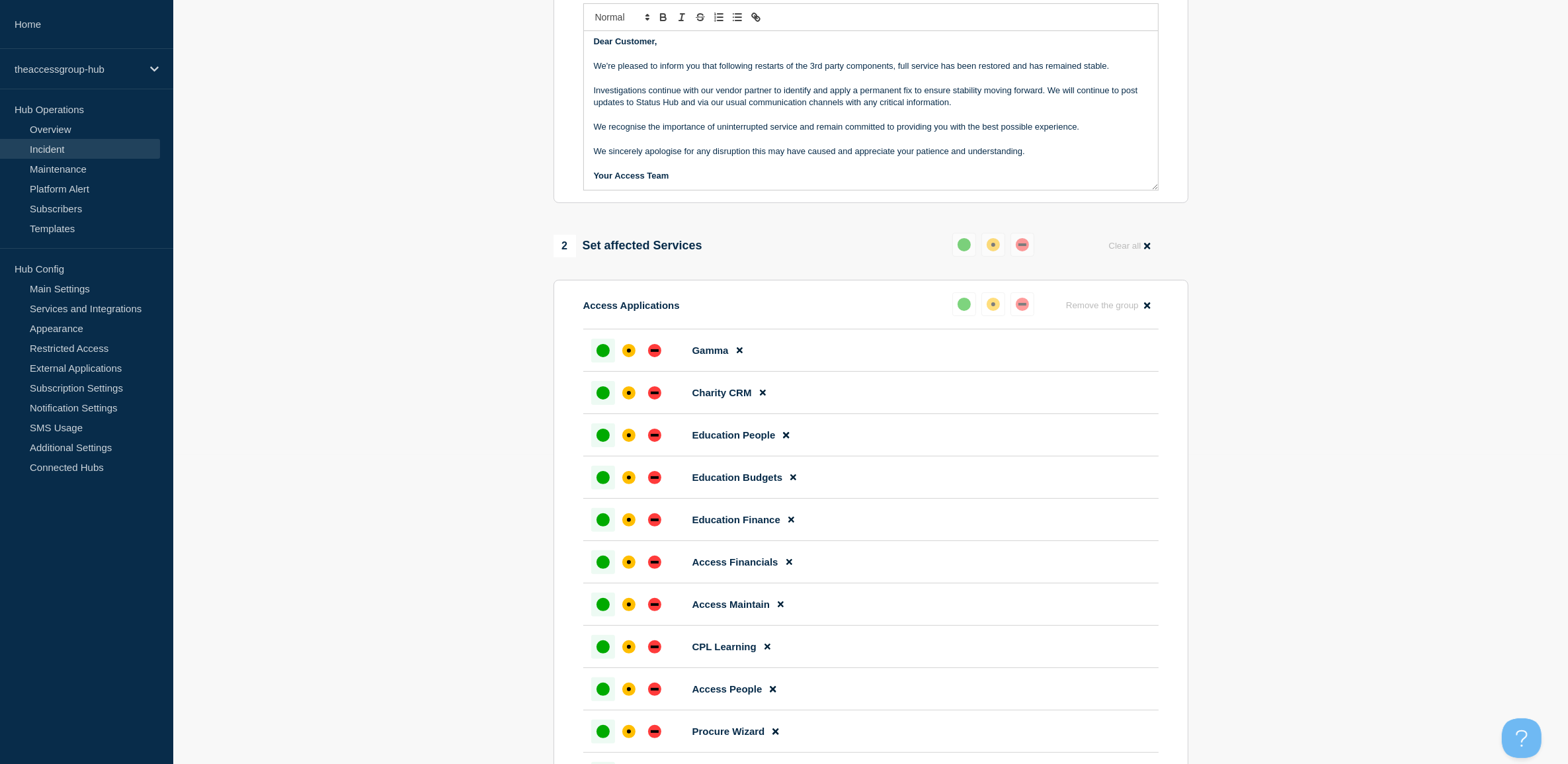
scroll to position [413, 0]
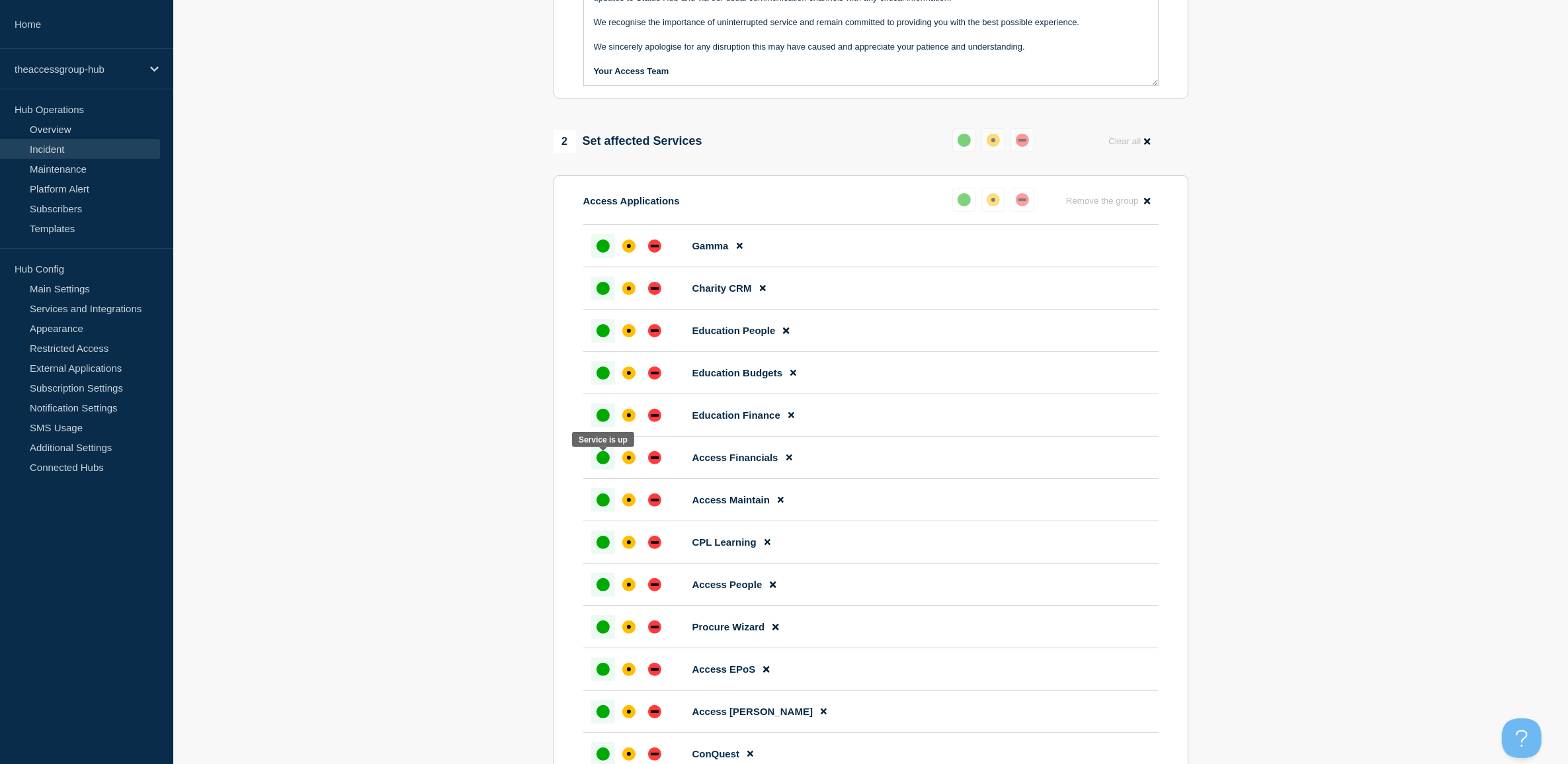
click at [603, 470] on div at bounding box center [603, 458] width 24 height 24
click at [601, 504] on div "up" at bounding box center [602, 499] width 13 height 13
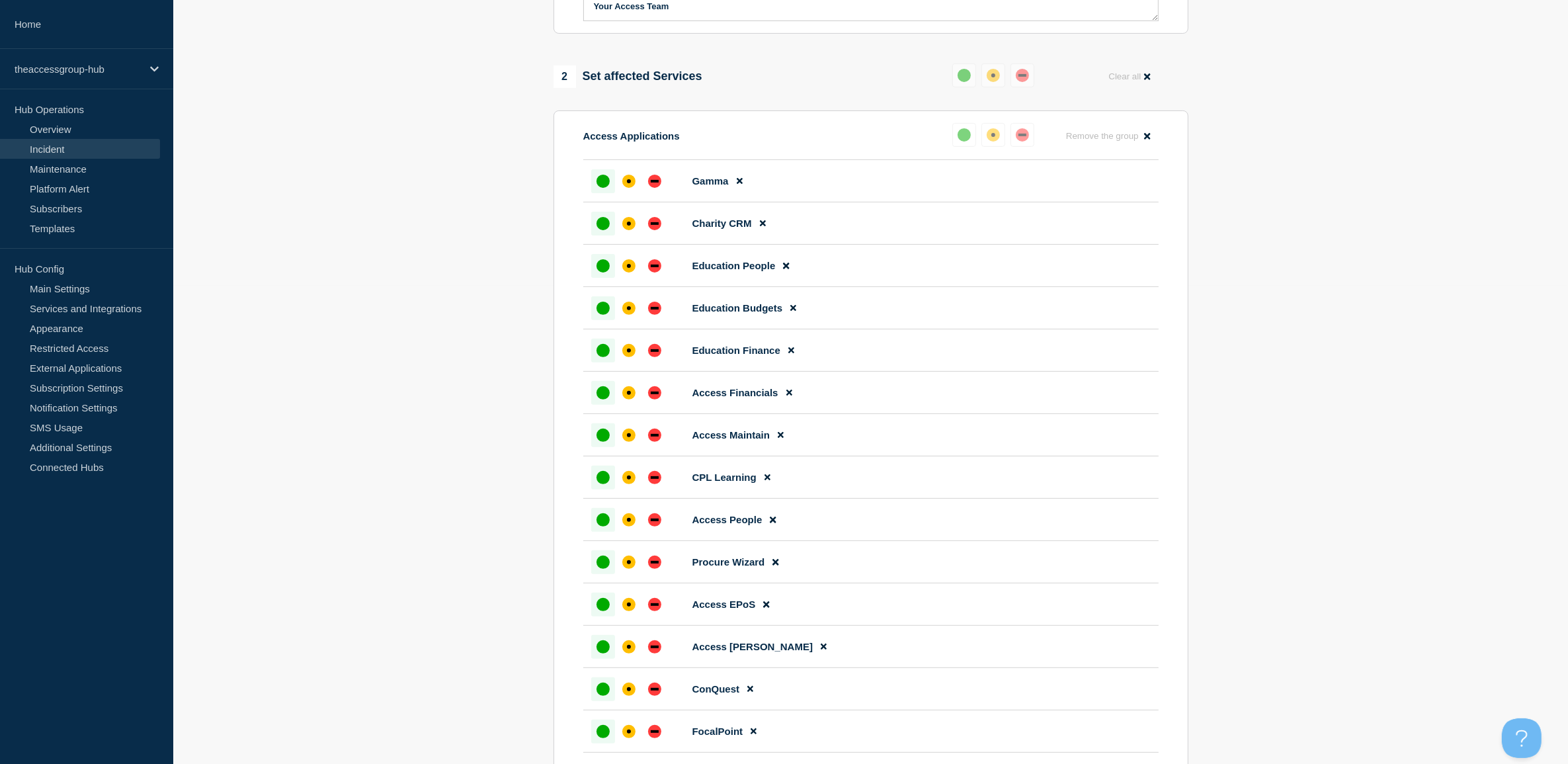
scroll to position [578, 0]
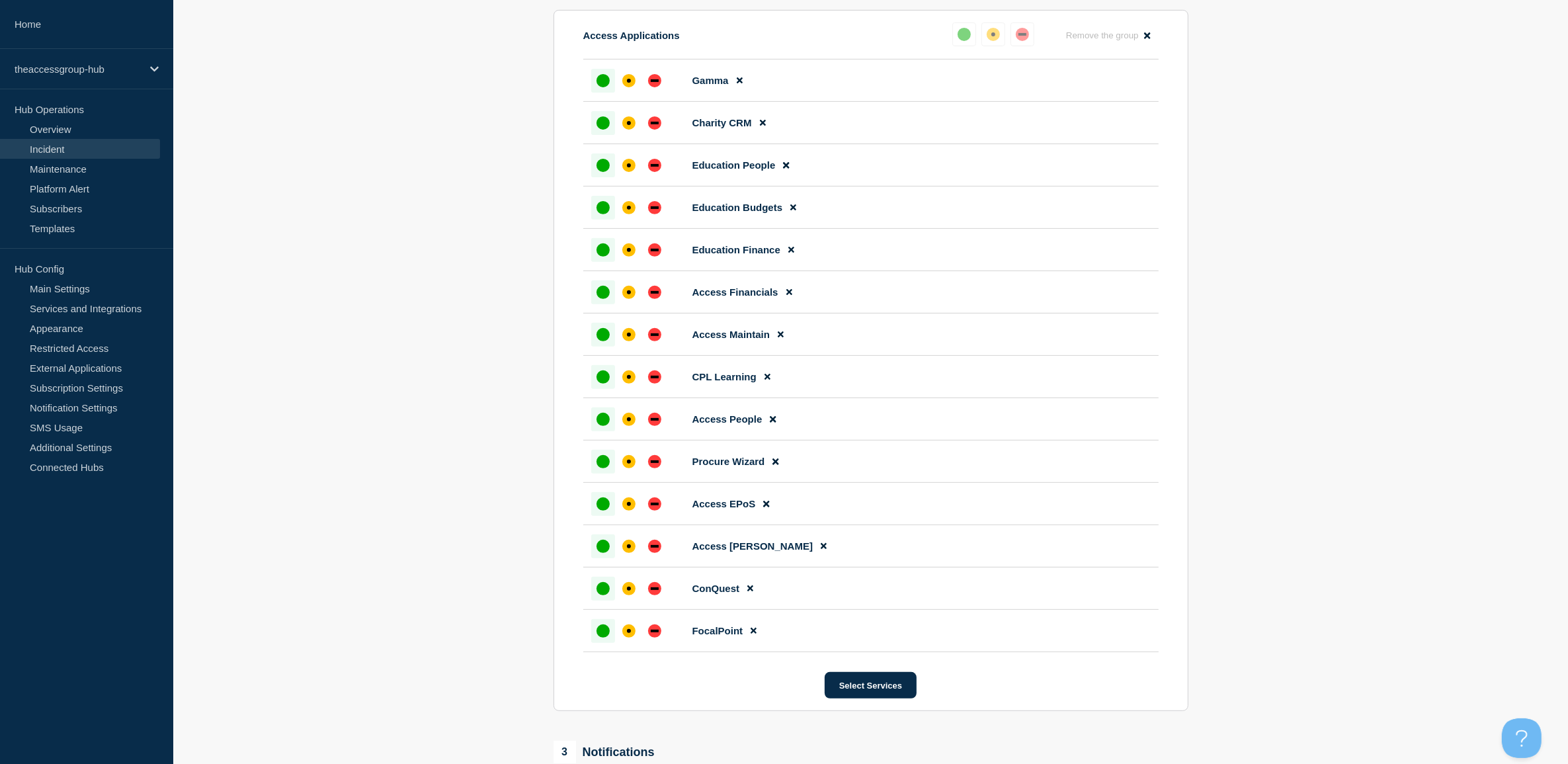
click at [603, 635] on div "up" at bounding box center [602, 630] width 13 height 13
click at [602, 589] on div "up" at bounding box center [602, 588] width 13 height 13
click at [603, 551] on div "up" at bounding box center [602, 545] width 13 height 13
click at [602, 457] on div at bounding box center [603, 462] width 24 height 24
click at [607, 424] on div "up" at bounding box center [602, 418] width 13 height 13
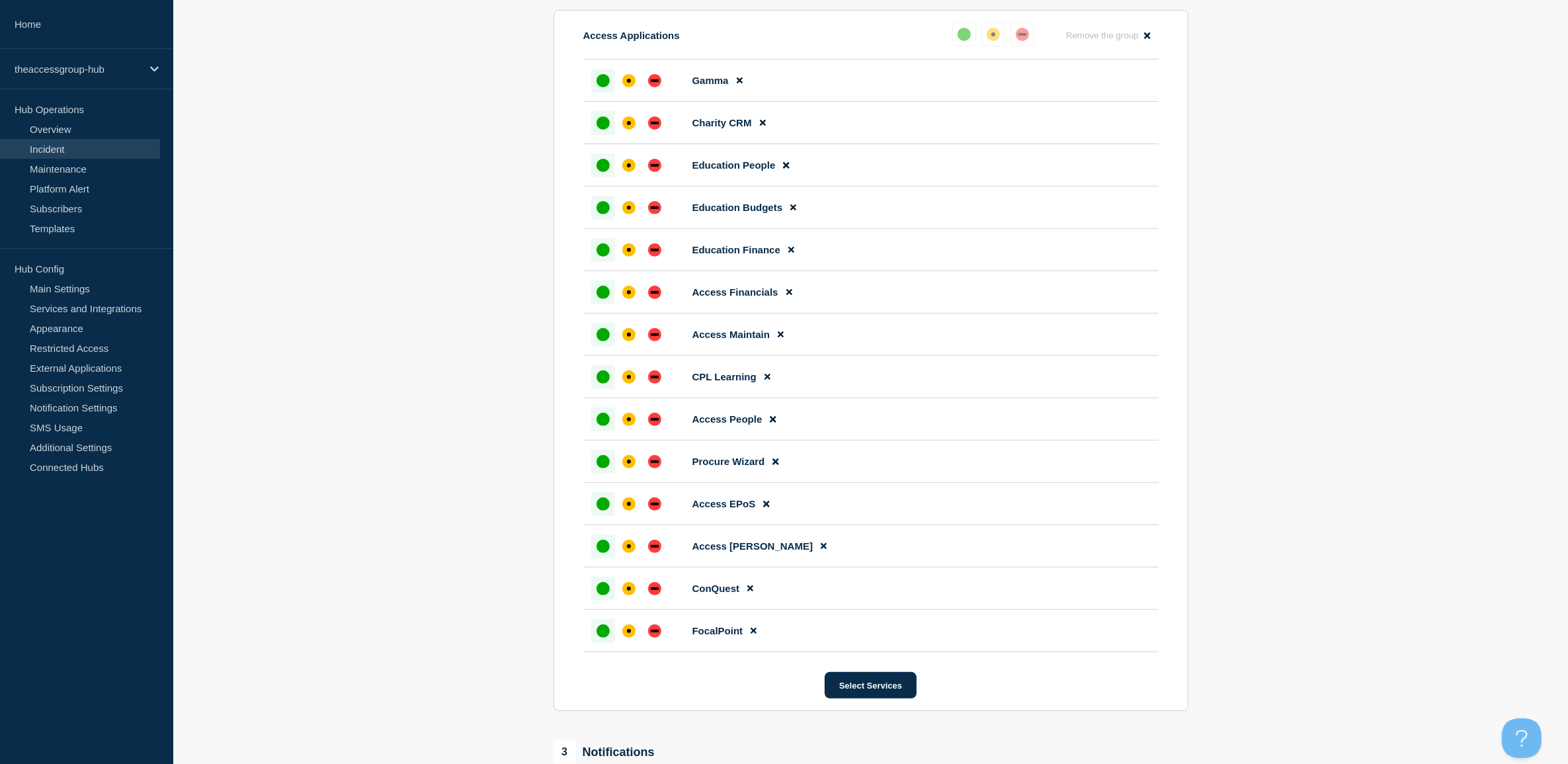
click at [602, 337] on div "up" at bounding box center [602, 334] width 13 height 13
click at [603, 299] on div "up" at bounding box center [602, 292] width 13 height 13
click at [602, 256] on div "up" at bounding box center [602, 250] width 13 height 13
click at [604, 213] on div "up" at bounding box center [602, 207] width 13 height 13
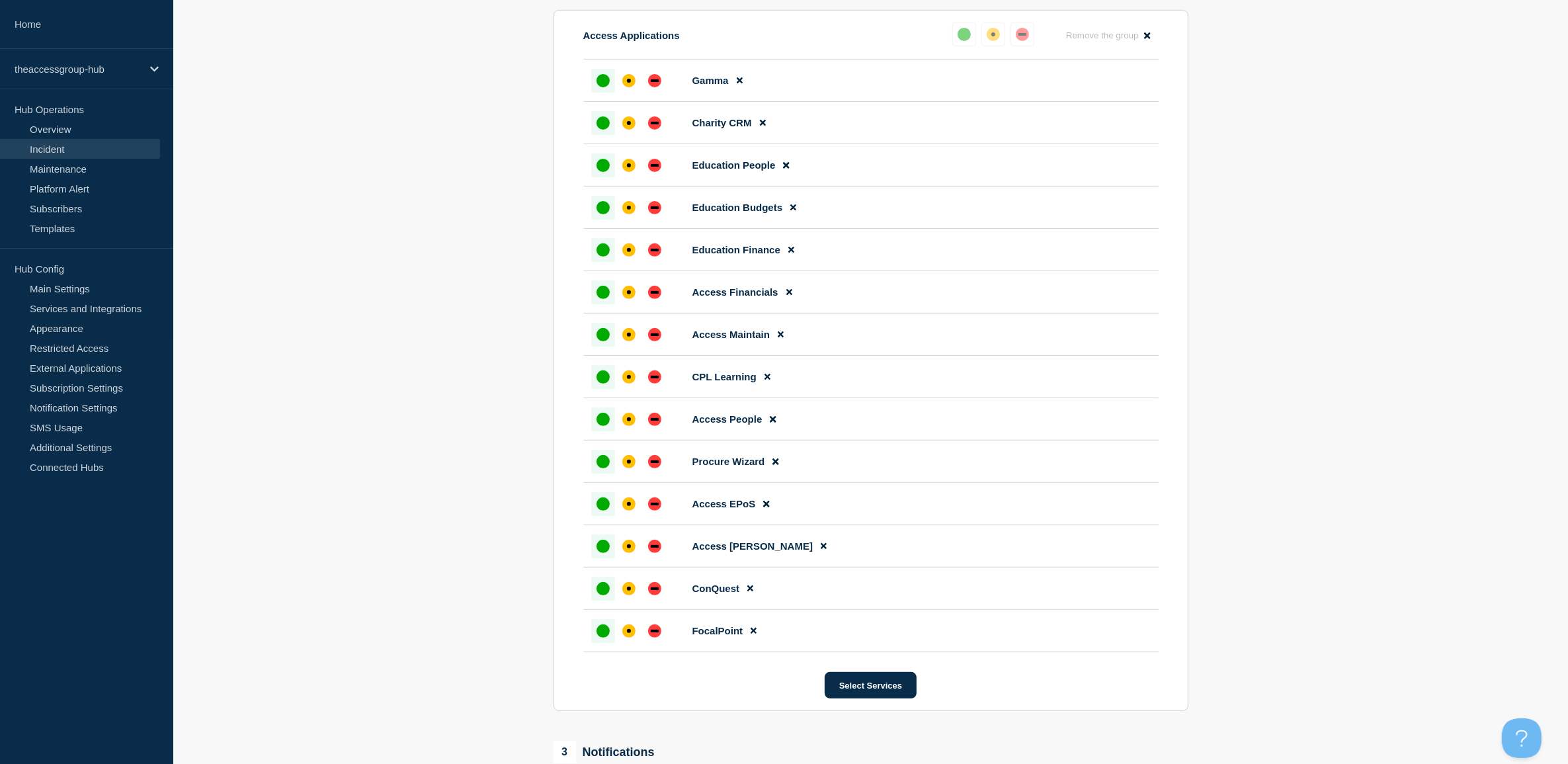
click at [596, 169] on div "up" at bounding box center [602, 164] width 13 height 13
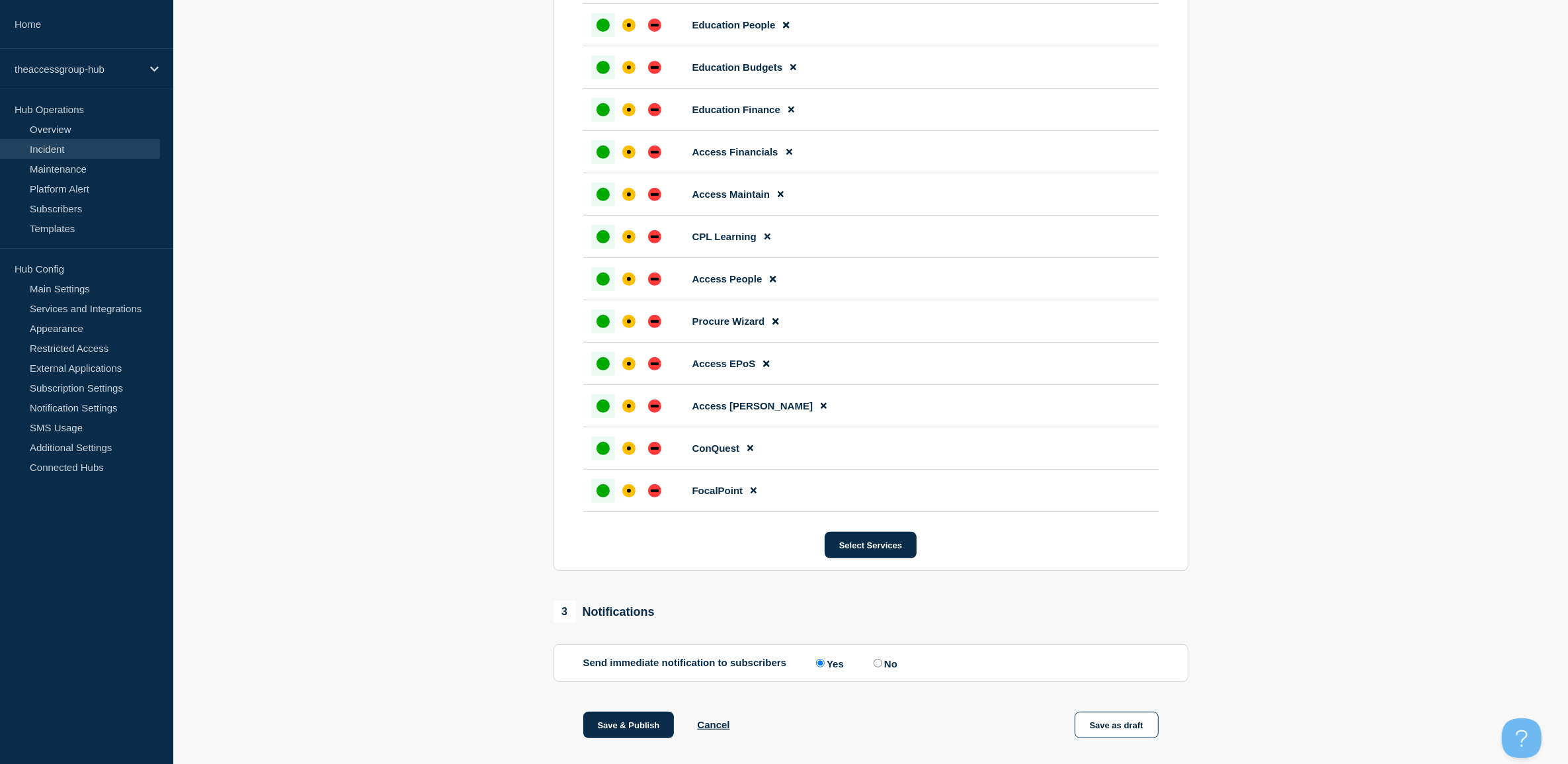
scroll to position [752, 0]
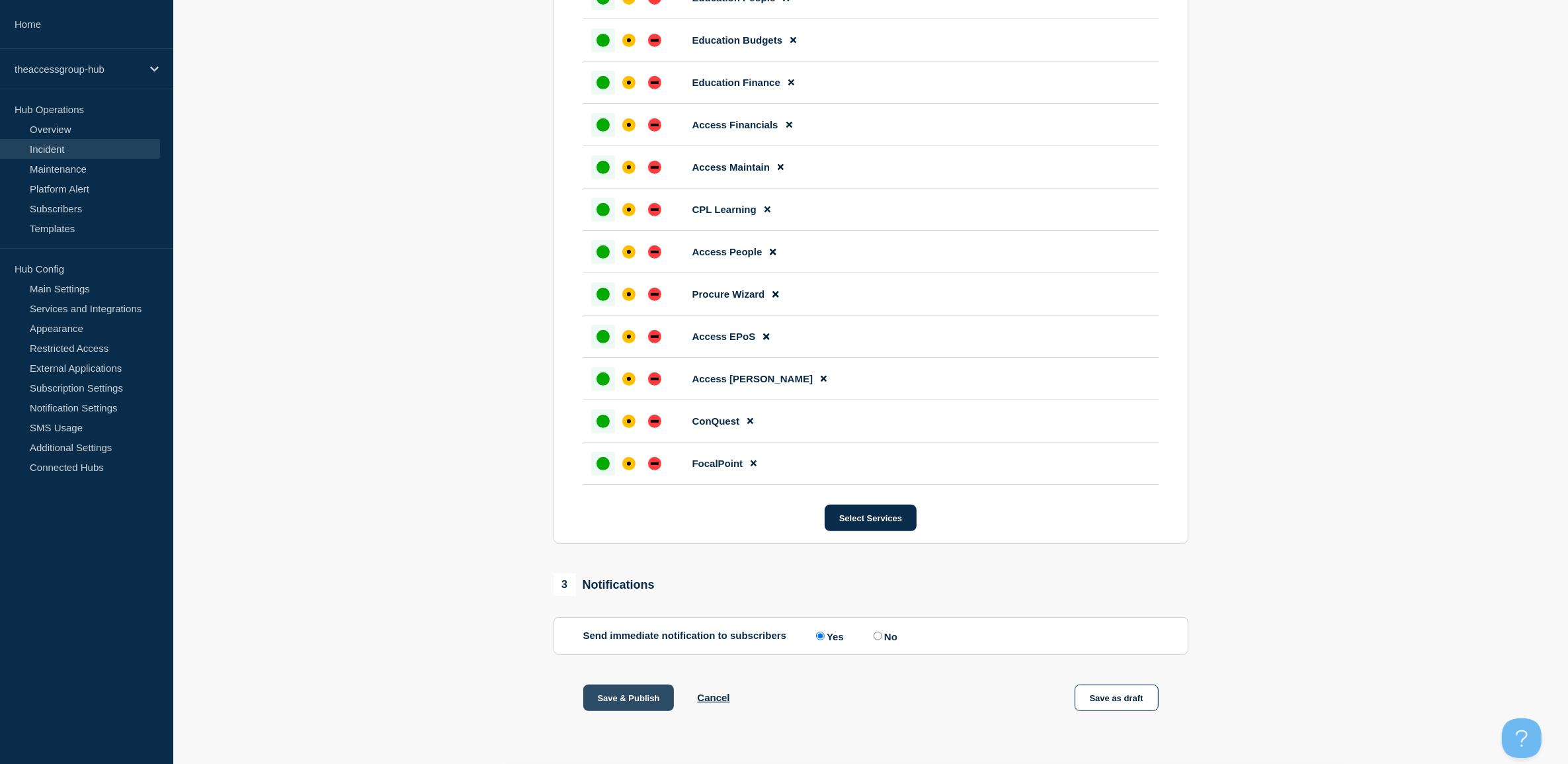
click at [602, 703] on button "Save & Publish" at bounding box center [629, 697] width 91 height 27
